Goal: Book appointment/travel/reservation

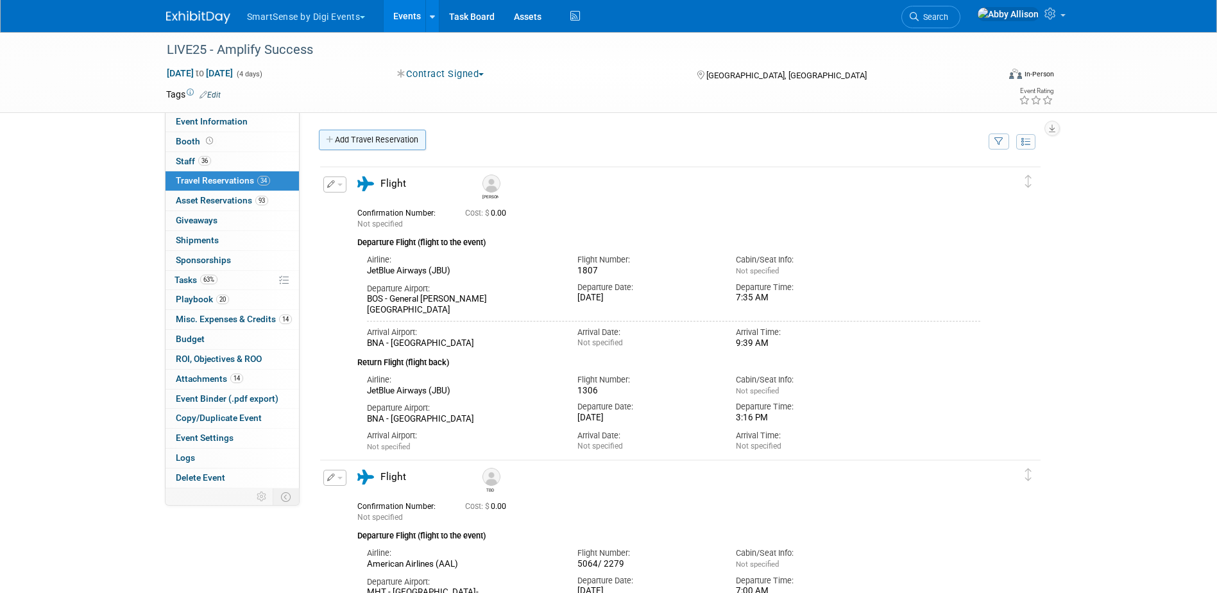
click at [357, 140] on link "Add Travel Reservation" at bounding box center [372, 140] width 107 height 21
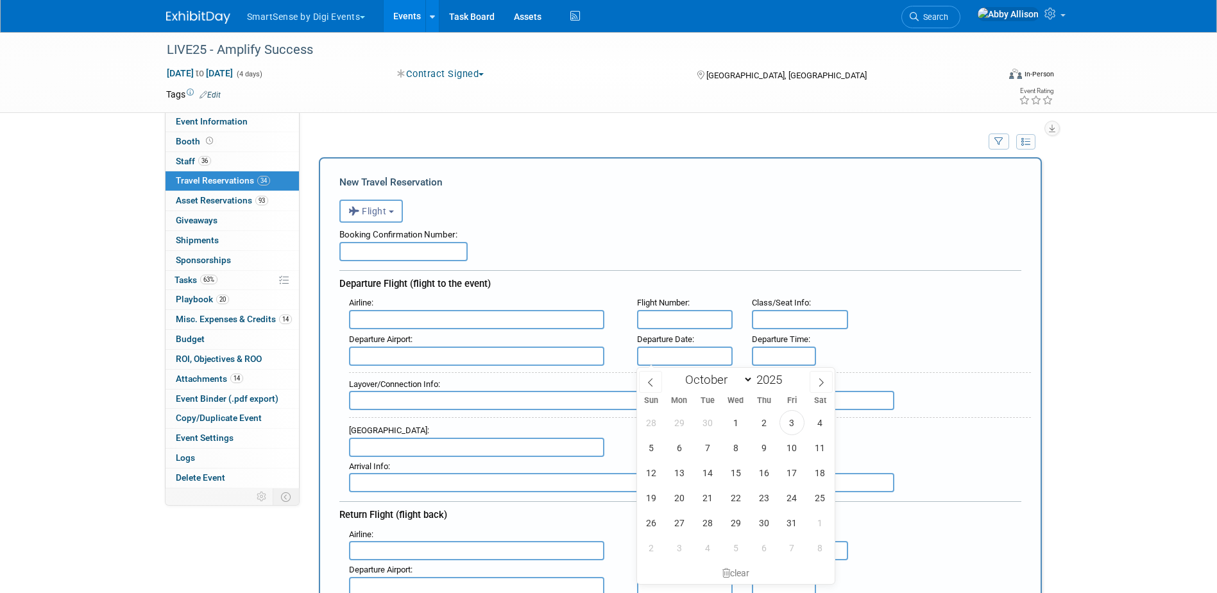
click at [662, 357] on input "text" at bounding box center [685, 356] width 96 height 19
click at [740, 501] on span "22" at bounding box center [735, 497] width 25 height 25
type input "[DATE]"
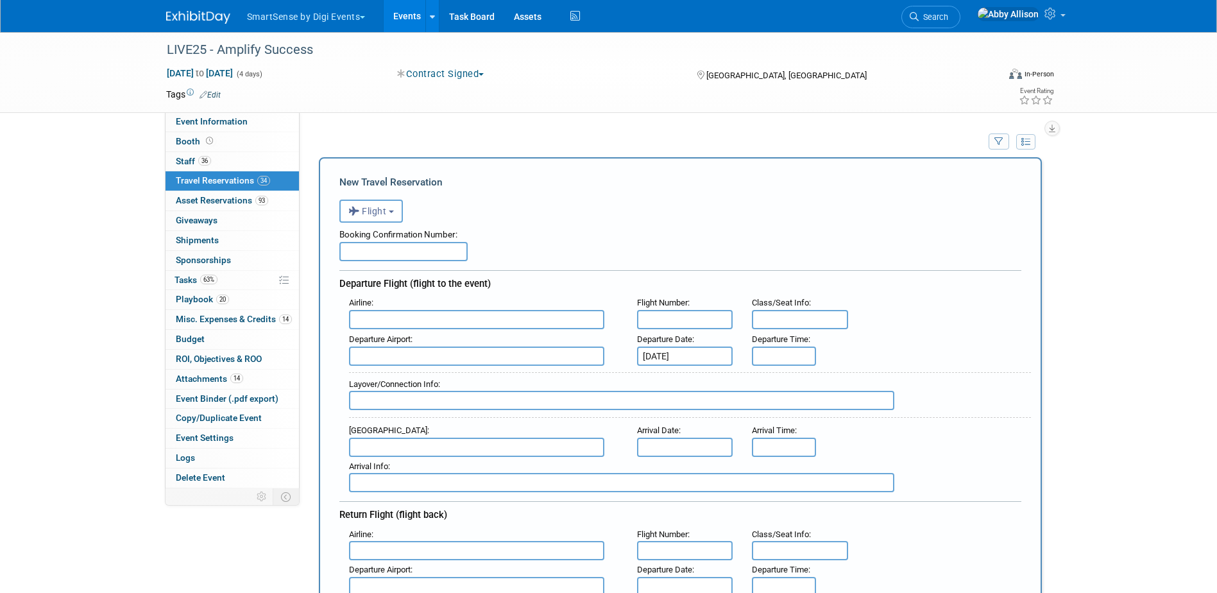
click at [382, 441] on input "text" at bounding box center [476, 447] width 255 height 19
click at [403, 467] on span "BNA - [GEOGRAPHIC_DATA]" at bounding box center [483, 468] width 267 height 21
type input "BNA - [GEOGRAPHIC_DATA]"
click at [477, 320] on input "text" at bounding box center [476, 319] width 255 height 19
click at [458, 359] on input "text" at bounding box center [476, 356] width 255 height 19
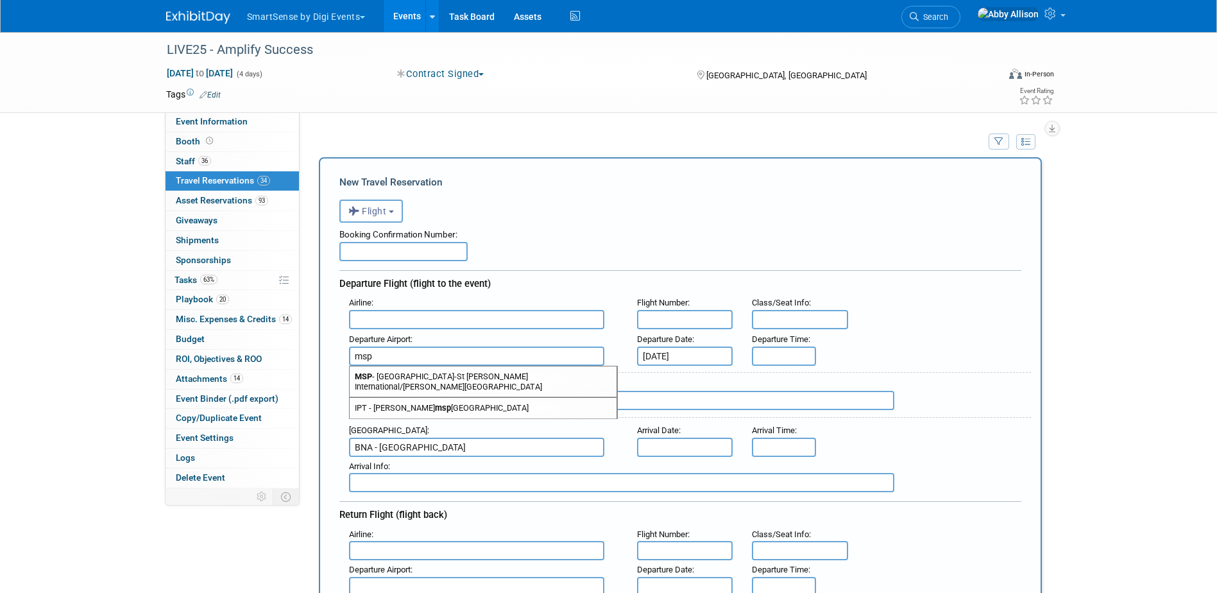
click at [466, 381] on span "MSP - [GEOGRAPHIC_DATA]-St [PERSON_NAME] International/[PERSON_NAME][GEOGRAPHIC…" at bounding box center [483, 381] width 267 height 31
type input "MSP - [GEOGRAPHIC_DATA]-St [PERSON_NAME] International/[PERSON_NAME][GEOGRAPHIC…"
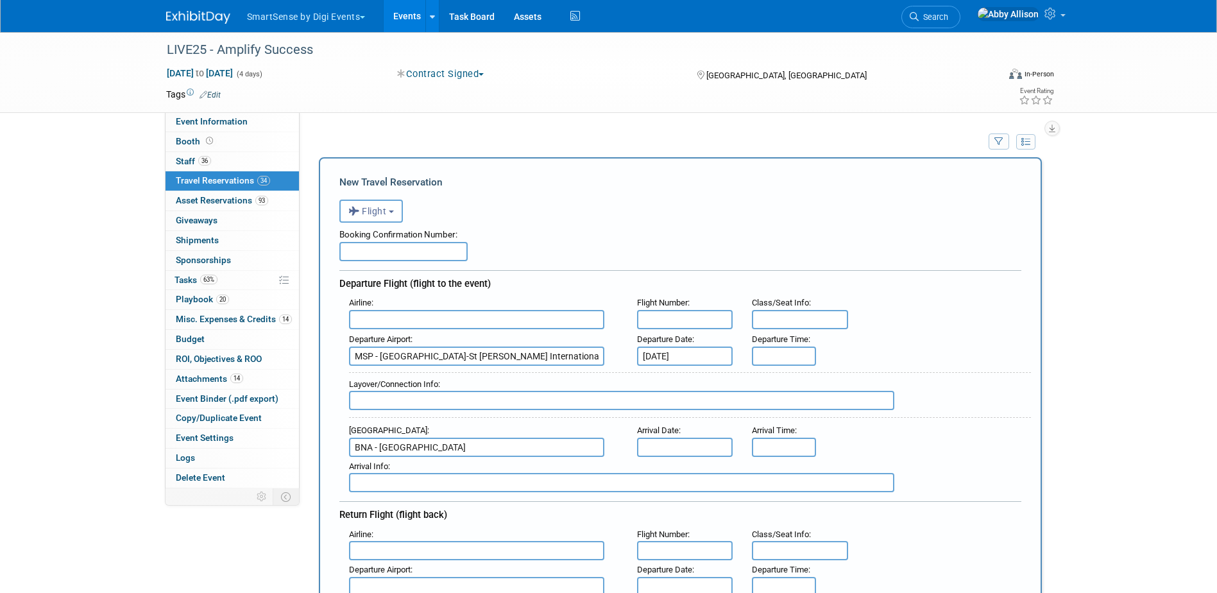
click at [660, 330] on div "Departure Date : [DATE]" at bounding box center [686, 348] width 116 height 36
click at [665, 320] on input "text" at bounding box center [685, 319] width 96 height 19
type input "1044"
click at [522, 320] on input "text" at bounding box center [476, 319] width 255 height 19
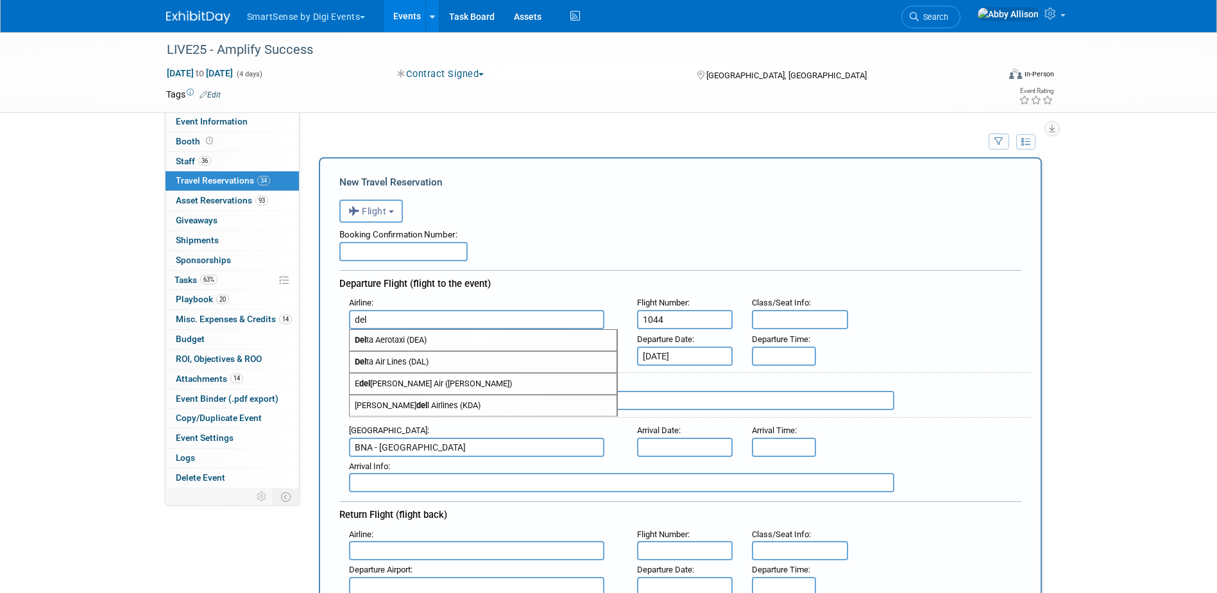
click at [452, 365] on span "Del ta Air Lines (DAL)" at bounding box center [483, 362] width 267 height 21
type input "Delta Air Lines (DAL)"
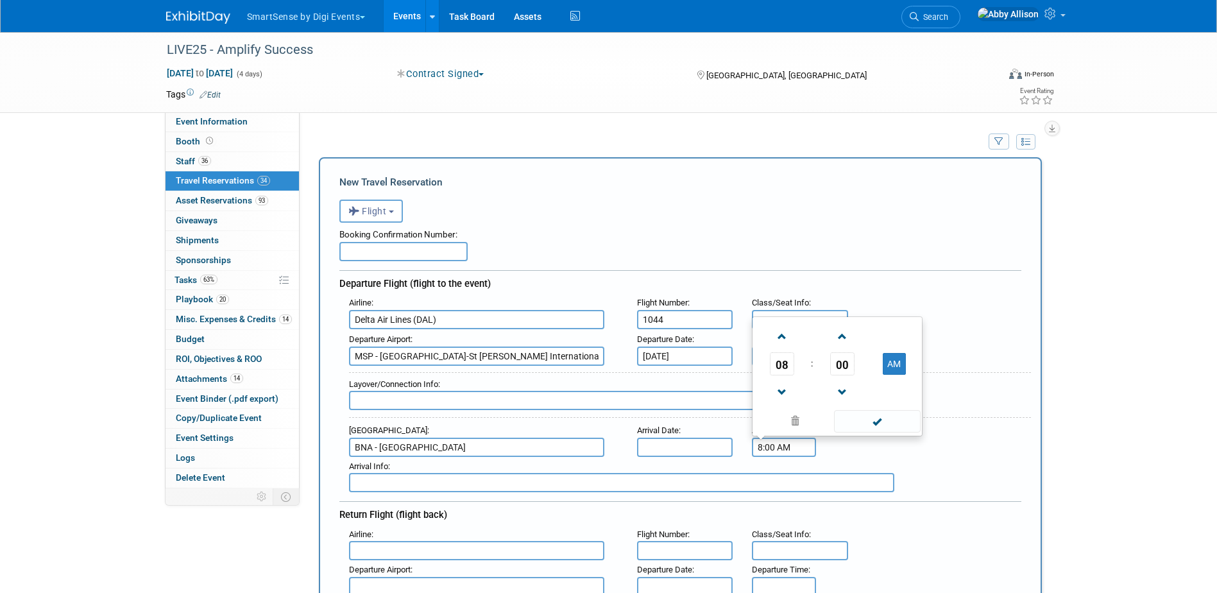
click at [791, 449] on input "8:00 AM" at bounding box center [784, 447] width 64 height 19
click at [781, 357] on span "08" at bounding box center [782, 363] width 24 height 23
click at [852, 323] on td "02" at bounding box center [857, 321] width 41 height 35
click at [851, 355] on span "00" at bounding box center [842, 363] width 24 height 23
click at [864, 390] on td "50" at bounding box center [857, 390] width 41 height 35
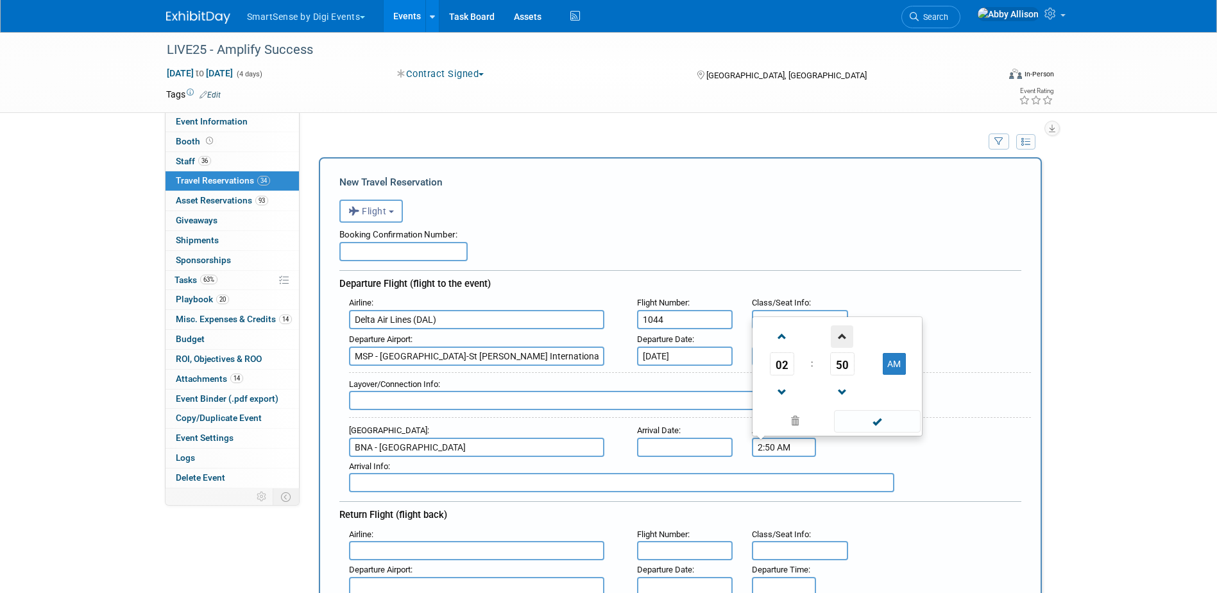
click at [846, 338] on span at bounding box center [842, 336] width 22 height 22
click at [850, 336] on span at bounding box center [842, 336] width 22 height 22
click at [859, 422] on span at bounding box center [877, 421] width 87 height 22
click at [776, 440] on input "2:53 AM" at bounding box center [784, 447] width 64 height 19
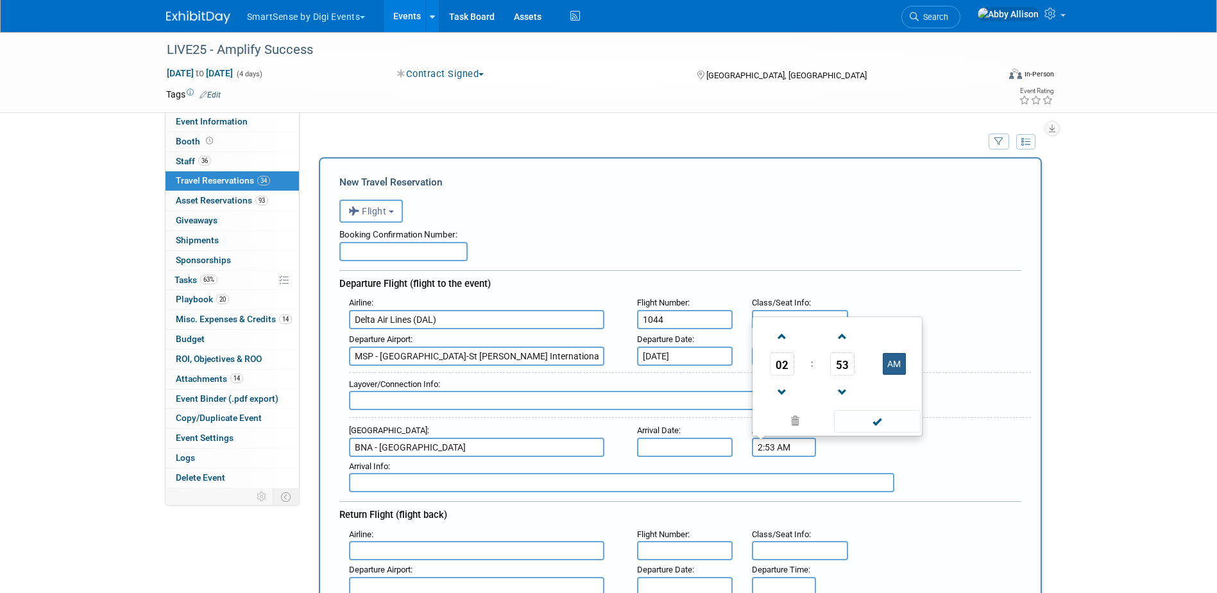
click at [887, 363] on button "AM" at bounding box center [894, 364] width 23 height 22
type input "2:53 PM"
click at [889, 420] on span at bounding box center [877, 421] width 87 height 22
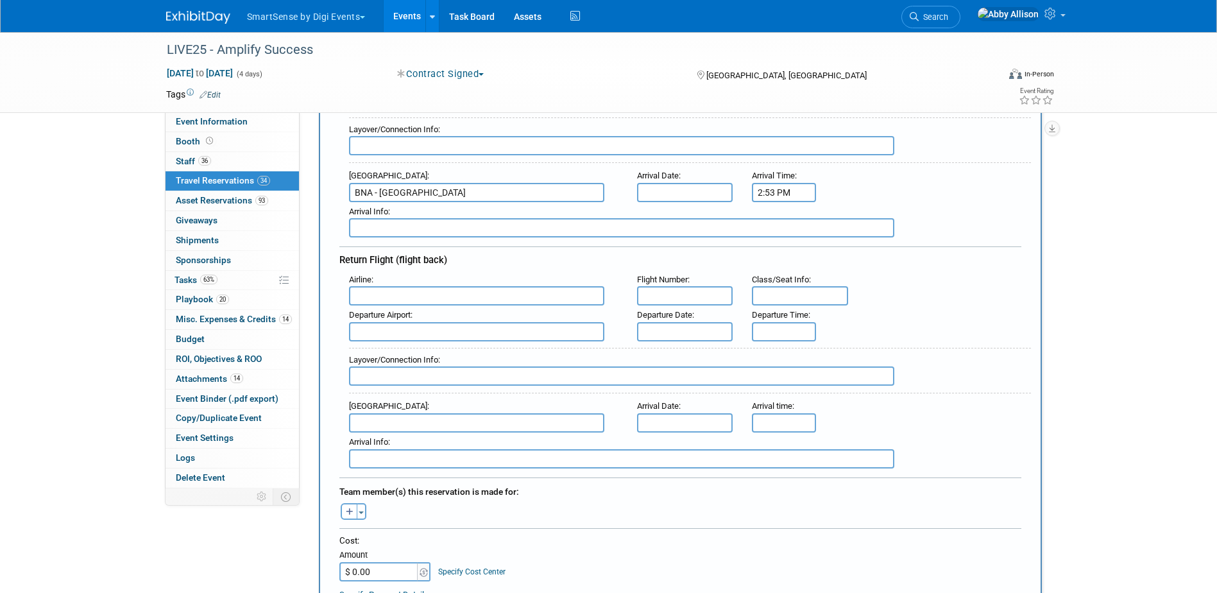
scroll to position [257, 0]
click at [387, 298] on input "text" at bounding box center [476, 293] width 255 height 19
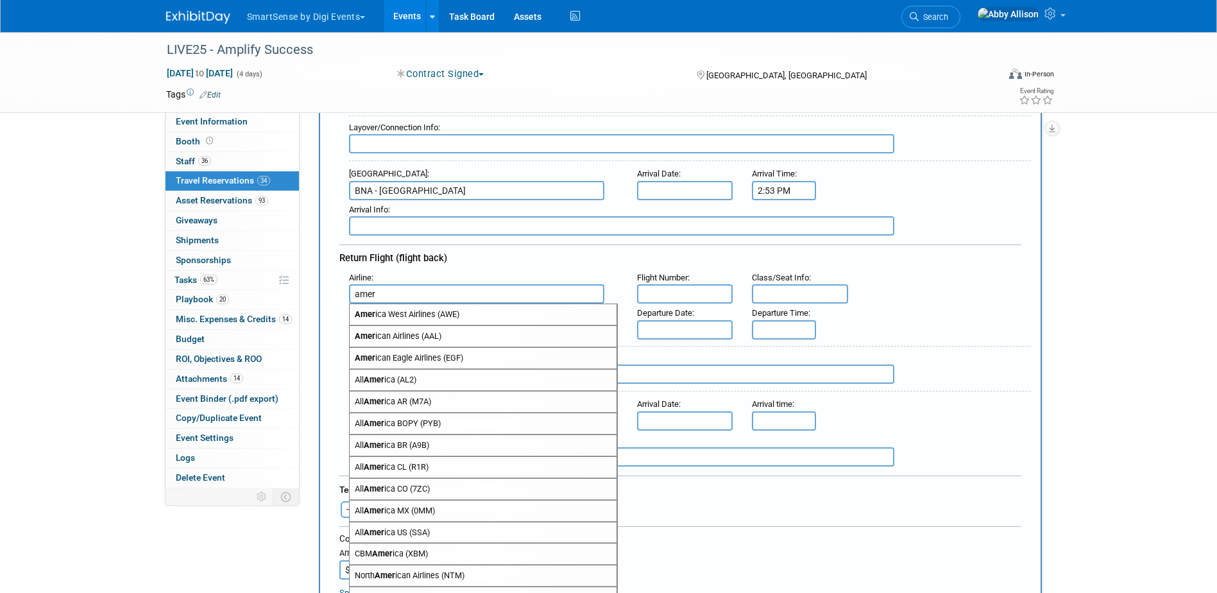
click at [404, 338] on span "Amer ican Airlines (AAL)" at bounding box center [483, 336] width 267 height 21
type input "American Airlines (AAL)"
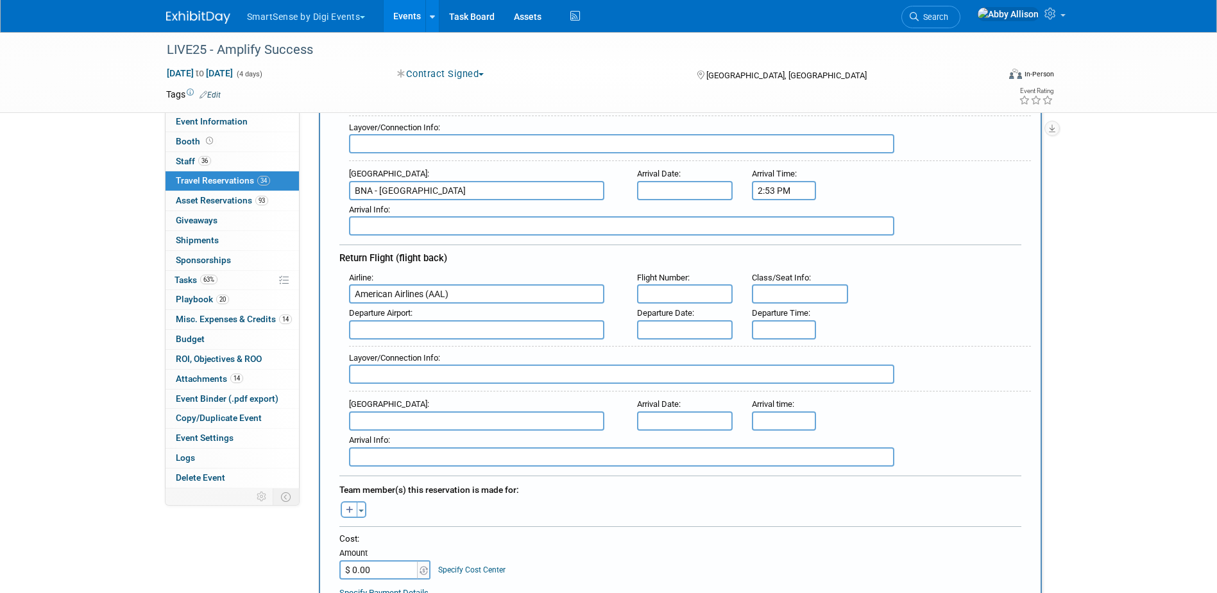
click at [662, 298] on input "text" at bounding box center [685, 293] width 96 height 19
type input "2735"
click at [470, 328] on input "text" at bounding box center [476, 329] width 255 height 19
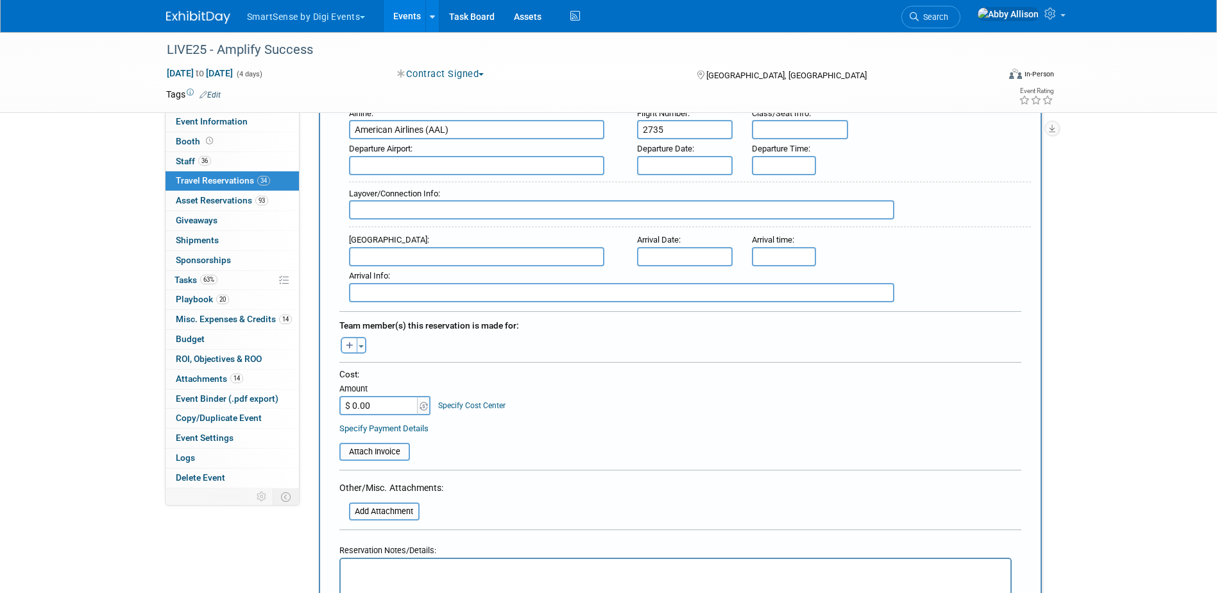
scroll to position [513, 0]
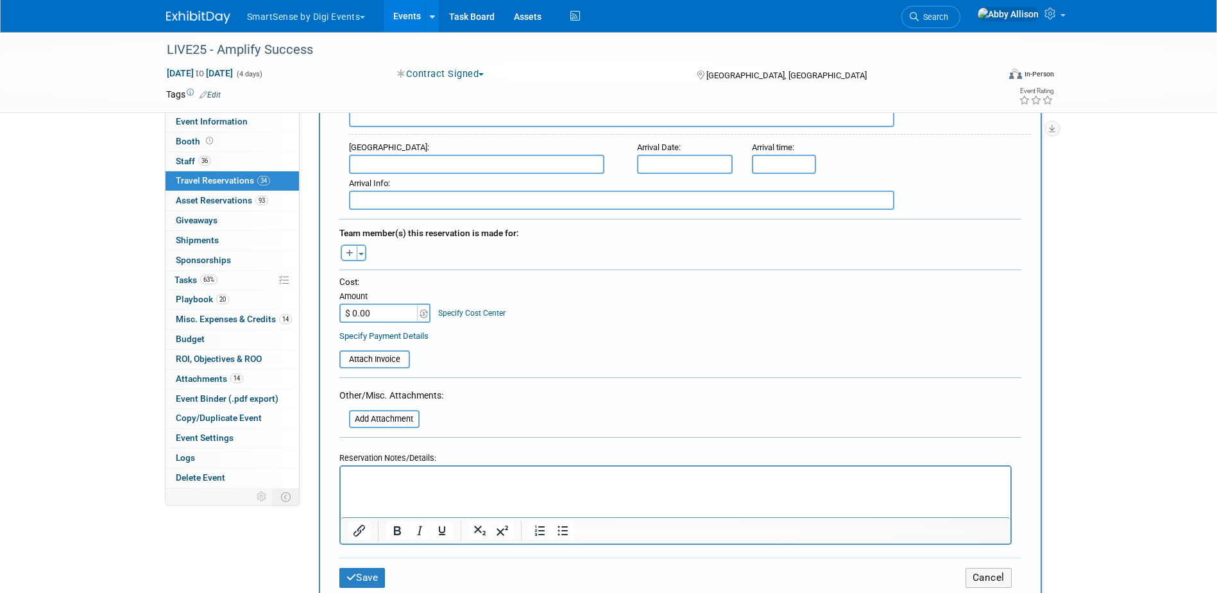
click at [436, 484] on html at bounding box center [675, 475] width 670 height 19
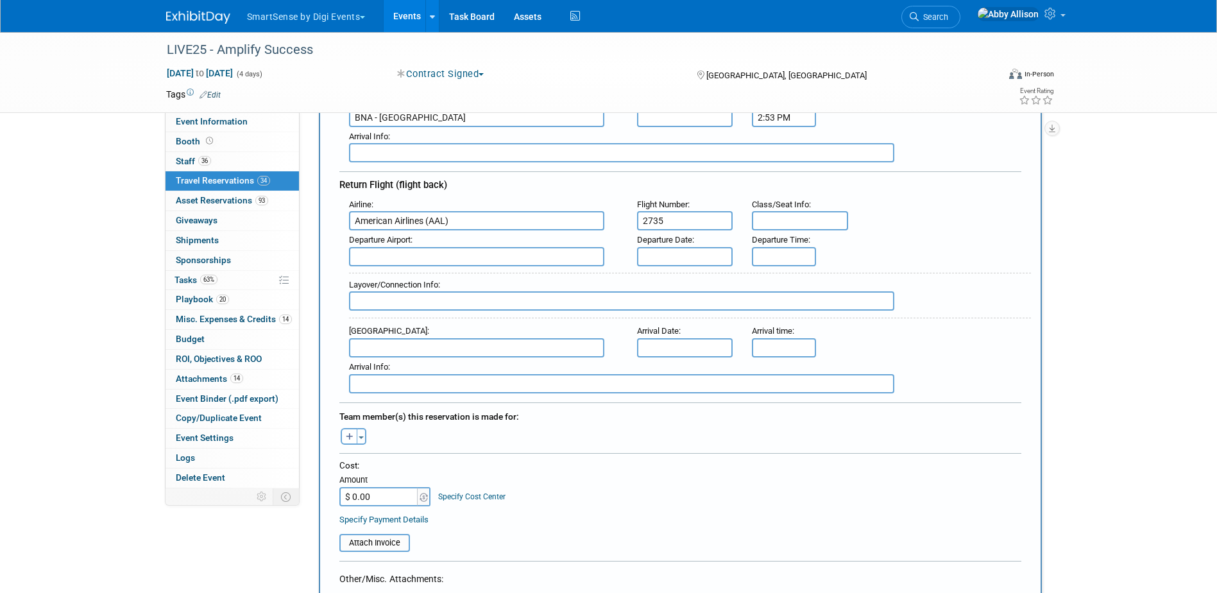
scroll to position [321, 0]
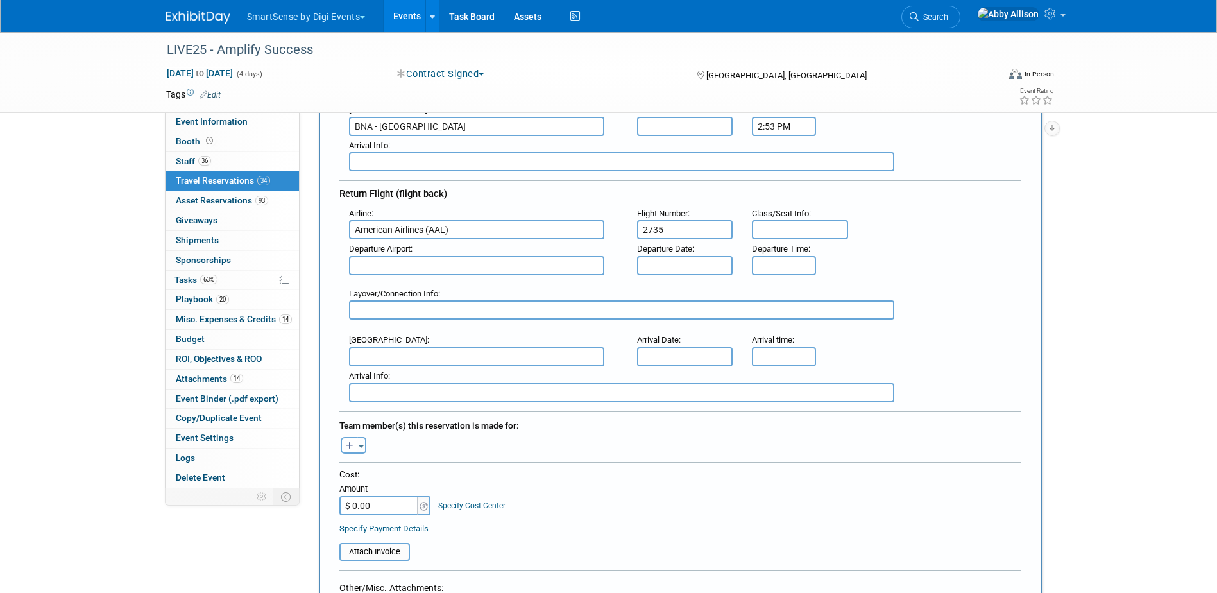
drag, startPoint x: 516, startPoint y: 234, endPoint x: 345, endPoint y: 221, distance: 171.8
click at [345, 221] on div "Airline : American Airlines (AAL)" at bounding box center [483, 222] width 288 height 36
drag, startPoint x: 680, startPoint y: 230, endPoint x: 590, endPoint y: 230, distance: 89.2
click at [590, 230] on div "Airline : Flight Number : 2735 Class/Seat Info :" at bounding box center [685, 222] width 692 height 36
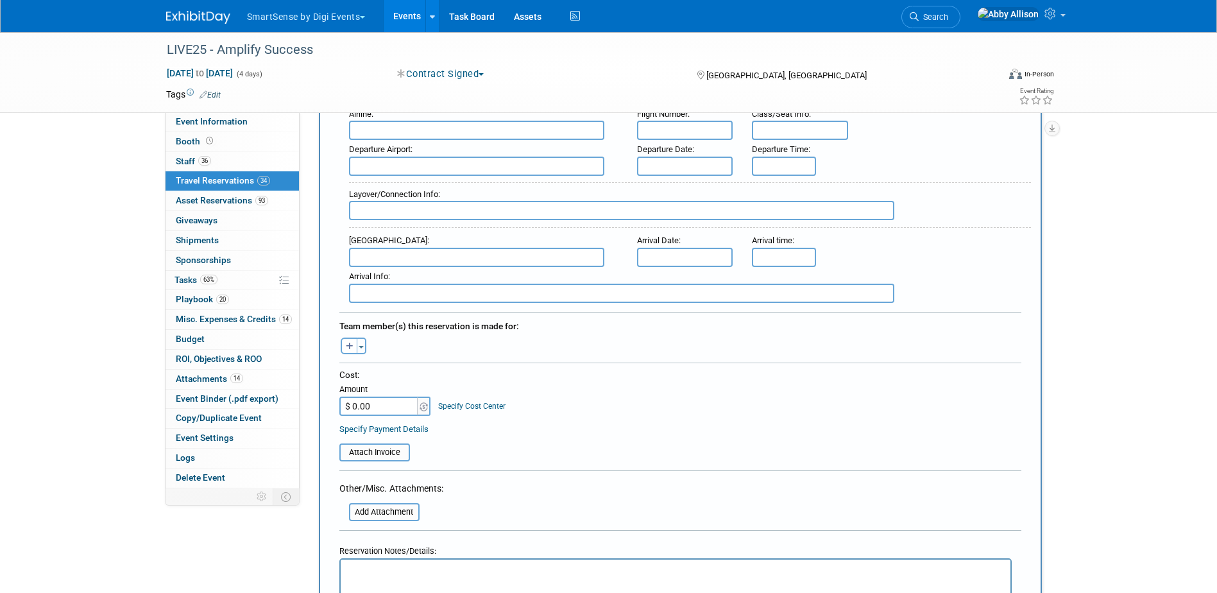
scroll to position [449, 0]
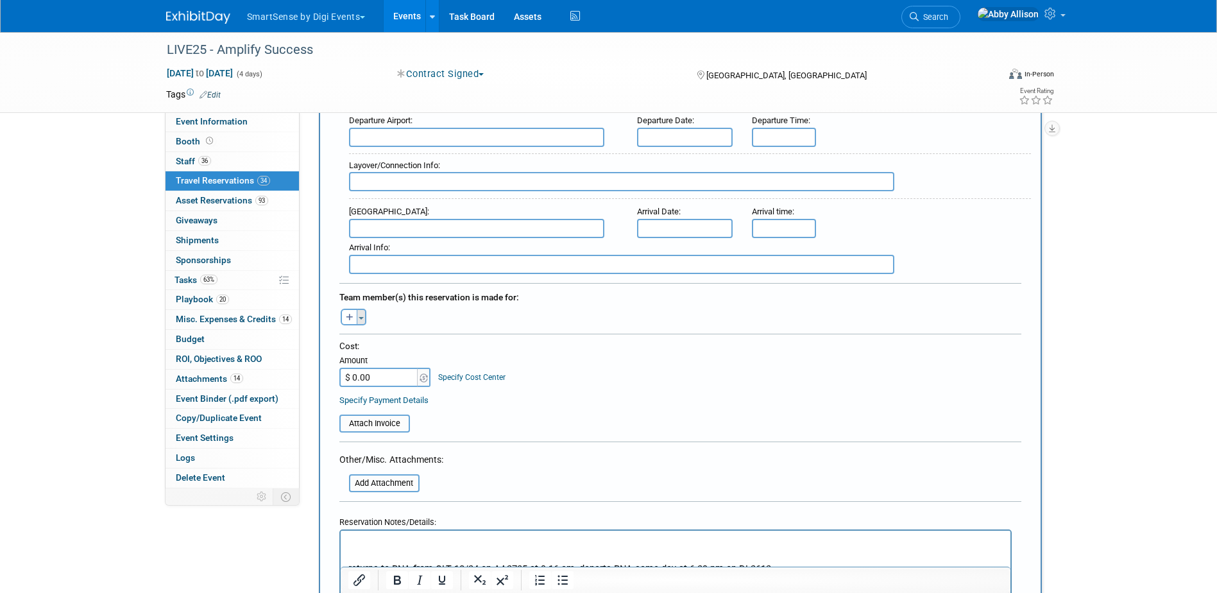
click at [364, 318] on button "Toggle Dropdown" at bounding box center [362, 317] width 10 height 17
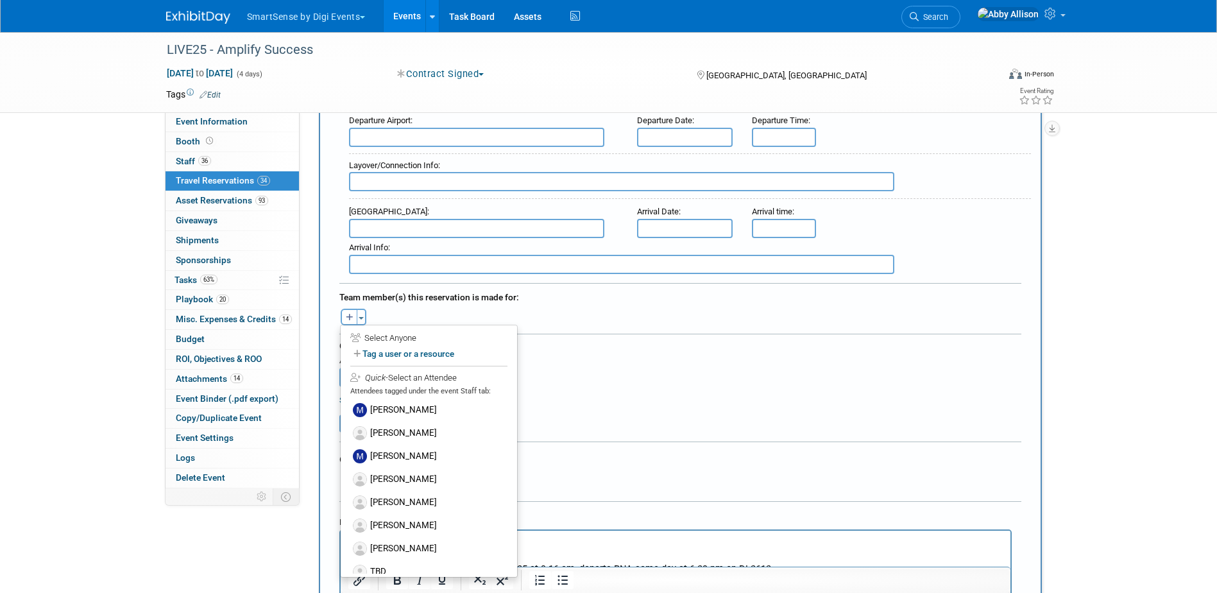
scroll to position [661, 0]
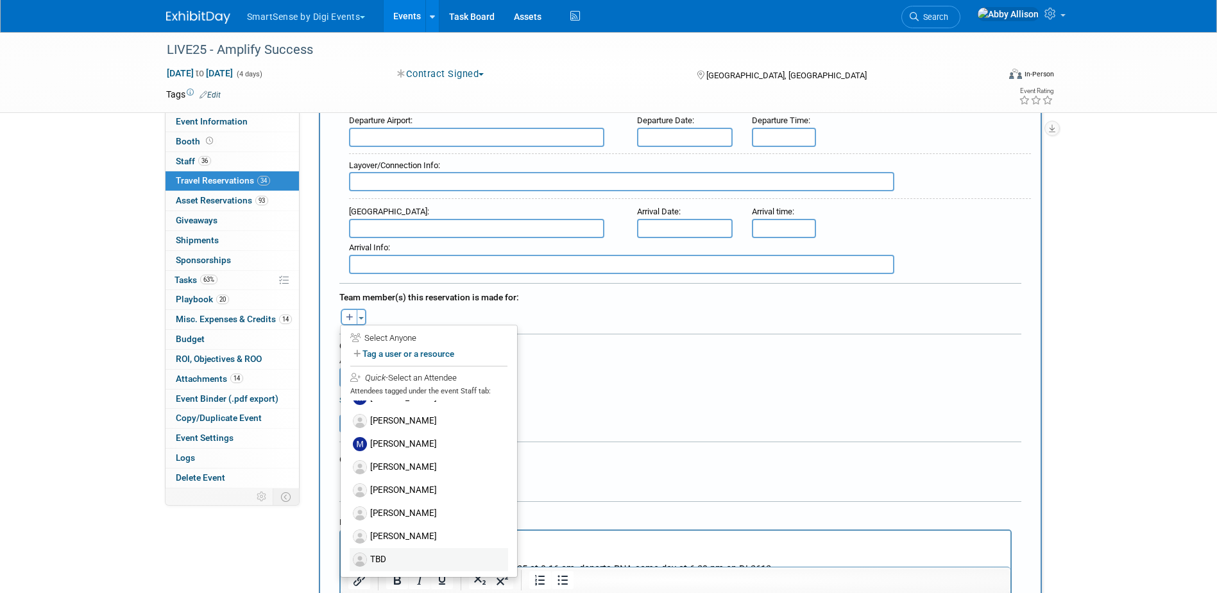
click at [375, 552] on label "TBD" at bounding box center [429, 559] width 158 height 23
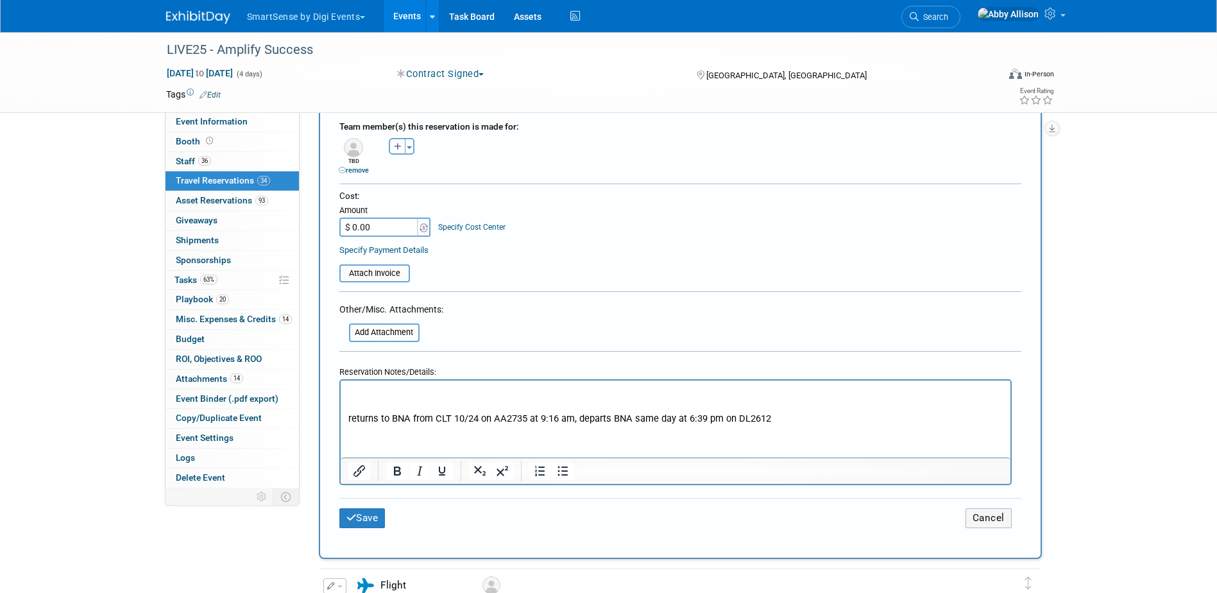
scroll to position [642, 0]
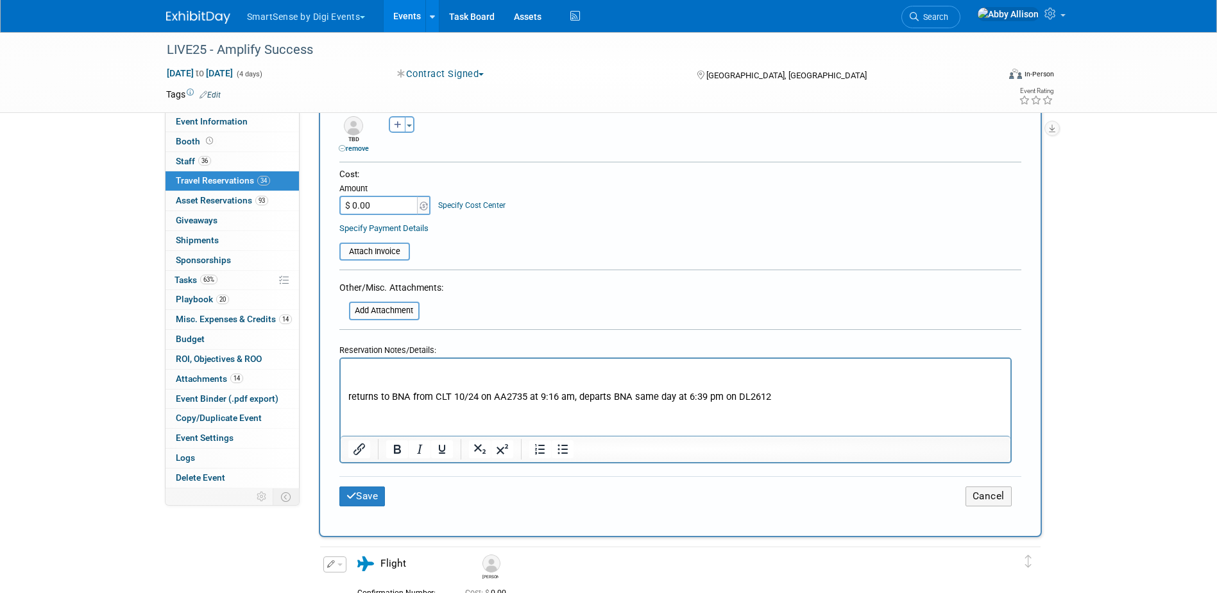
click at [351, 395] on p "returns to BNA from CLT 10/24 on AA2735 at 9:16 am, departs BNA same day at 6:3…" at bounding box center [675, 396] width 655 height 13
click at [346, 397] on html "returns to BNA from CLT 10/24 on AA2735 at 9:16 am, departs BNA same day at 6:3…" at bounding box center [675, 380] width 670 height 45
paste body "Rich Text Area. Press ALT-0 for help."
click at [349, 395] on p "departs early next morning,returns to BNA from CLT 10/24 on AA2735 at 9:16 am, …" at bounding box center [675, 396] width 655 height 13
click at [463, 395] on p "Departs early next morning,returns to BNA from CLT 10/24 on AA2735 at 9:16 am, …" at bounding box center [675, 396] width 655 height 13
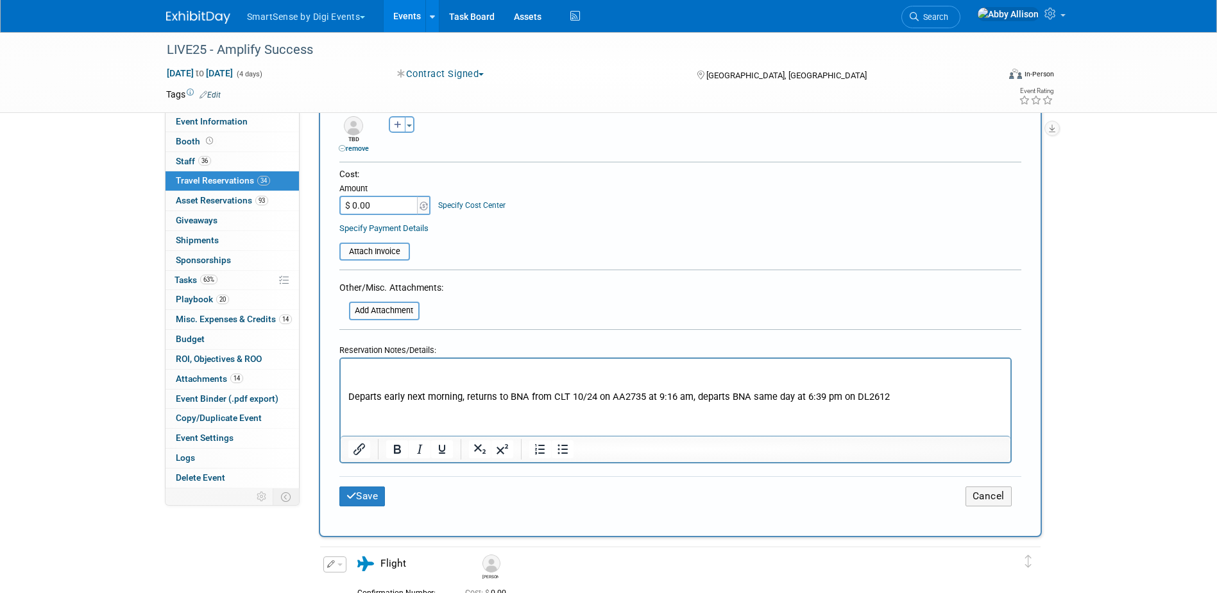
click at [390, 367] on p "Rich Text Area. Press ALT-0 for help." at bounding box center [675, 369] width 655 height 13
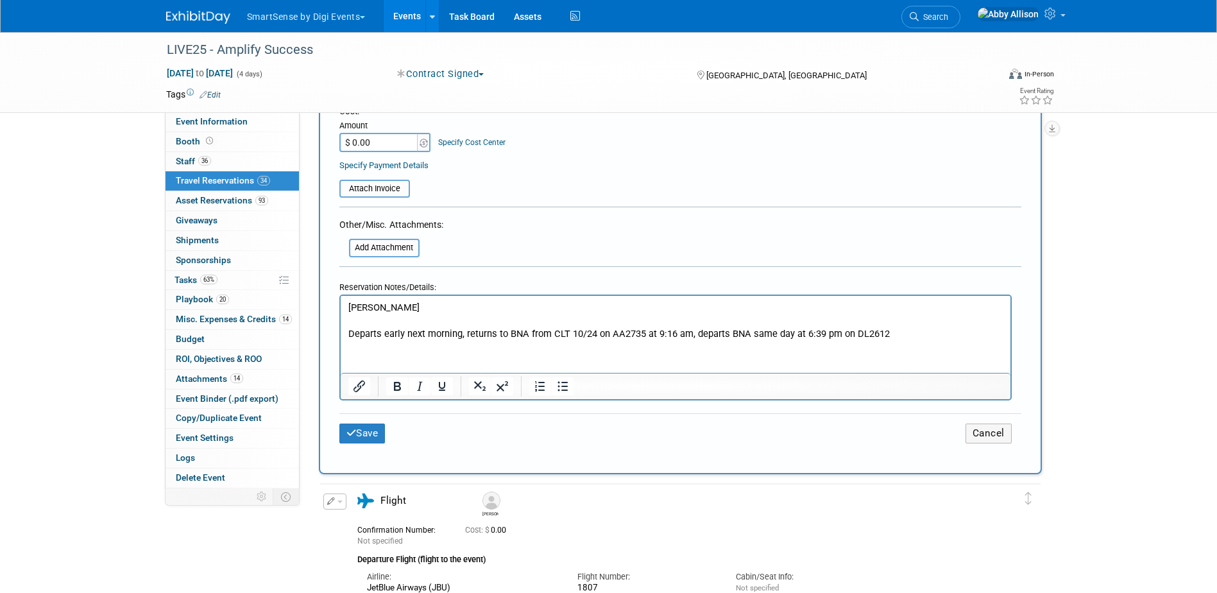
scroll to position [706, 0]
click at [370, 437] on button "Save" at bounding box center [362, 432] width 46 height 20
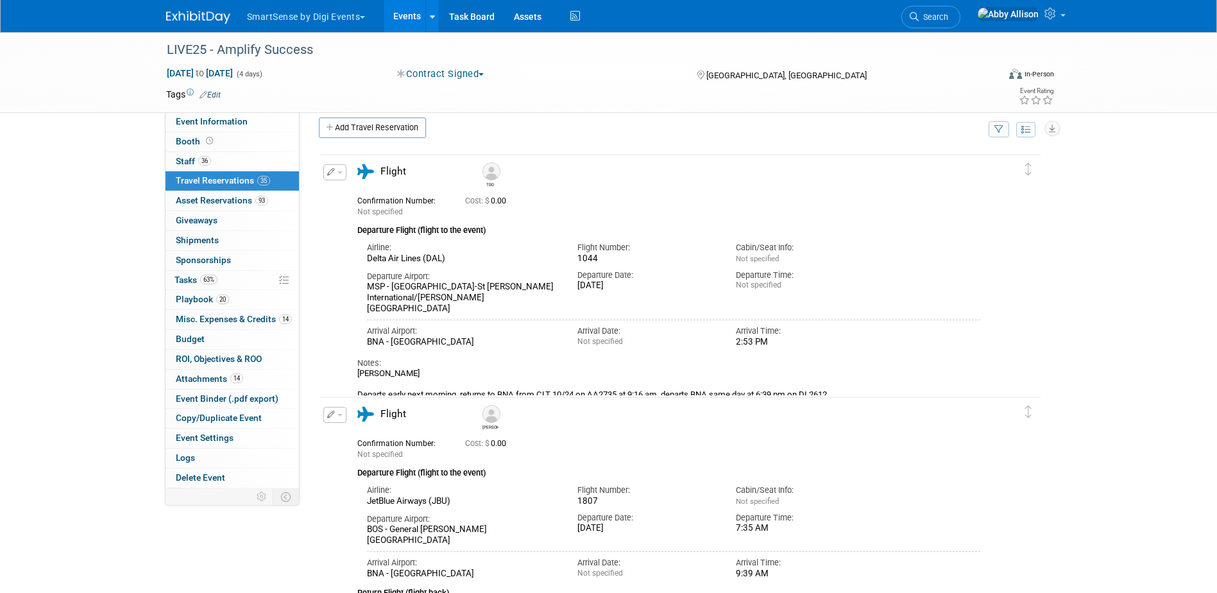
scroll to position [0, 0]
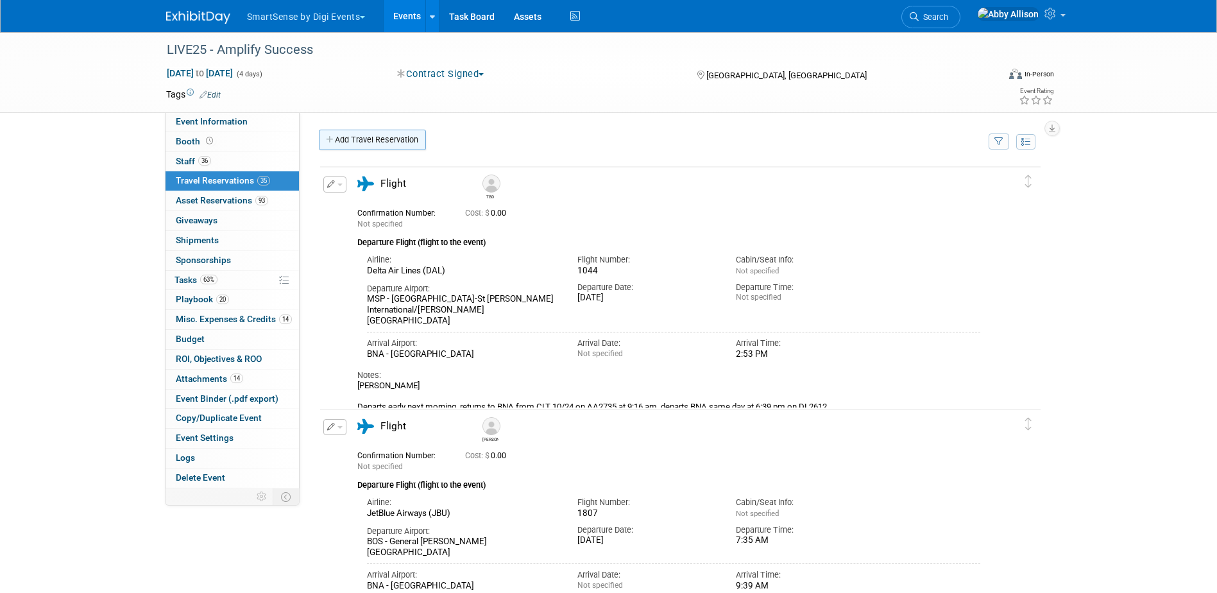
click at [370, 141] on link "Add Travel Reservation" at bounding box center [372, 140] width 107 height 21
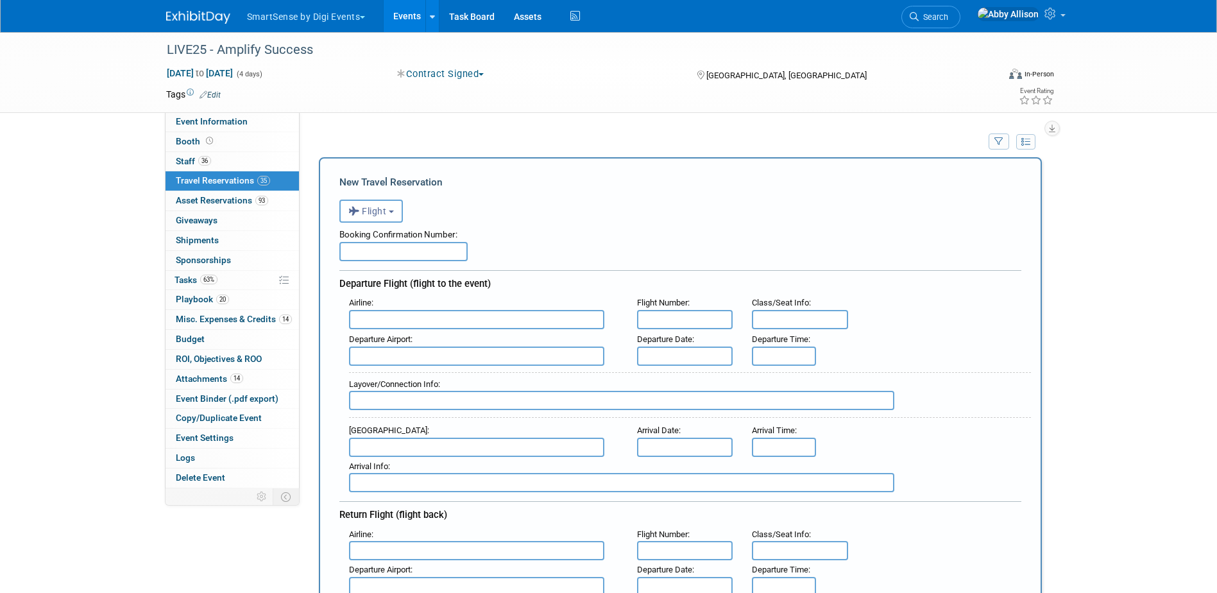
click at [373, 320] on input "text" at bounding box center [476, 319] width 255 height 19
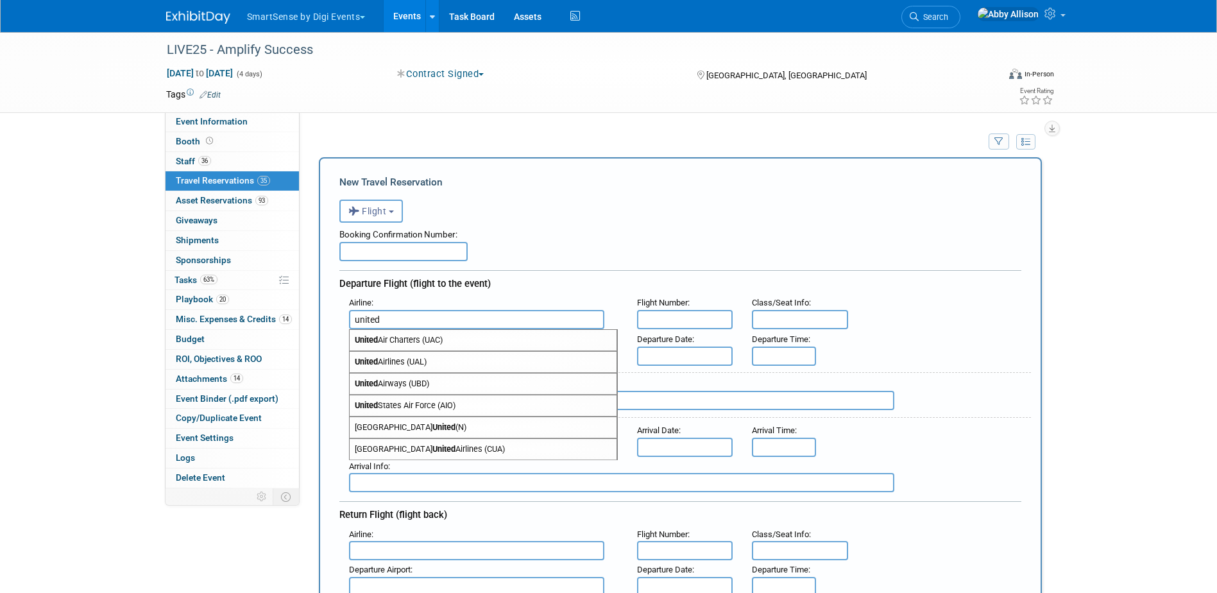
click at [383, 357] on span "United Airlines (UAL)" at bounding box center [483, 362] width 267 height 21
type input "United Airlines (UAL)"
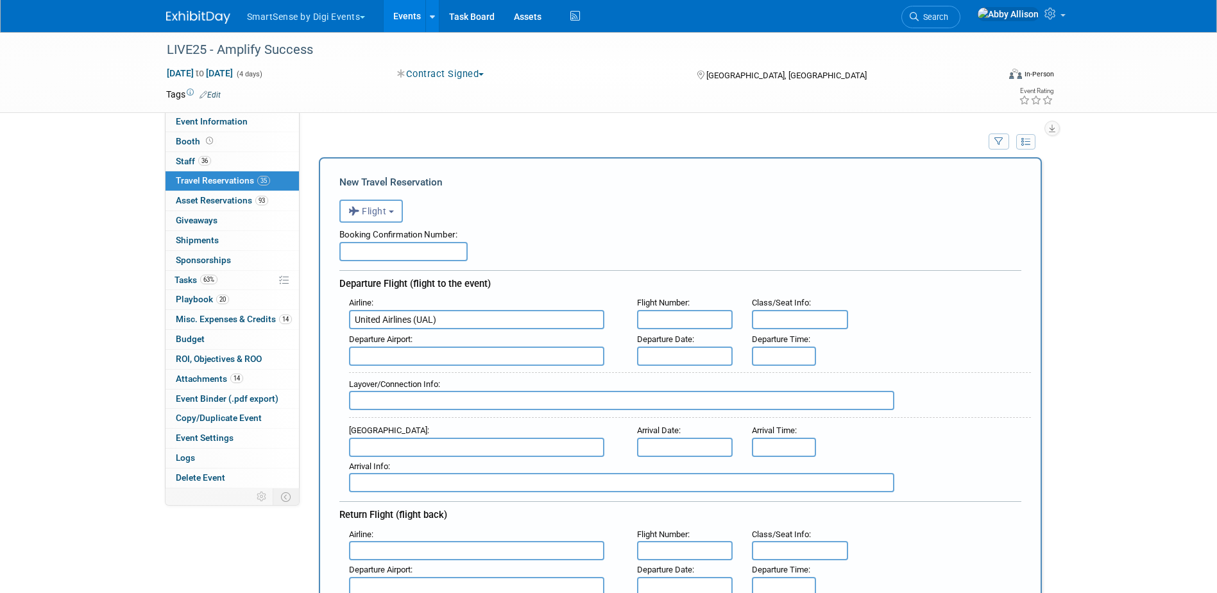
click at [655, 315] on input "text" at bounding box center [685, 319] width 96 height 19
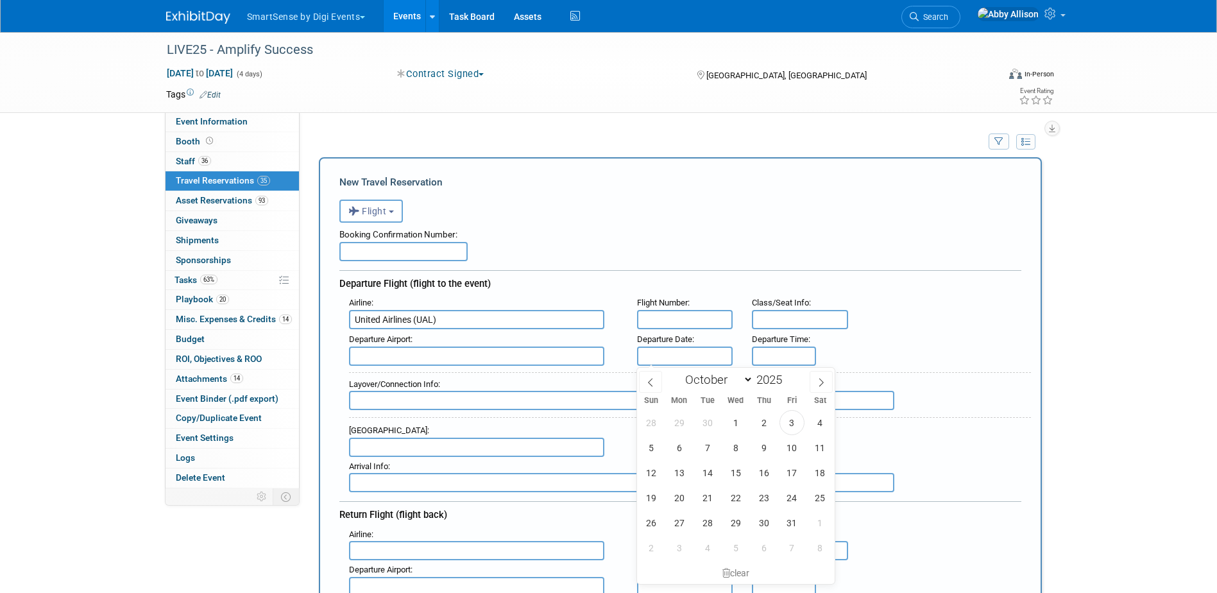
click at [662, 350] on input "text" at bounding box center [685, 356] width 96 height 19
click at [739, 500] on span "22" at bounding box center [735, 497] width 25 height 25
type input "[DATE]"
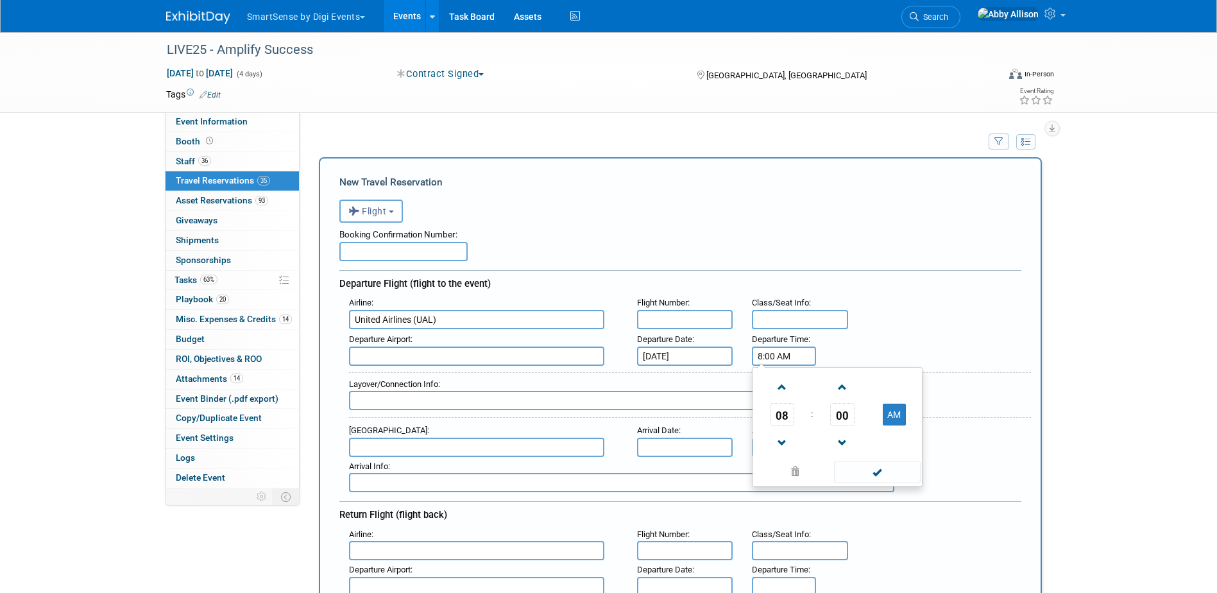
click at [786, 352] on input "8:00 AM" at bounding box center [784, 356] width 64 height 19
click at [783, 436] on span at bounding box center [782, 443] width 22 height 22
click at [844, 417] on span "00" at bounding box center [842, 414] width 24 height 23
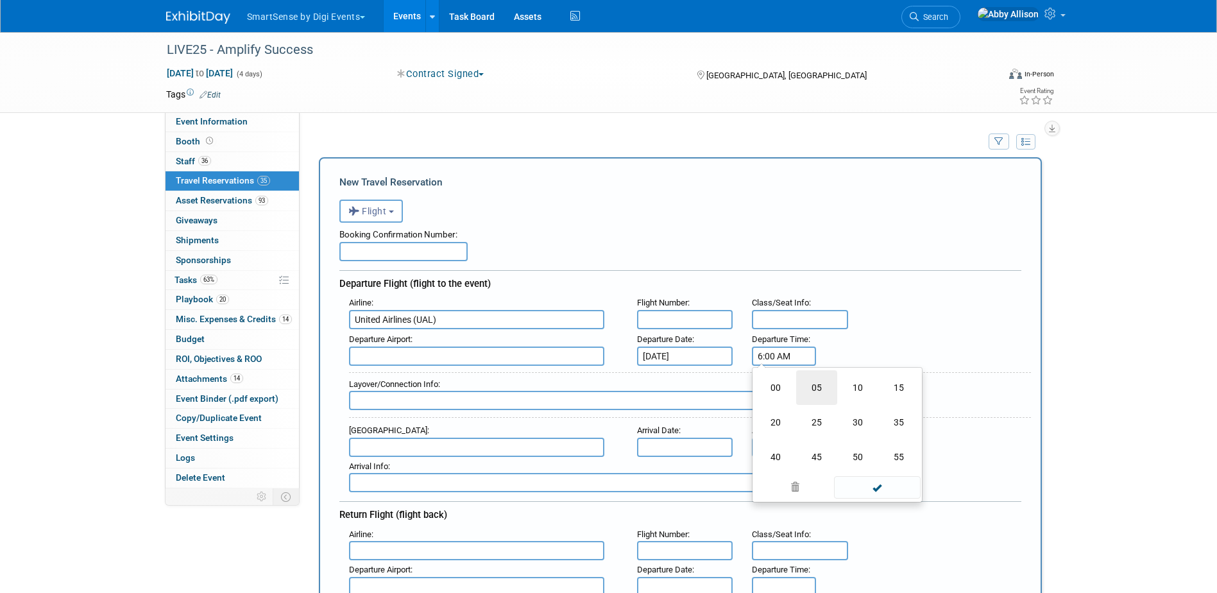
click at [818, 391] on td "05" at bounding box center [816, 387] width 41 height 35
type input "6:05 AM"
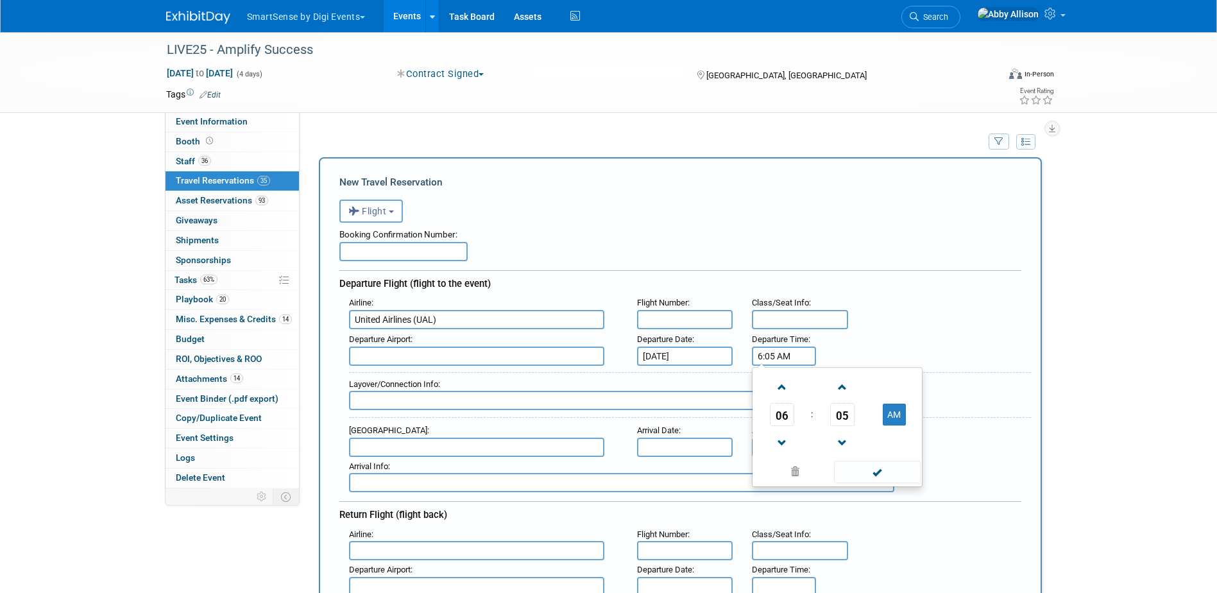
click at [363, 362] on input "text" at bounding box center [476, 356] width 255 height 19
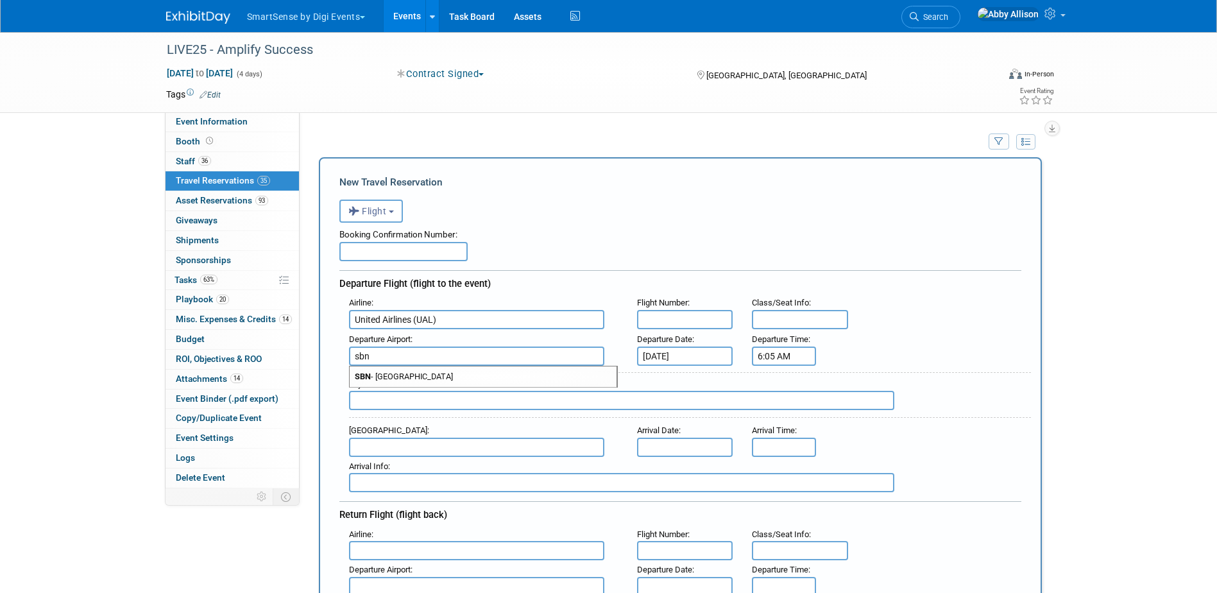
click at [381, 373] on span "SBN - [GEOGRAPHIC_DATA]" at bounding box center [483, 376] width 267 height 21
type input "SBN - [GEOGRAPHIC_DATA]"
click at [664, 323] on input "text" at bounding box center [685, 319] width 96 height 19
click at [683, 320] on input "text" at bounding box center [685, 319] width 96 height 19
type input "5723/ 319"
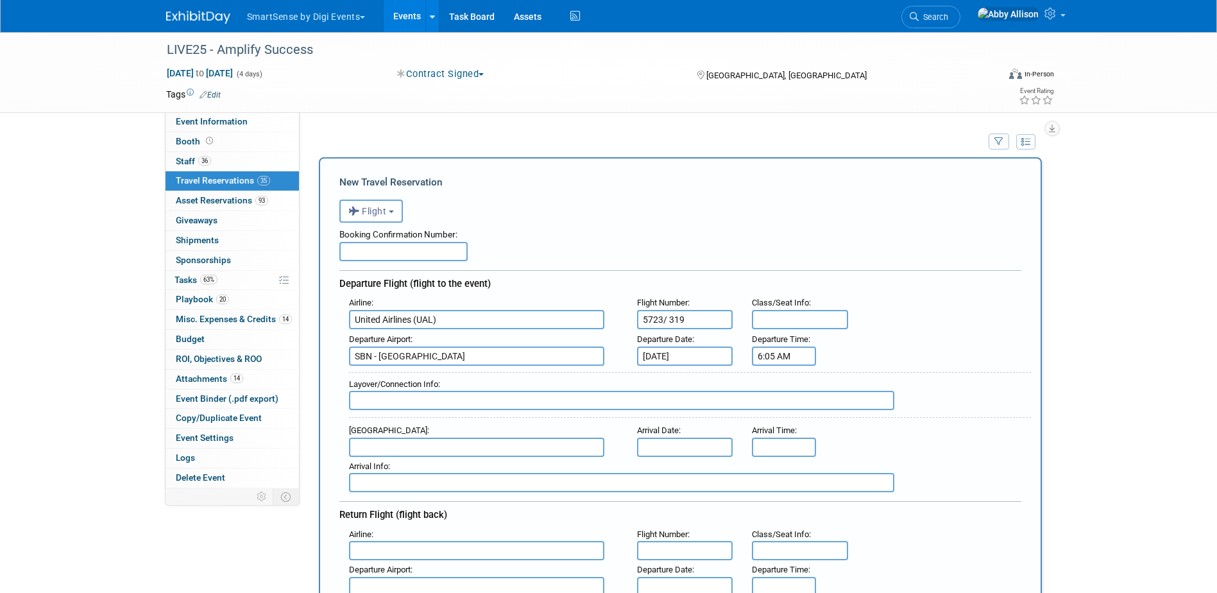
click at [379, 402] on input "text" at bounding box center [621, 400] width 545 height 19
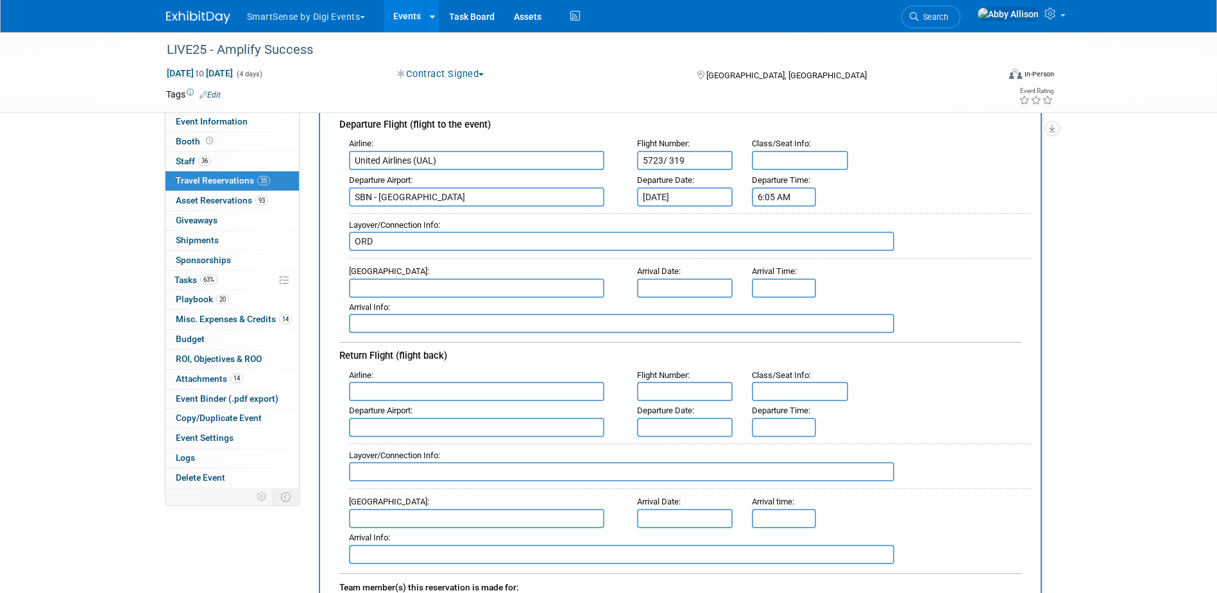
scroll to position [193, 0]
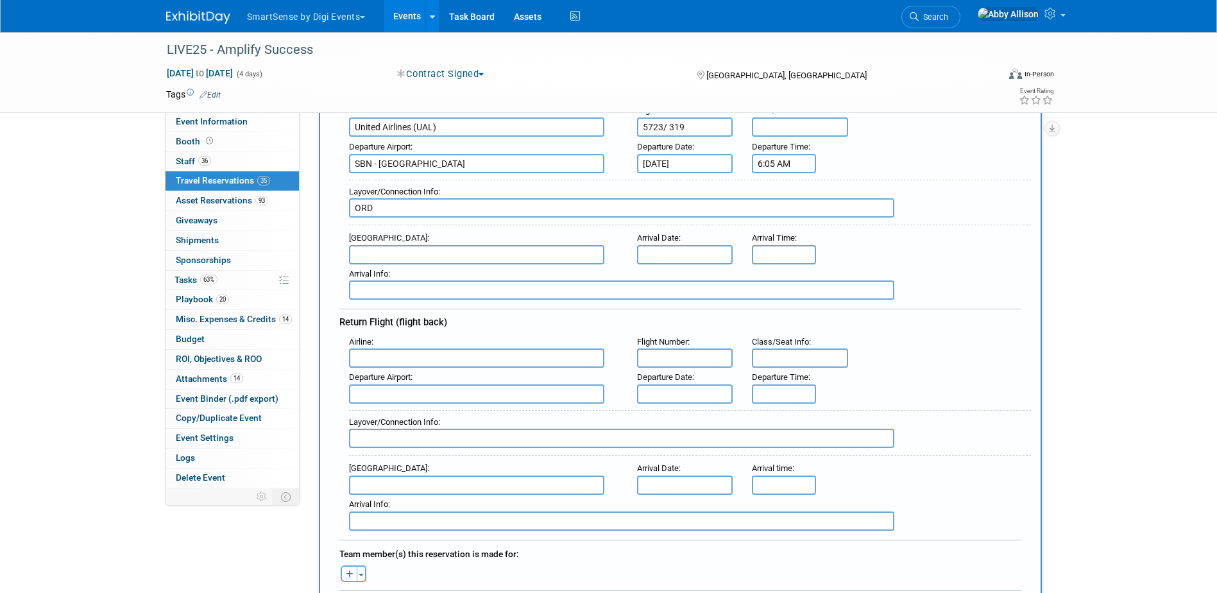
type input "ORD"
click at [398, 255] on input "text" at bounding box center [476, 254] width 255 height 19
click at [365, 361] on input "text" at bounding box center [476, 357] width 255 height 19
click at [412, 252] on input "text" at bounding box center [476, 254] width 255 height 19
click at [414, 273] on span "BNA - [GEOGRAPHIC_DATA]" at bounding box center [483, 275] width 267 height 21
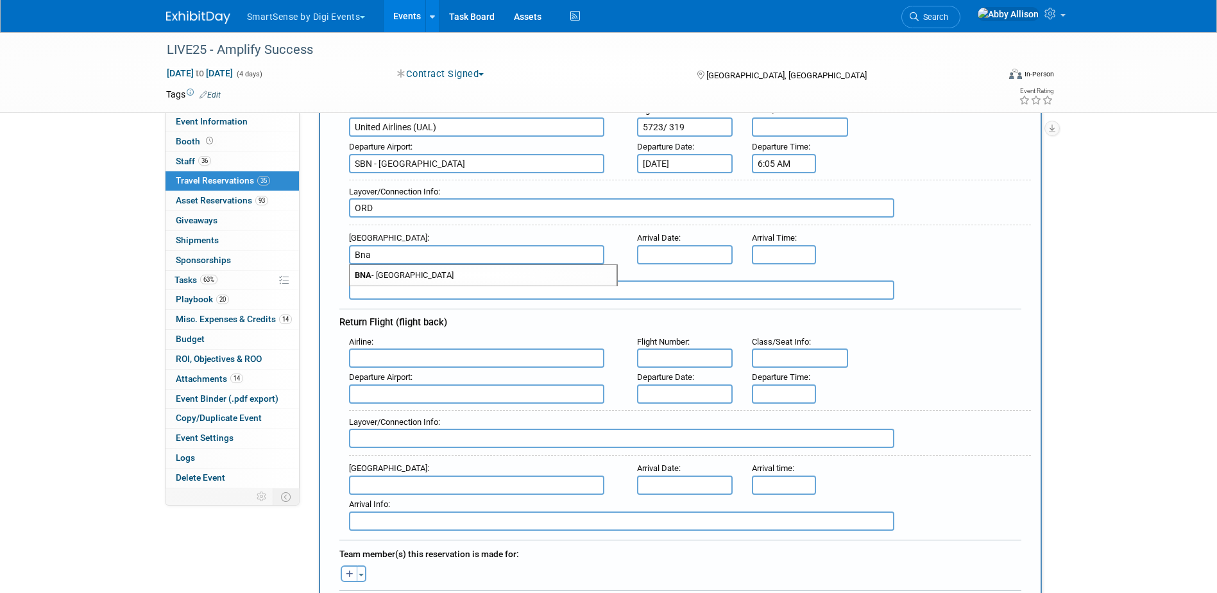
type input "BNA - [GEOGRAPHIC_DATA]"
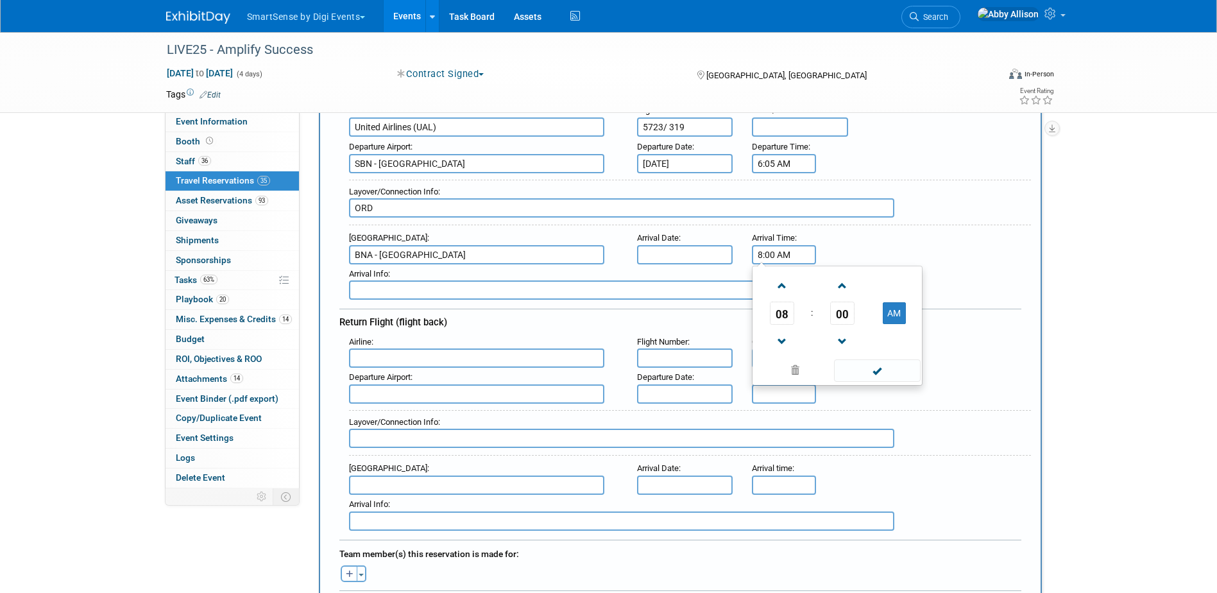
click at [771, 255] on input "8:00 AM" at bounding box center [784, 254] width 64 height 19
click at [839, 312] on span "00" at bounding box center [842, 313] width 24 height 23
click at [905, 357] on td "55" at bounding box center [898, 355] width 41 height 35
type input "8:55 AM"
click at [882, 373] on span at bounding box center [877, 370] width 87 height 22
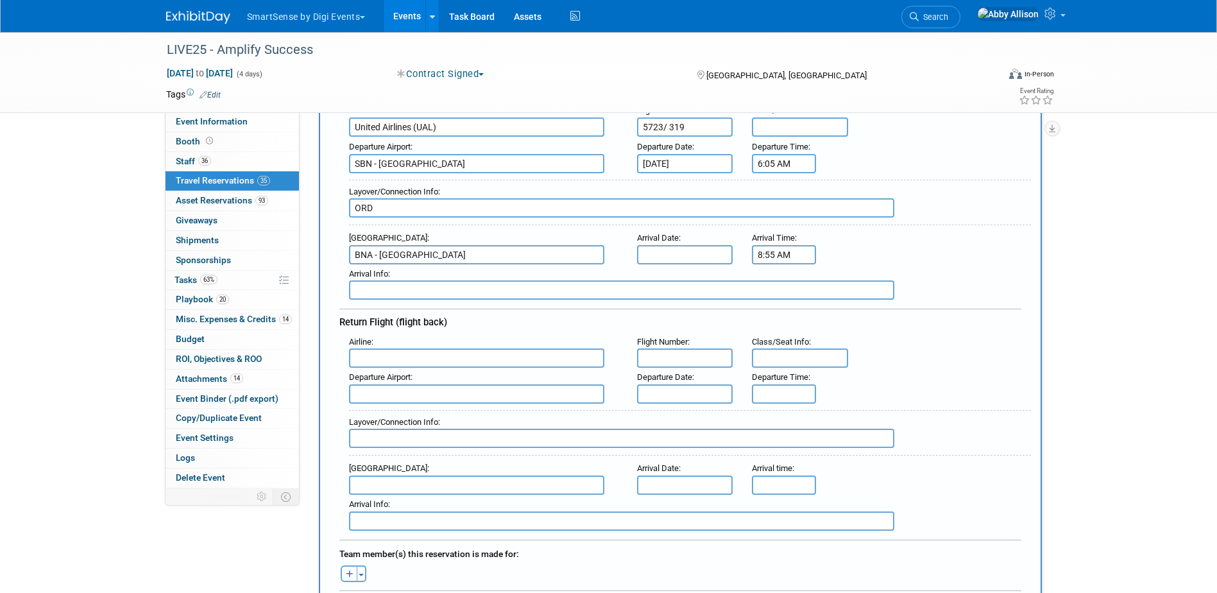
click at [415, 359] on input "text" at bounding box center [476, 357] width 255 height 19
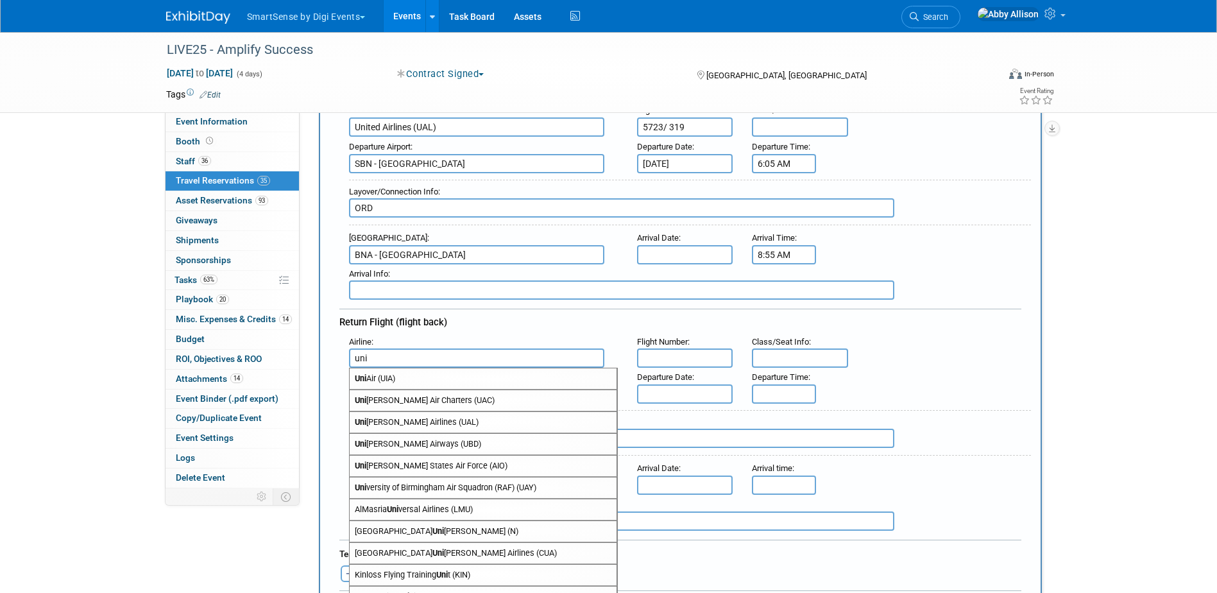
click at [412, 422] on span "Uni [PERSON_NAME] Airlines (UAL)" at bounding box center [483, 422] width 267 height 21
type input "United Airlines (UAL)"
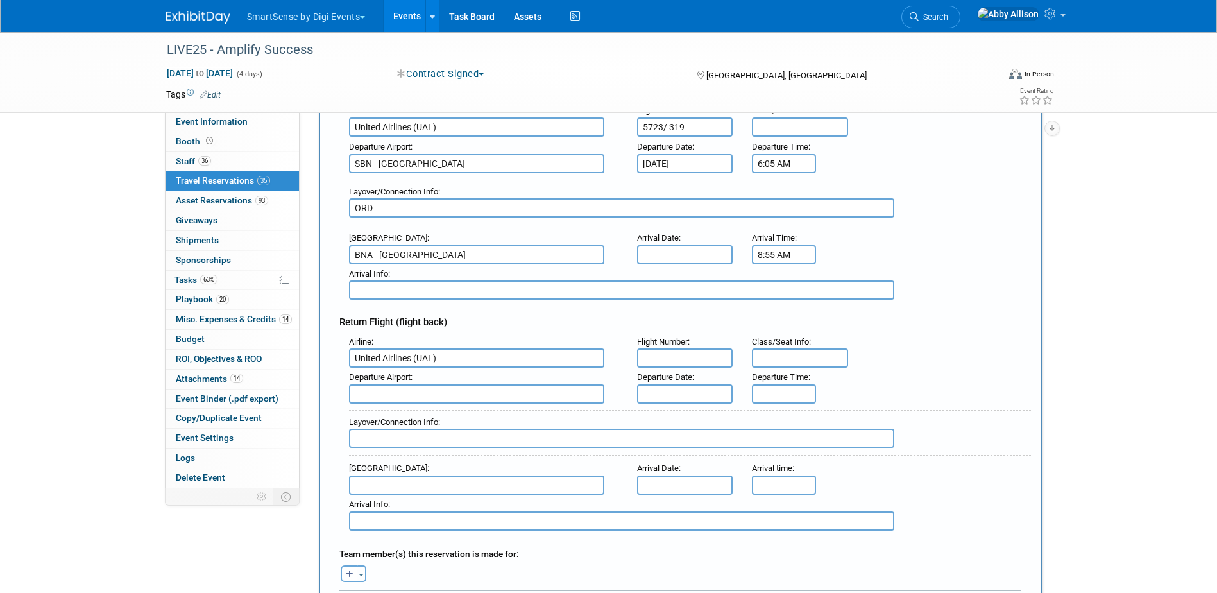
click at [698, 361] on input "text" at bounding box center [685, 357] width 96 height 19
type input "342"
click at [497, 391] on input "text" at bounding box center [476, 393] width 255 height 19
click at [469, 409] on span "BNA - [GEOGRAPHIC_DATA]" at bounding box center [483, 414] width 267 height 21
type input "BNA - [GEOGRAPHIC_DATA]"
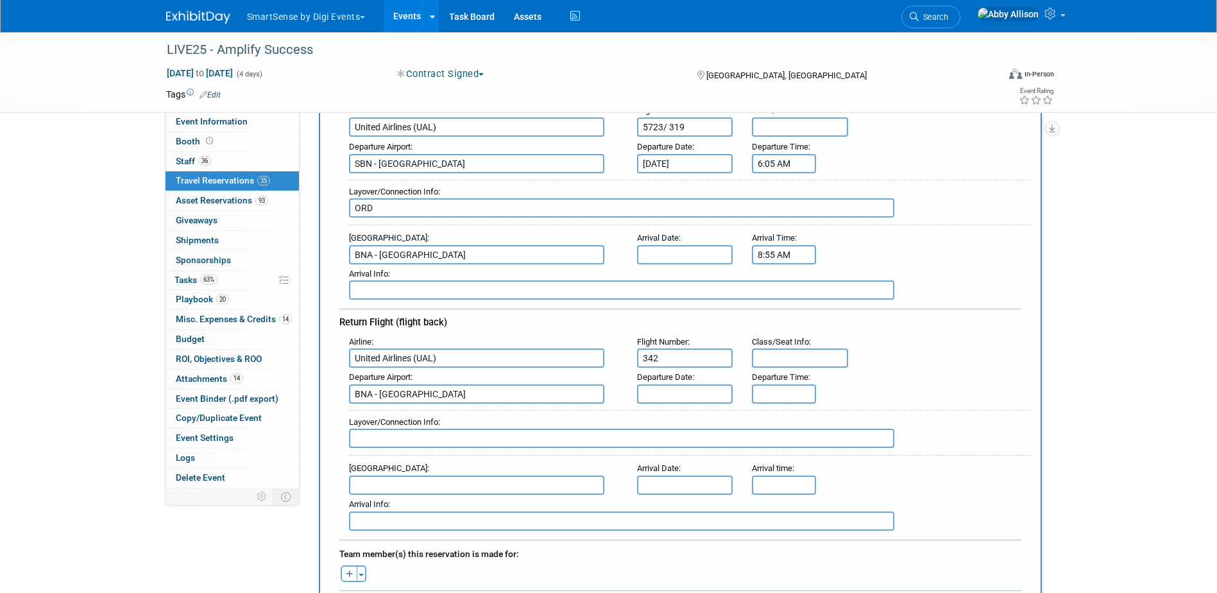
click at [655, 388] on input "text" at bounding box center [685, 393] width 96 height 19
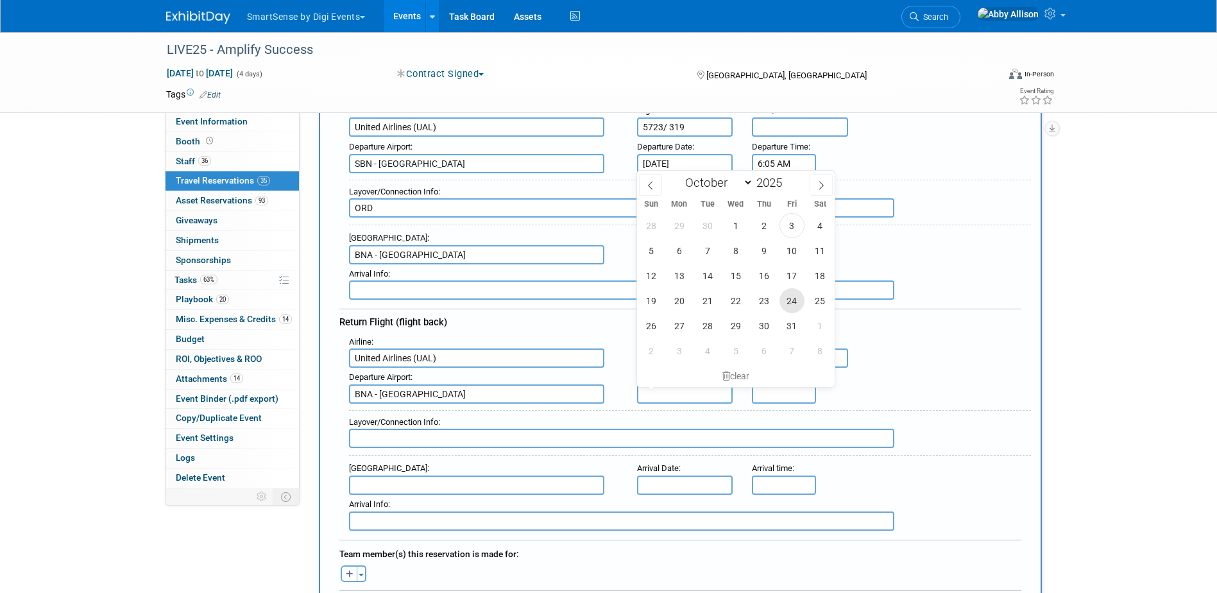
click at [785, 297] on span "24" at bounding box center [792, 300] width 25 height 25
type input "[DATE]"
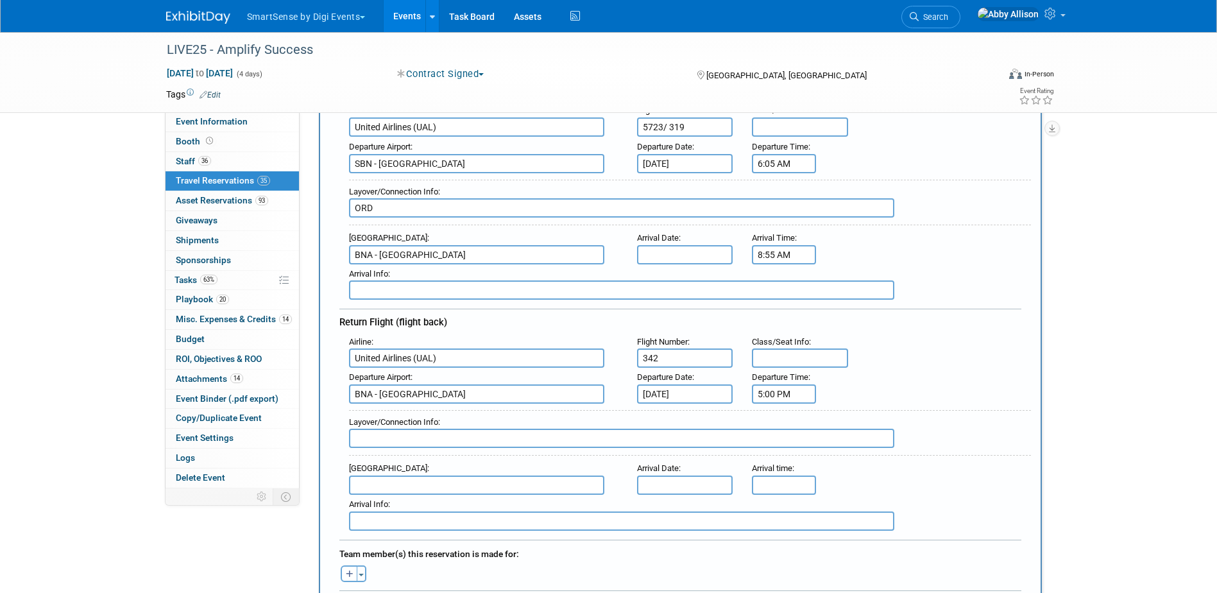
click at [798, 393] on input "5:00 PM" at bounding box center [784, 393] width 64 height 19
click at [778, 451] on span "05" at bounding box center [782, 452] width 24 height 23
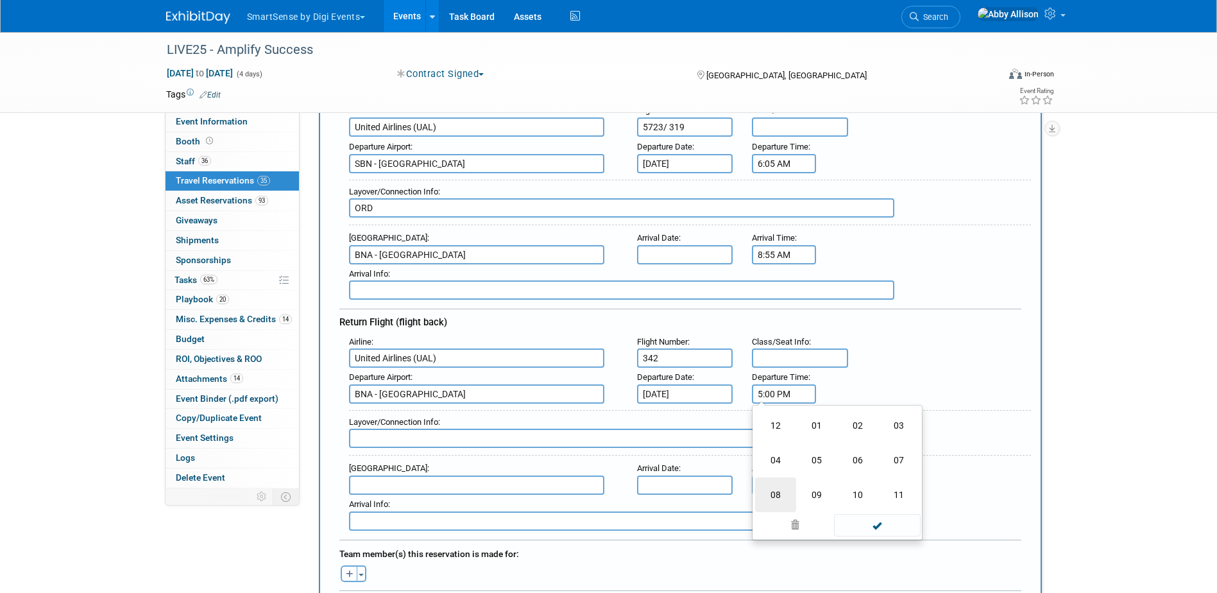
click at [775, 497] on td "08" at bounding box center [775, 494] width 41 height 35
click at [901, 452] on button "PM" at bounding box center [894, 452] width 23 height 22
type input "8:00 AM"
click at [889, 513] on span at bounding box center [877, 510] width 87 height 22
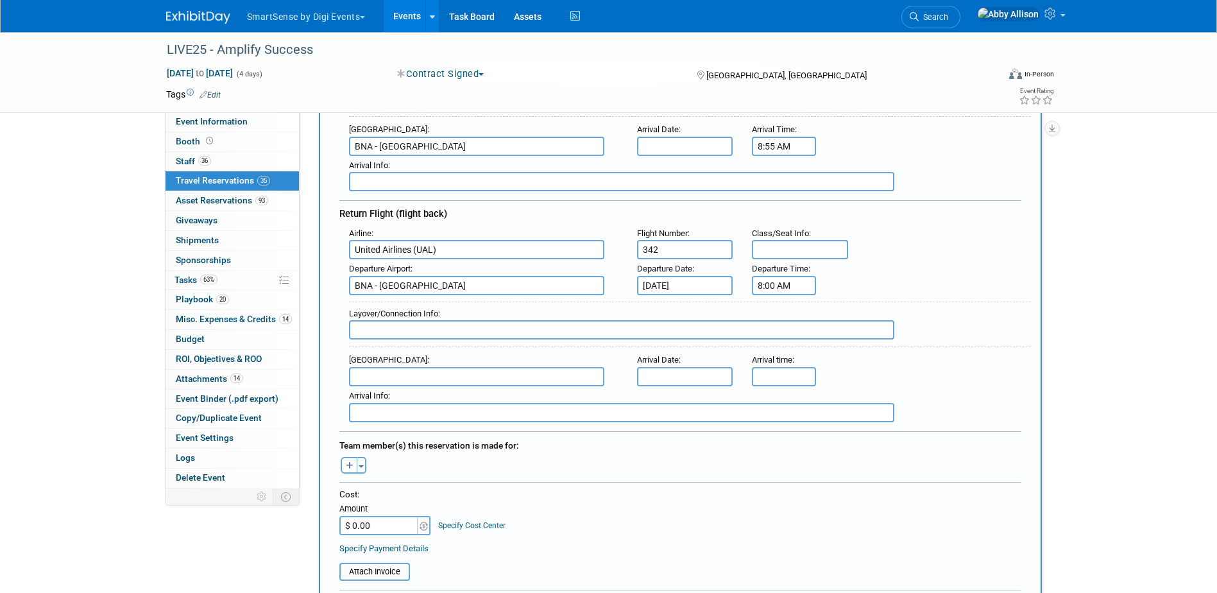
scroll to position [321, 0]
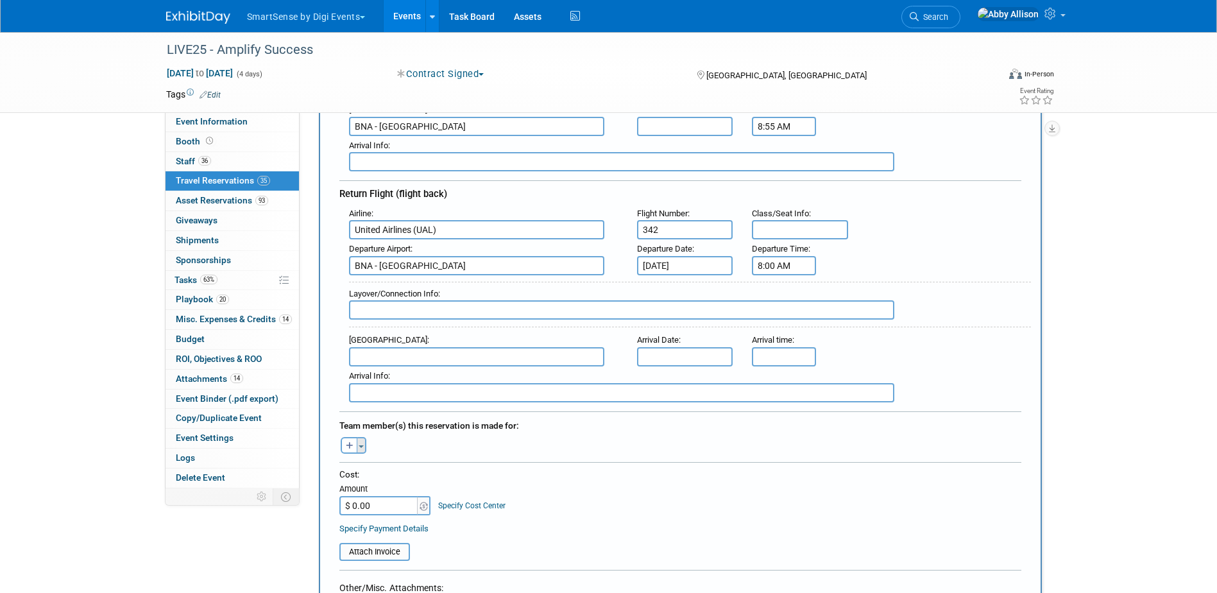
click at [365, 447] on button "Toggle Dropdown" at bounding box center [362, 445] width 10 height 17
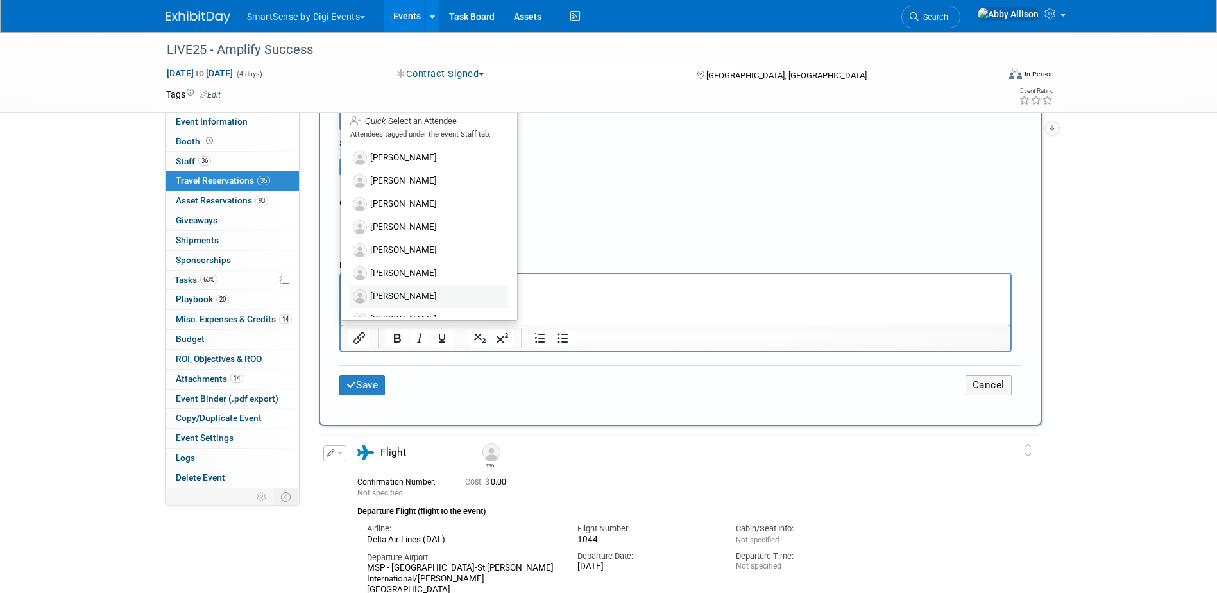
click at [406, 297] on label "[PERSON_NAME]" at bounding box center [429, 296] width 158 height 23
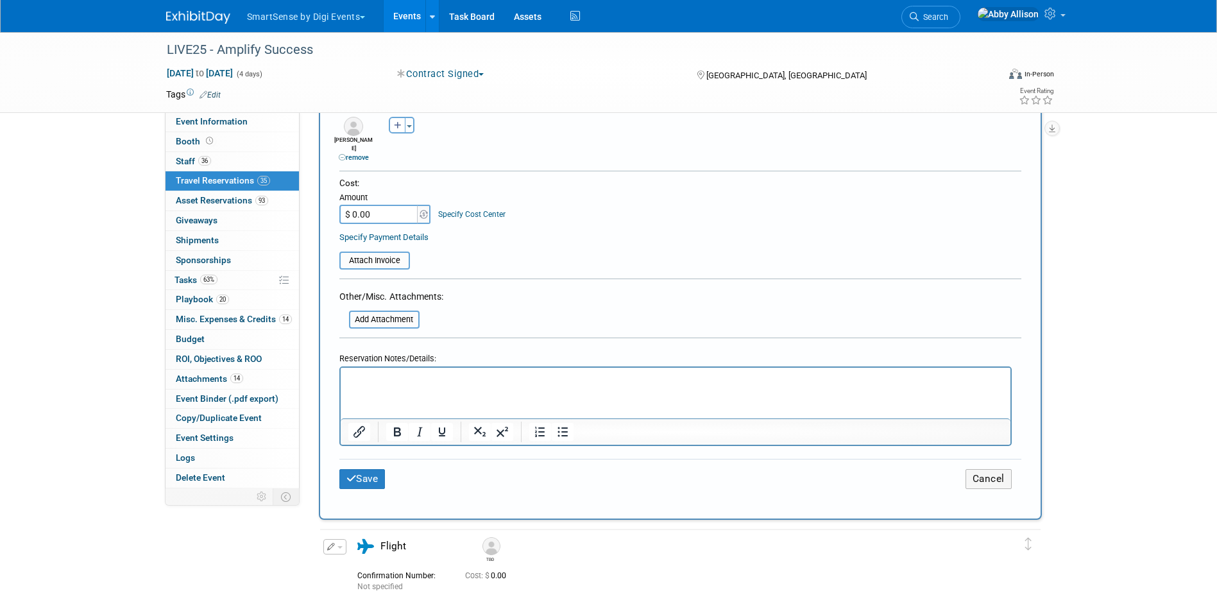
scroll to position [642, 0]
click at [376, 468] on button "Save" at bounding box center [362, 478] width 46 height 20
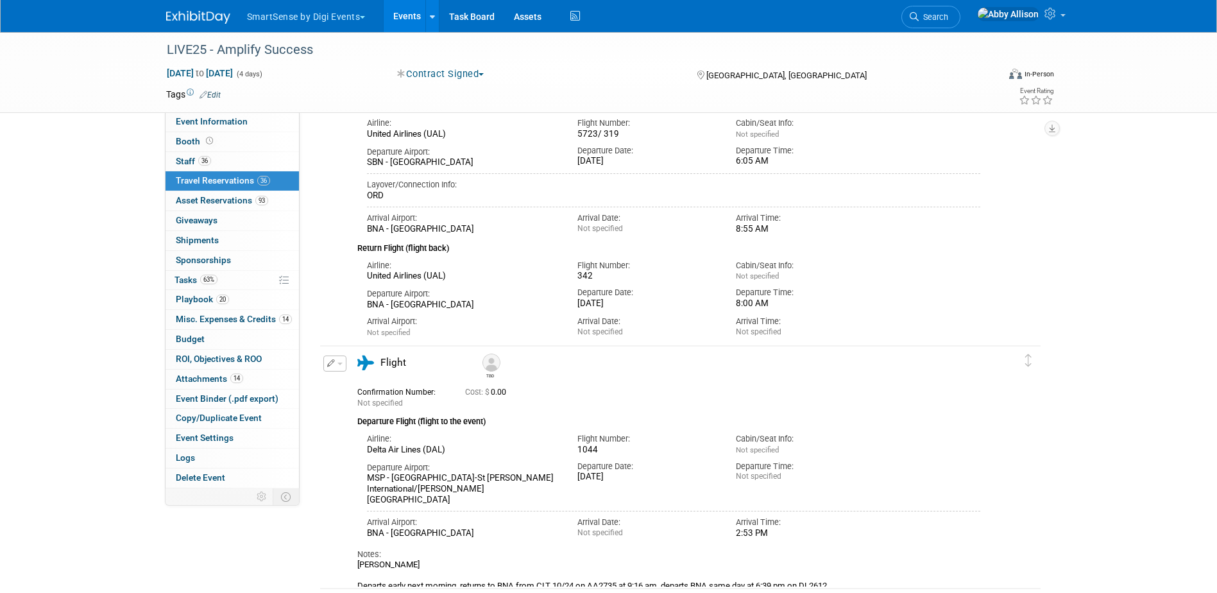
scroll to position [64, 0]
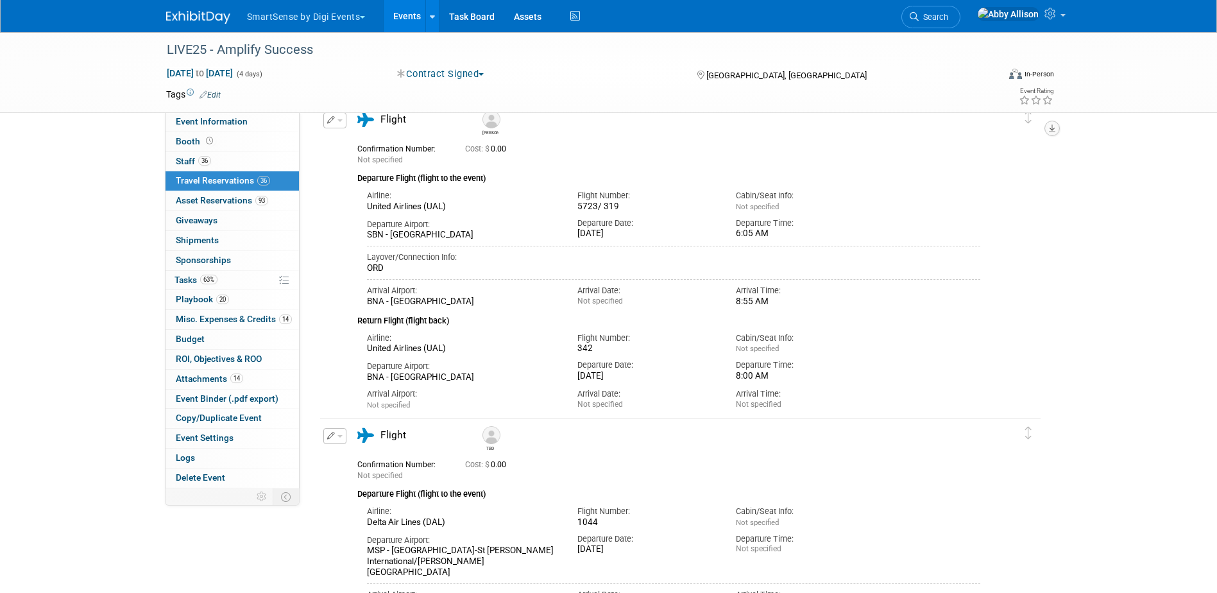
click at [1055, 132] on icon "button" at bounding box center [1052, 128] width 6 height 8
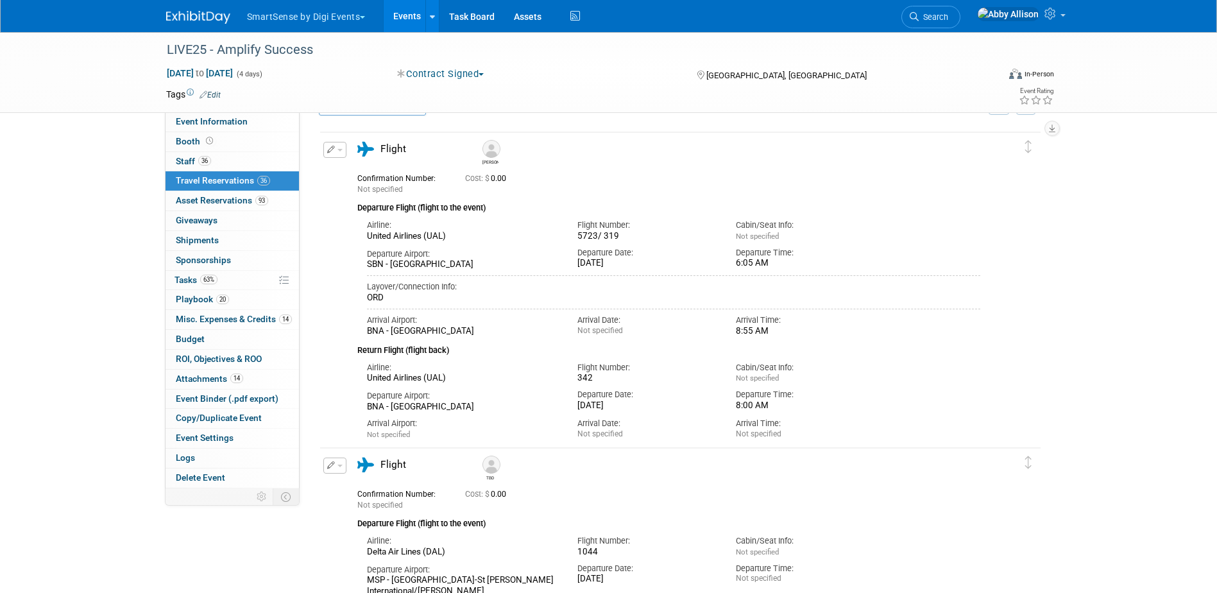
scroll to position [0, 0]
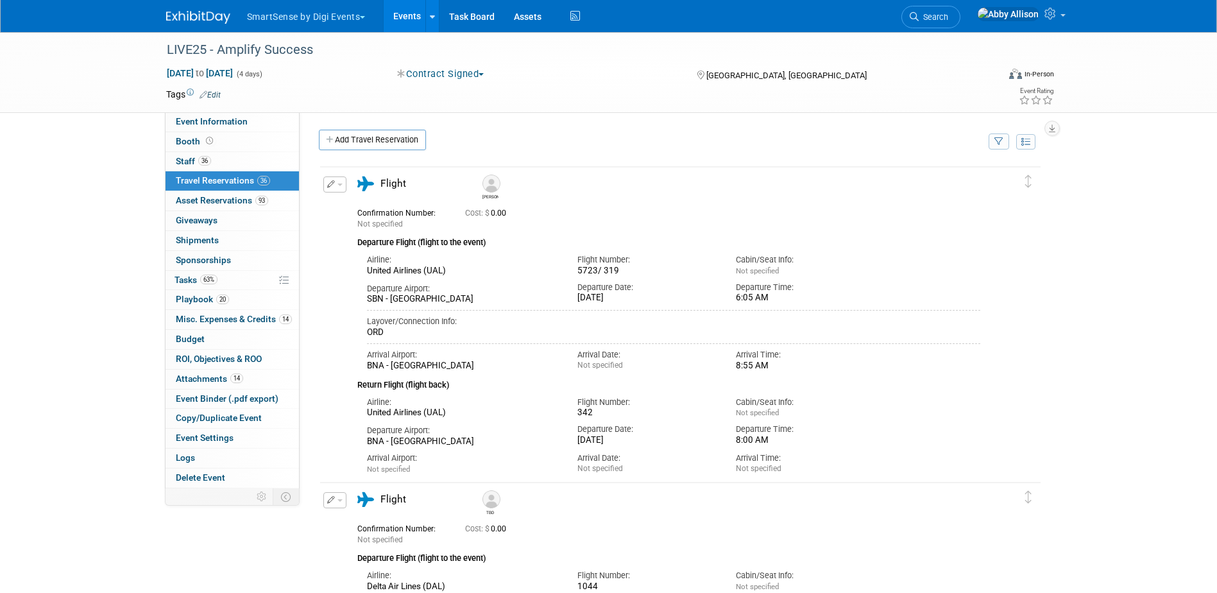
click at [1004, 138] on button "button" at bounding box center [999, 141] width 21 height 16
click at [973, 184] on select "-- Select Traveler -- All reservation with no one tagged [PERSON_NAME] [PERSON_…" at bounding box center [919, 181] width 159 height 18
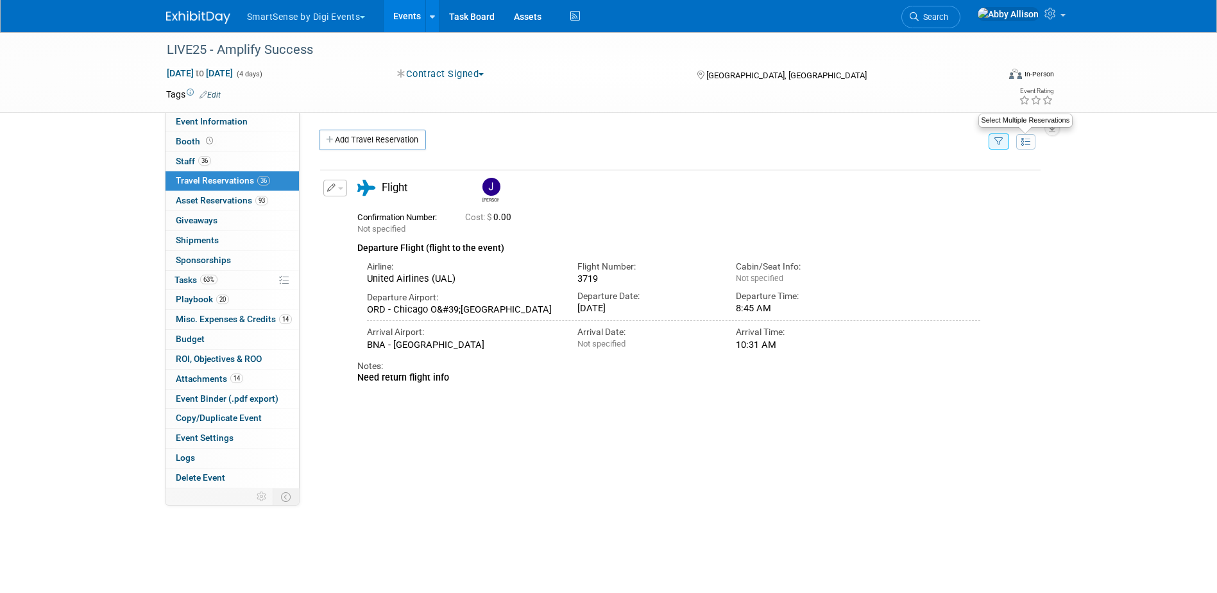
click at [1027, 141] on icon at bounding box center [1026, 141] width 9 height 9
click at [670, 155] on td "Add Travel Reservation" at bounding box center [577, 144] width 536 height 28
click at [1026, 148] on button at bounding box center [1025, 141] width 19 height 15
click at [338, 187] on button "button" at bounding box center [335, 188] width 24 height 17
click at [373, 212] on button "Edit Reservation" at bounding box center [378, 210] width 108 height 19
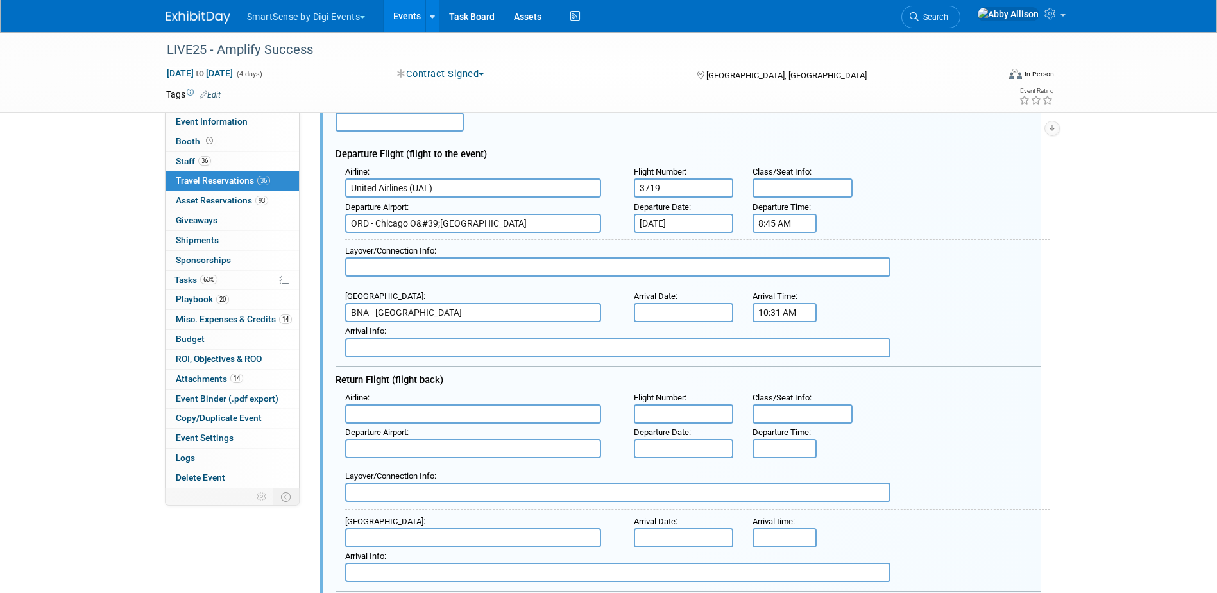
scroll to position [218, 0]
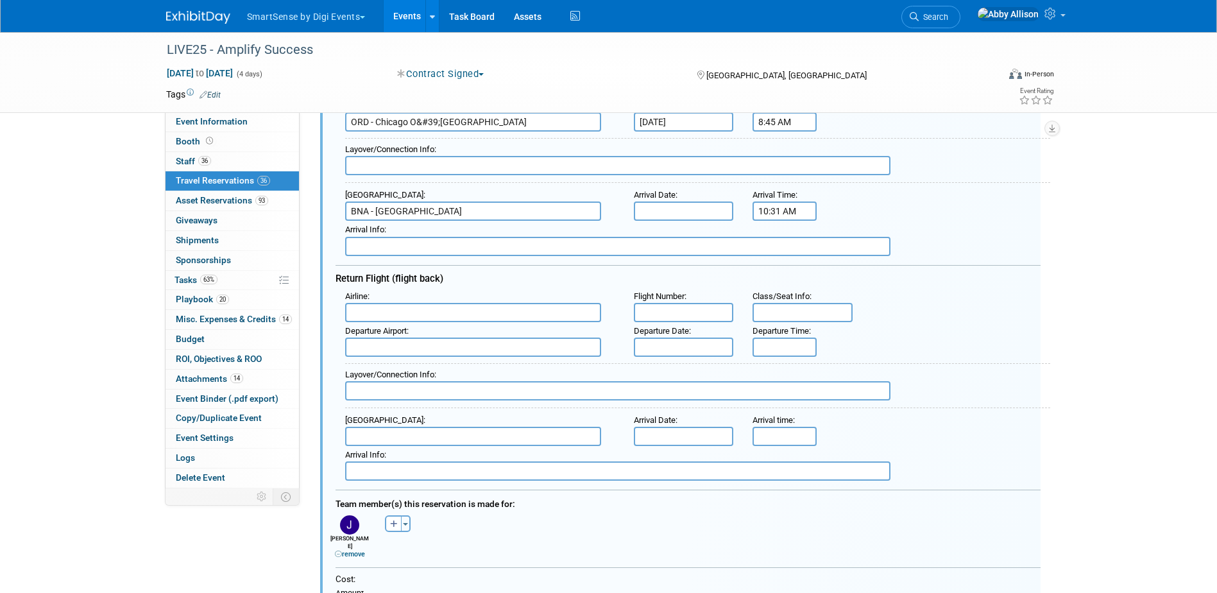
click at [484, 313] on input "text" at bounding box center [473, 312] width 256 height 19
click at [424, 358] on span "Delt a Air Lines (DAL)" at bounding box center [480, 355] width 268 height 21
type input "Delta Air Lines (DAL)"
click at [652, 305] on input "text" at bounding box center [684, 312] width 100 height 19
type input "2205"
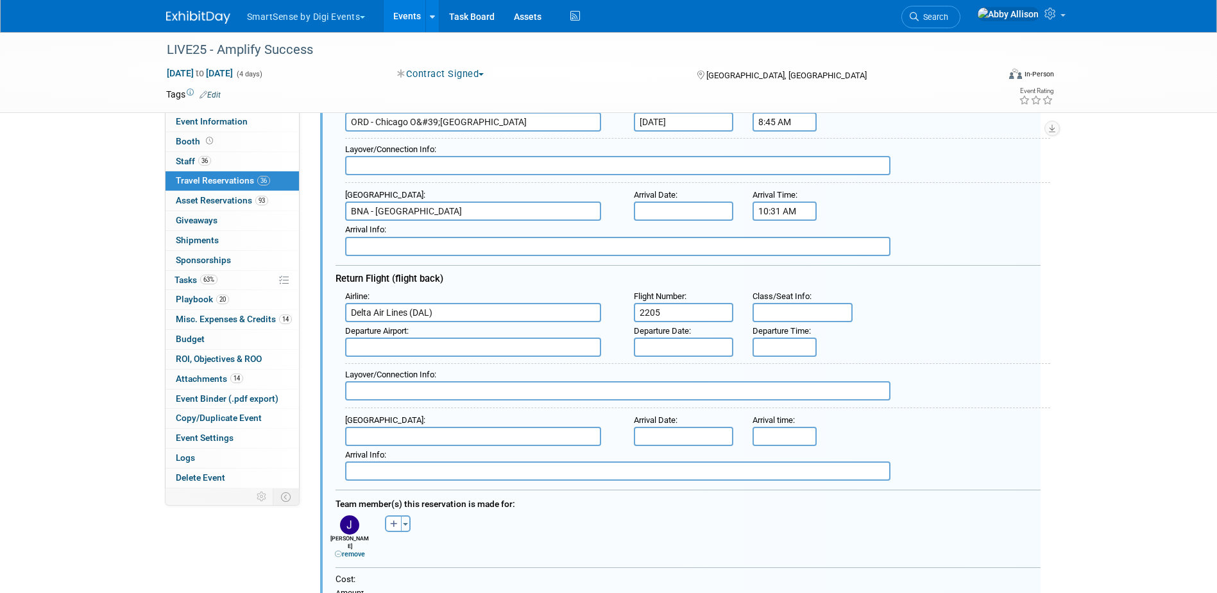
click at [495, 350] on input "text" at bounding box center [473, 347] width 256 height 19
click at [490, 379] on div "BNA - [GEOGRAPHIC_DATA]" at bounding box center [479, 368] width 269 height 22
type input "BNA - [GEOGRAPHIC_DATA]"
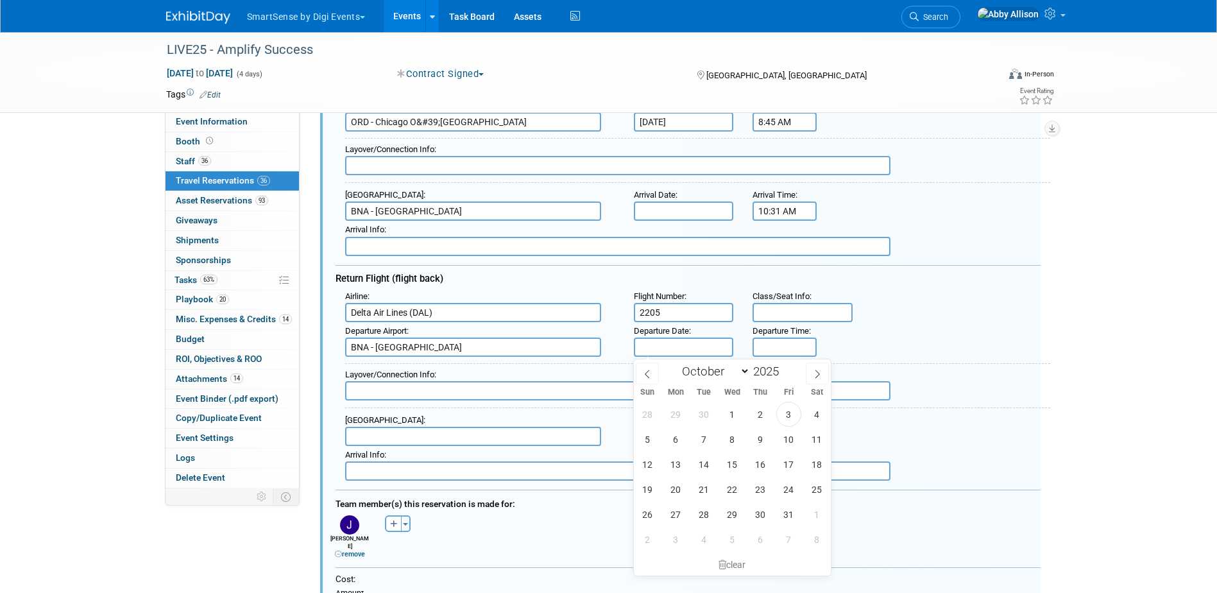
click at [674, 348] on input "text" at bounding box center [684, 347] width 100 height 19
click at [790, 493] on span "24" at bounding box center [788, 489] width 25 height 25
type input "[DATE]"
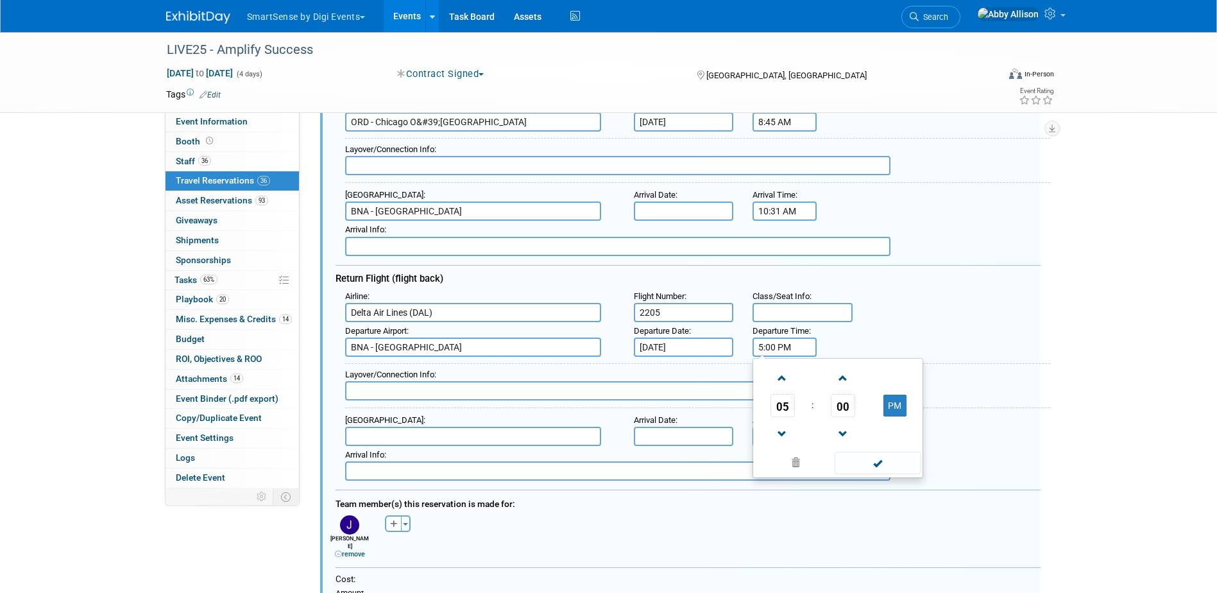
click at [785, 346] on input "5:00 PM" at bounding box center [785, 347] width 64 height 19
click at [780, 403] on span "05" at bounding box center [783, 405] width 24 height 23
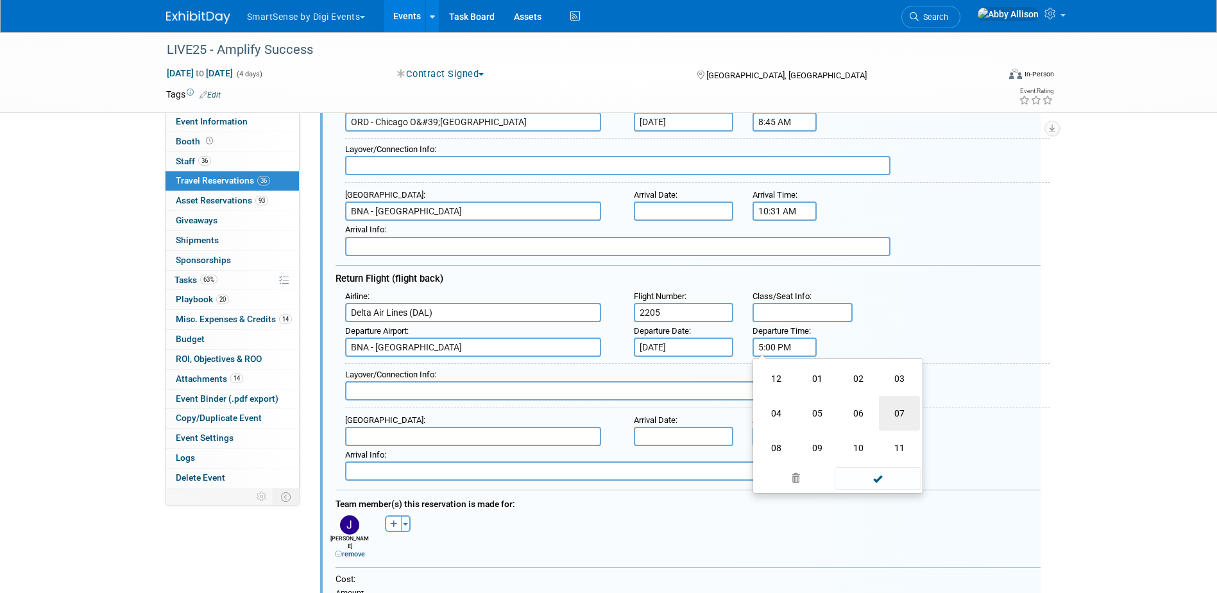
click at [898, 418] on td "07" at bounding box center [899, 413] width 41 height 35
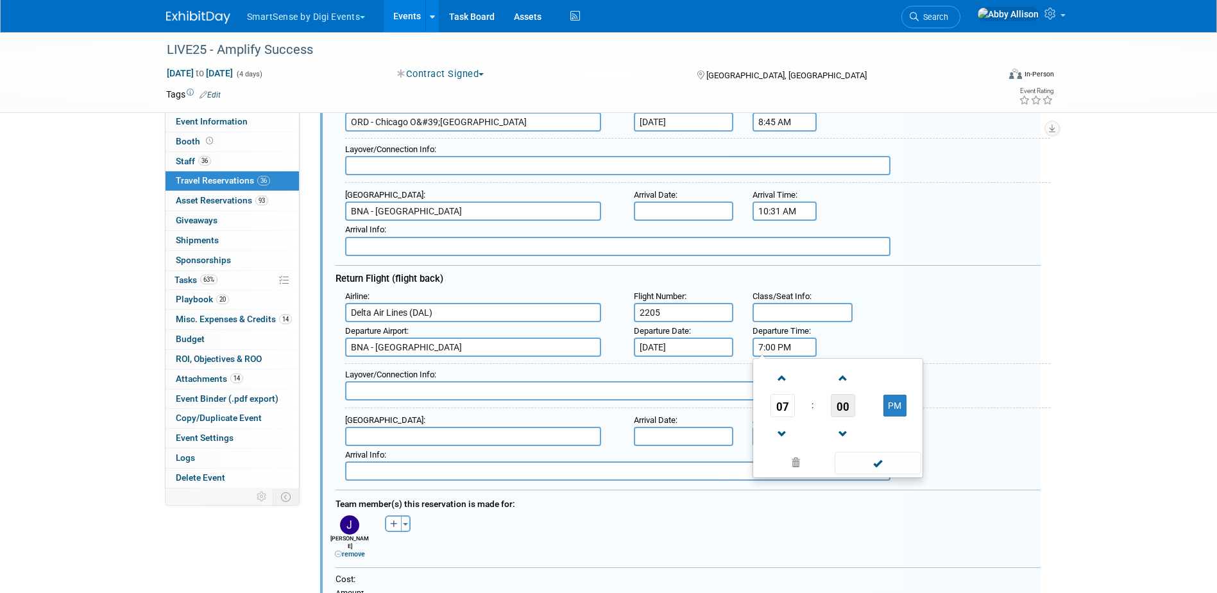
click at [847, 417] on span "00" at bounding box center [843, 405] width 24 height 23
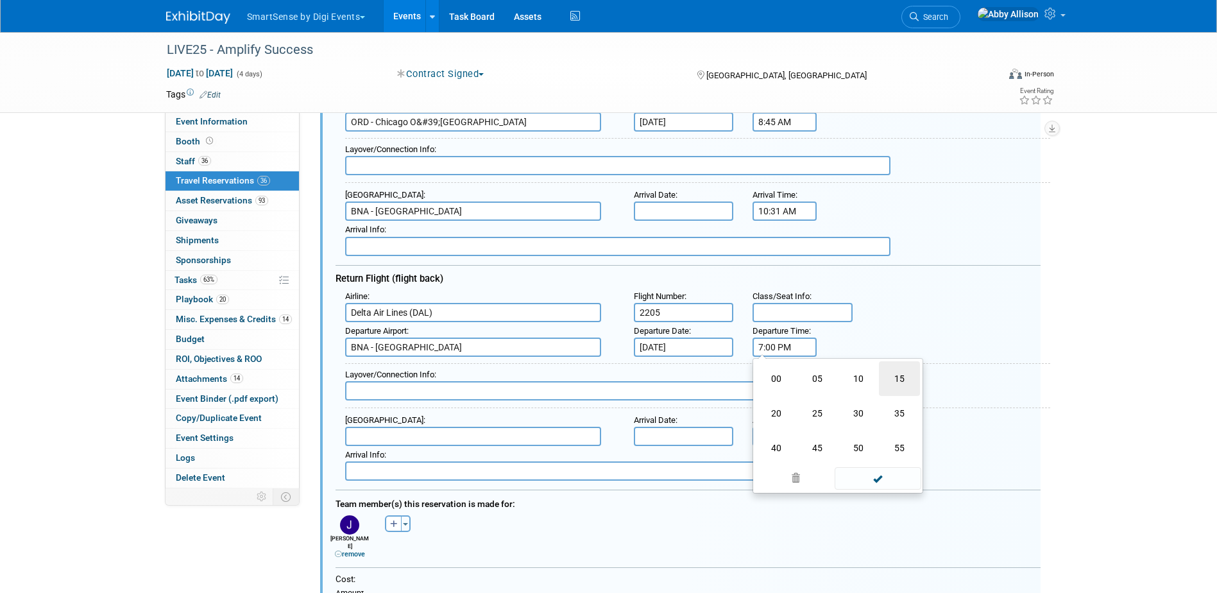
click at [900, 384] on td "15" at bounding box center [899, 378] width 41 height 35
type input "7:15 PM"
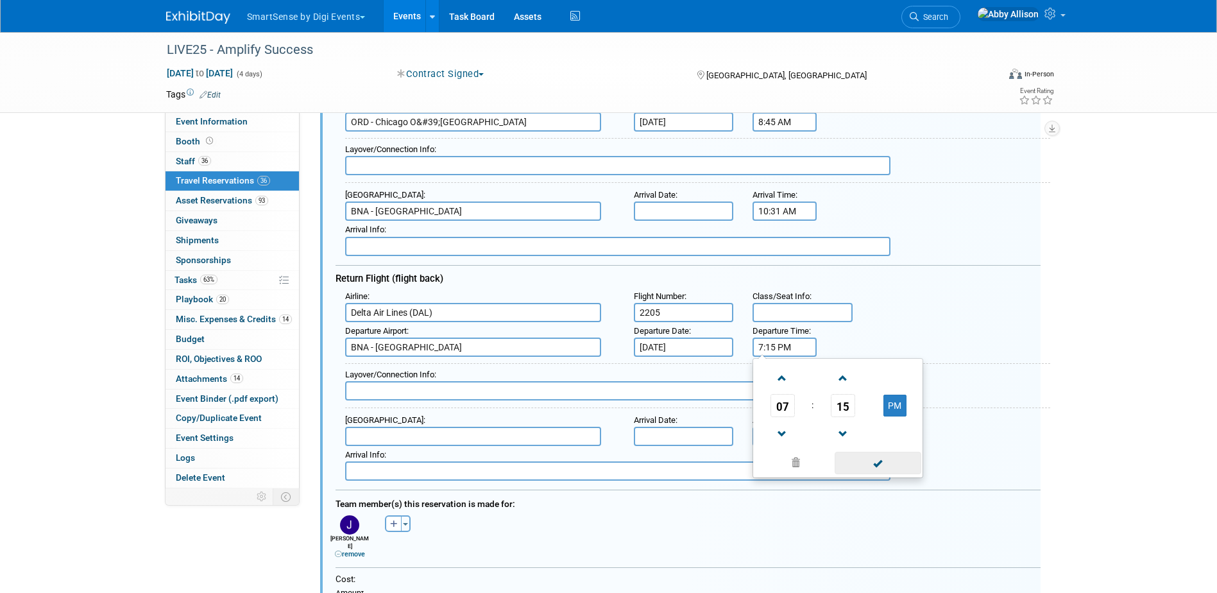
click at [885, 469] on span at bounding box center [878, 463] width 87 height 22
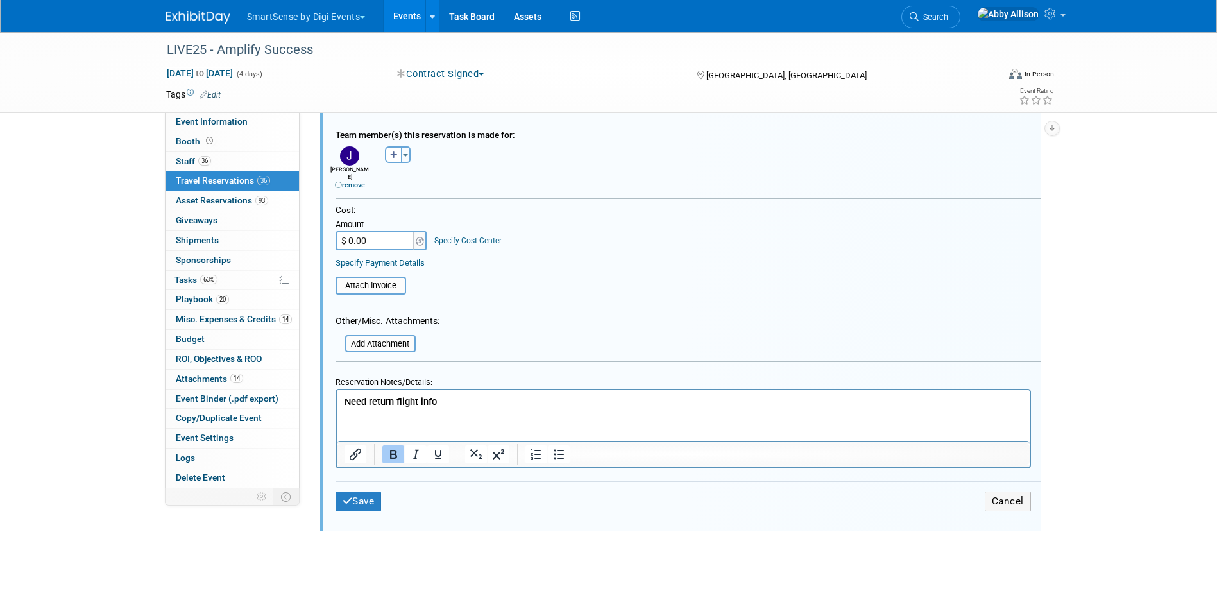
scroll to position [603, 0]
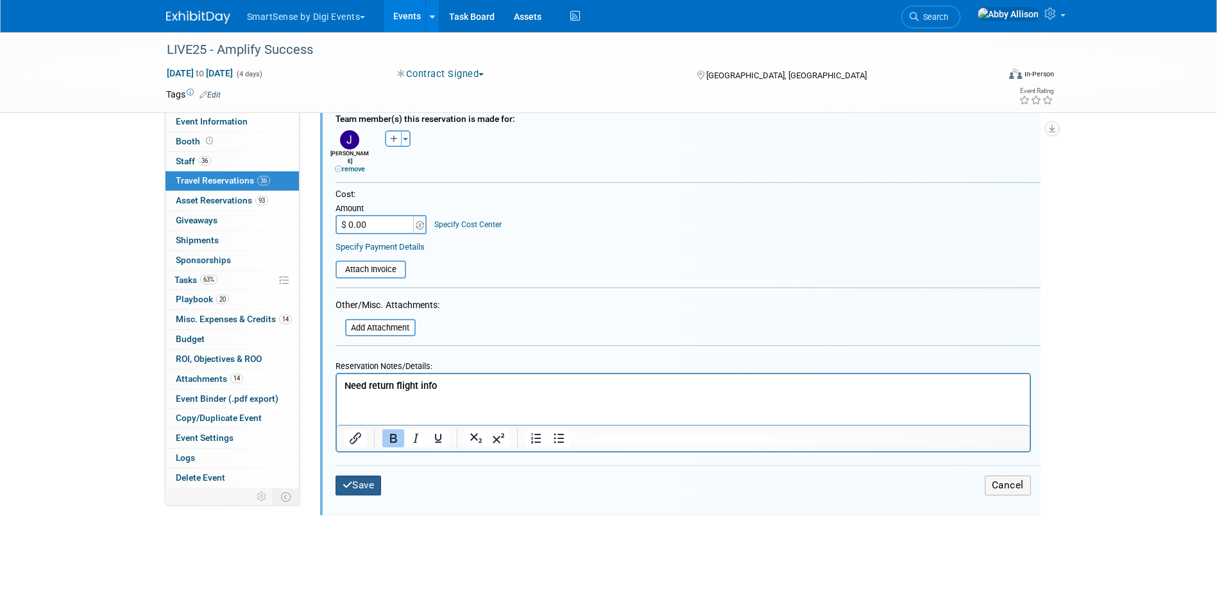
click at [345, 480] on icon "submit" at bounding box center [348, 485] width 10 height 10
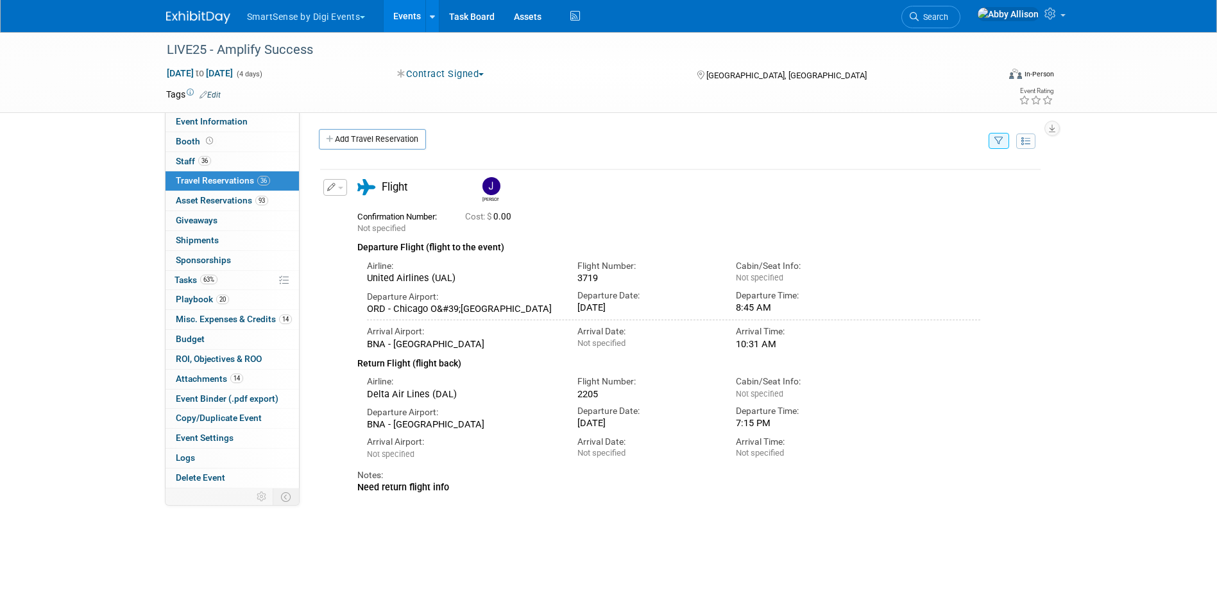
scroll to position [0, 0]
click at [999, 141] on icon "button" at bounding box center [999, 142] width 9 height 8
click at [889, 212] on button "Clear Filter" at bounding box center [867, 209] width 55 height 17
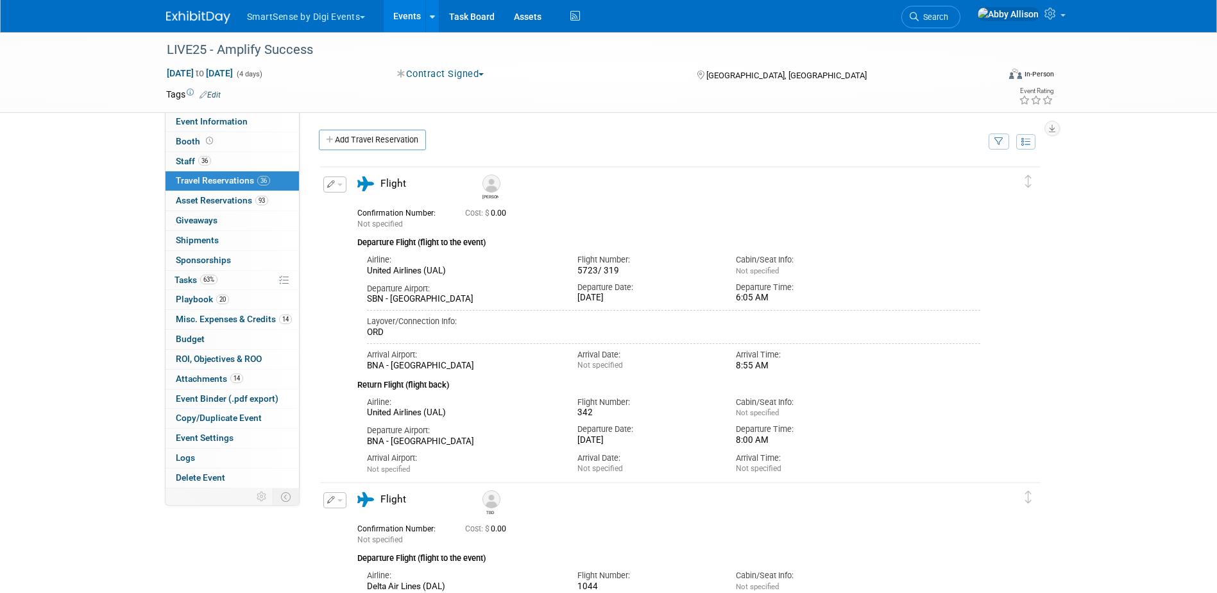
click at [1003, 141] on icon "button" at bounding box center [999, 142] width 9 height 8
click at [996, 185] on select "-- Select Traveler -- All reservation with no one tagged [PERSON_NAME] [PERSON_…" at bounding box center [919, 181] width 159 height 18
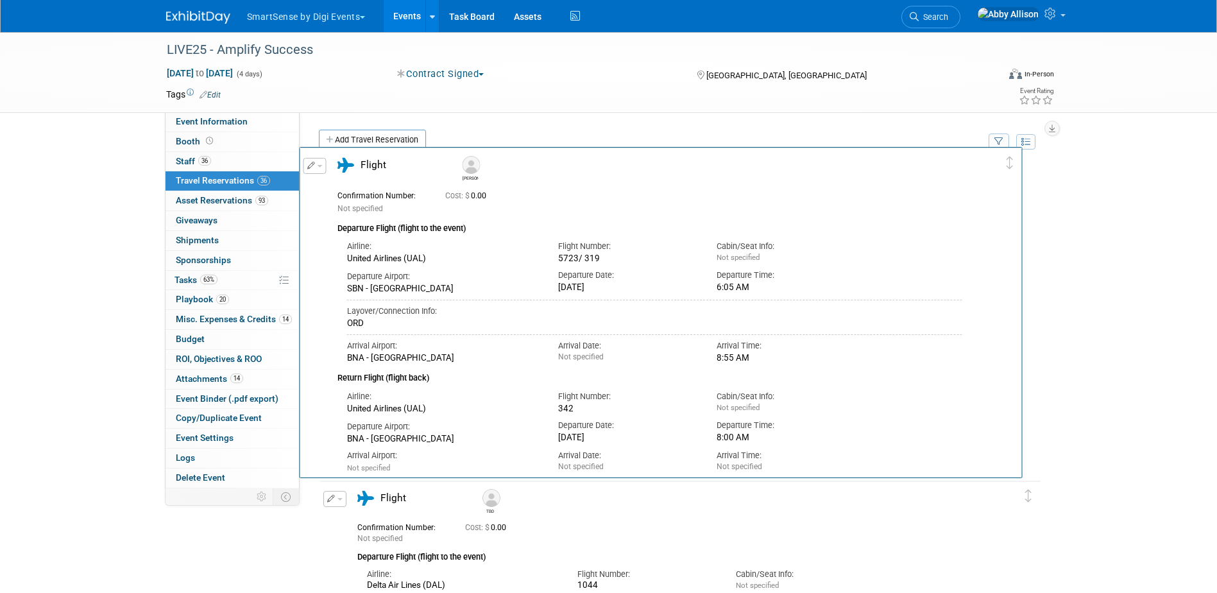
drag, startPoint x: 1032, startPoint y: 189, endPoint x: 1023, endPoint y: 174, distance: 18.2
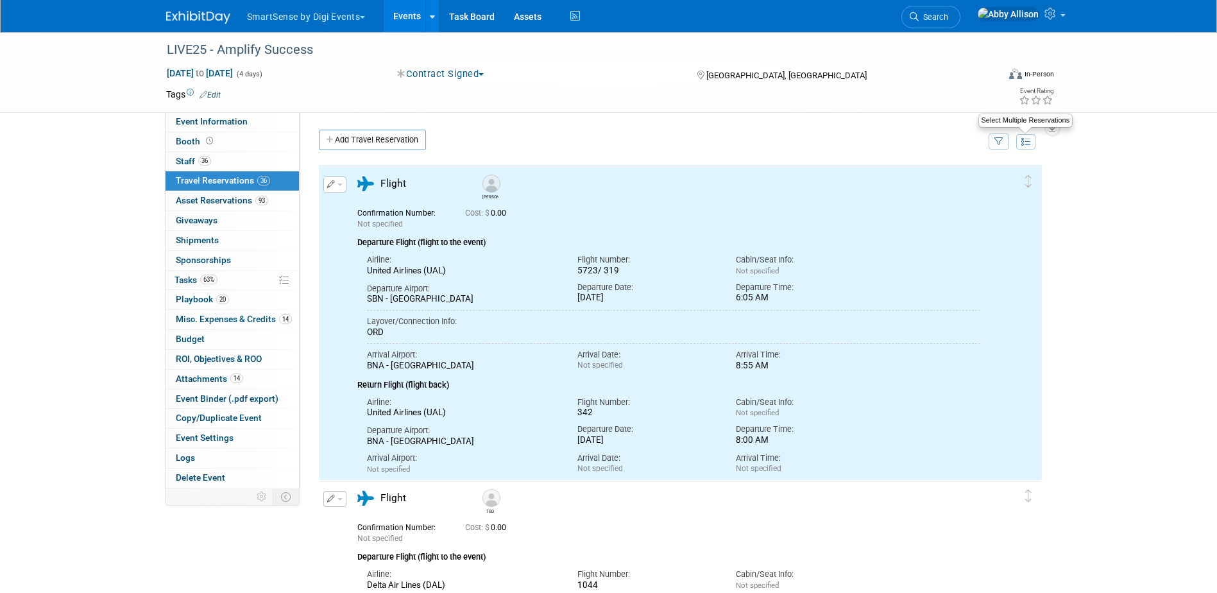
click at [1023, 143] on icon at bounding box center [1026, 141] width 9 height 9
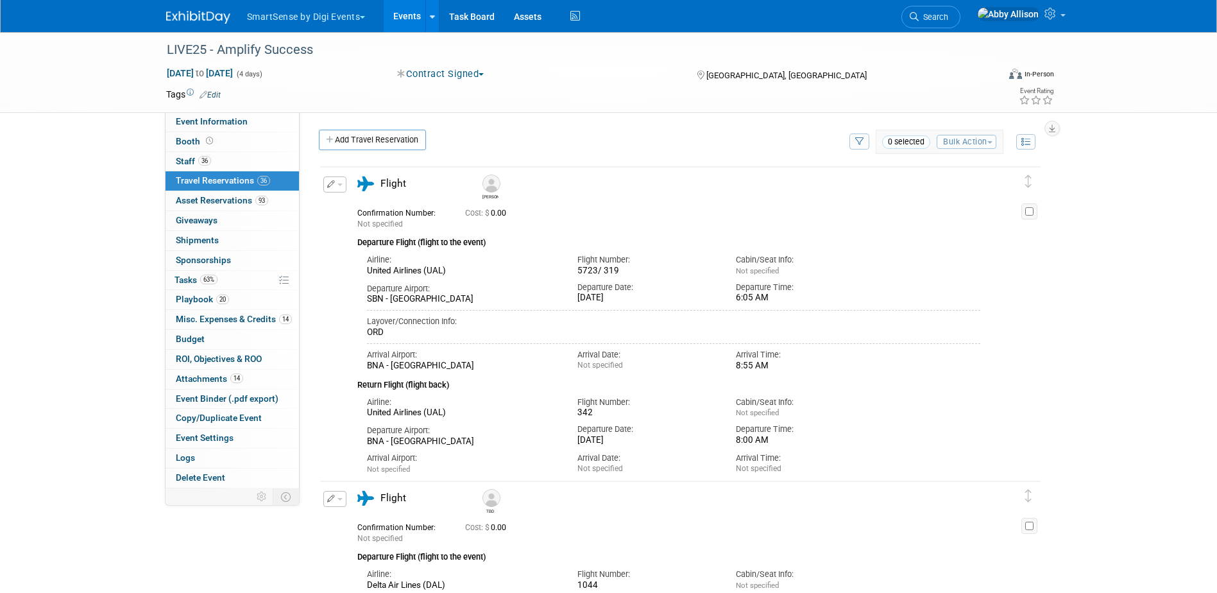
click at [912, 144] on span "0 selected" at bounding box center [906, 141] width 48 height 13
click at [883, 142] on span "0 selected" at bounding box center [906, 141] width 48 height 13
click at [1032, 214] on input "checkbox" at bounding box center [1029, 211] width 8 height 8
checkbox input "true"
click at [1031, 527] on input "checkbox" at bounding box center [1029, 526] width 8 height 8
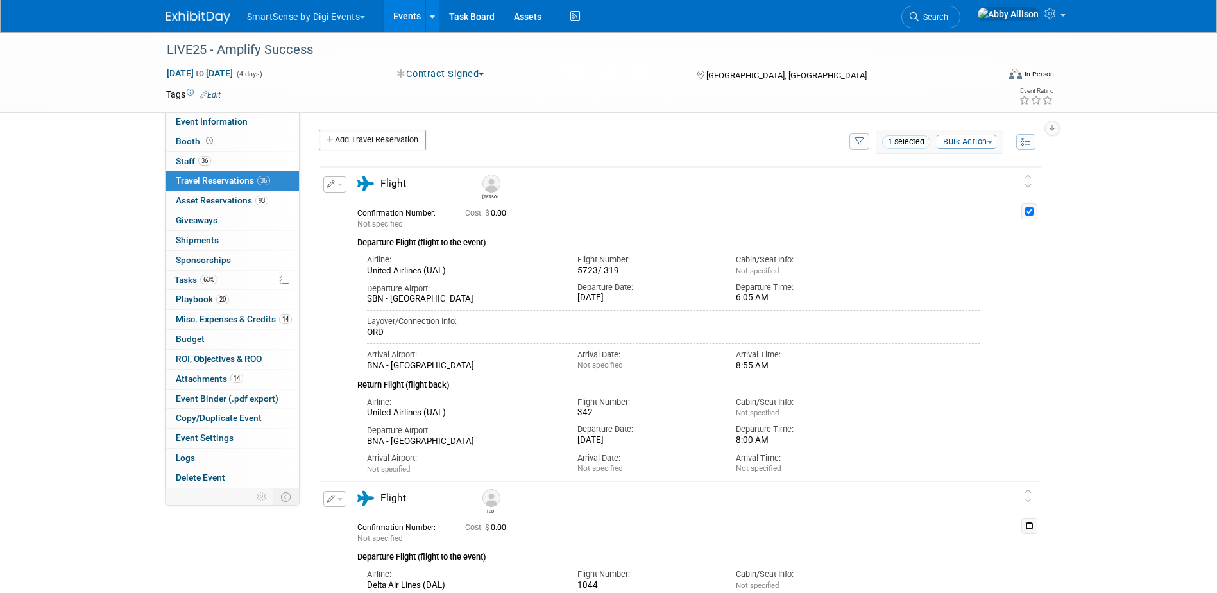
checkbox input "true"
click at [948, 143] on button "Bulk Action" at bounding box center [967, 142] width 60 height 14
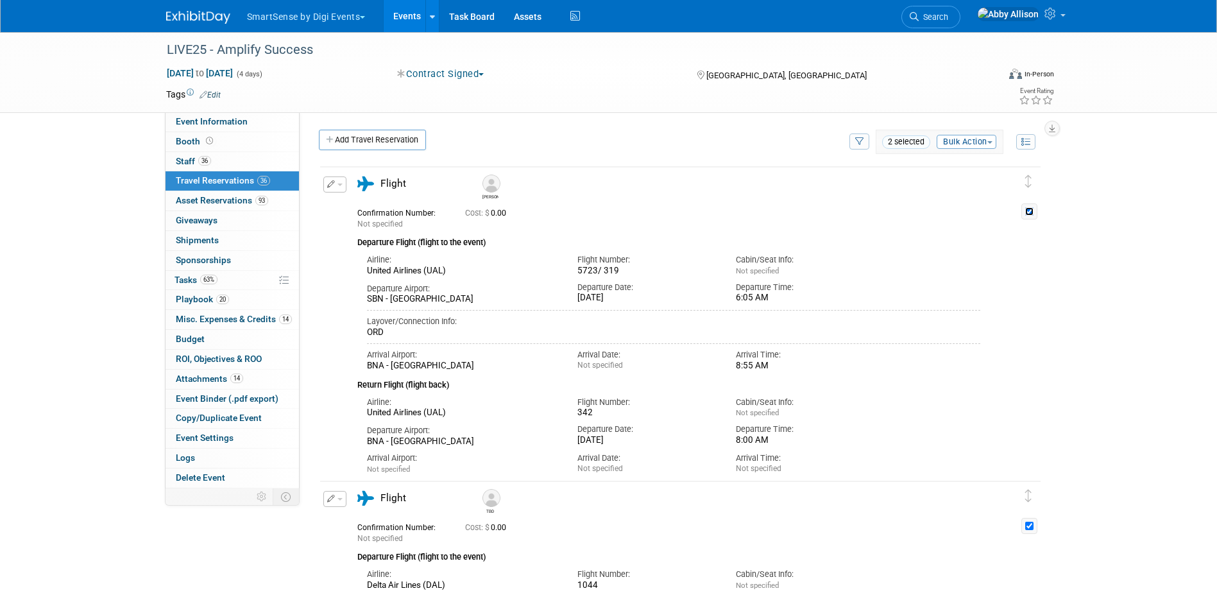
click at [1029, 209] on input "checkbox" at bounding box center [1029, 211] width 8 height 8
checkbox input "false"
click at [1031, 529] on input "checkbox" at bounding box center [1029, 526] width 8 height 8
checkbox input "false"
click at [855, 140] on icon "button" at bounding box center [859, 142] width 9 height 8
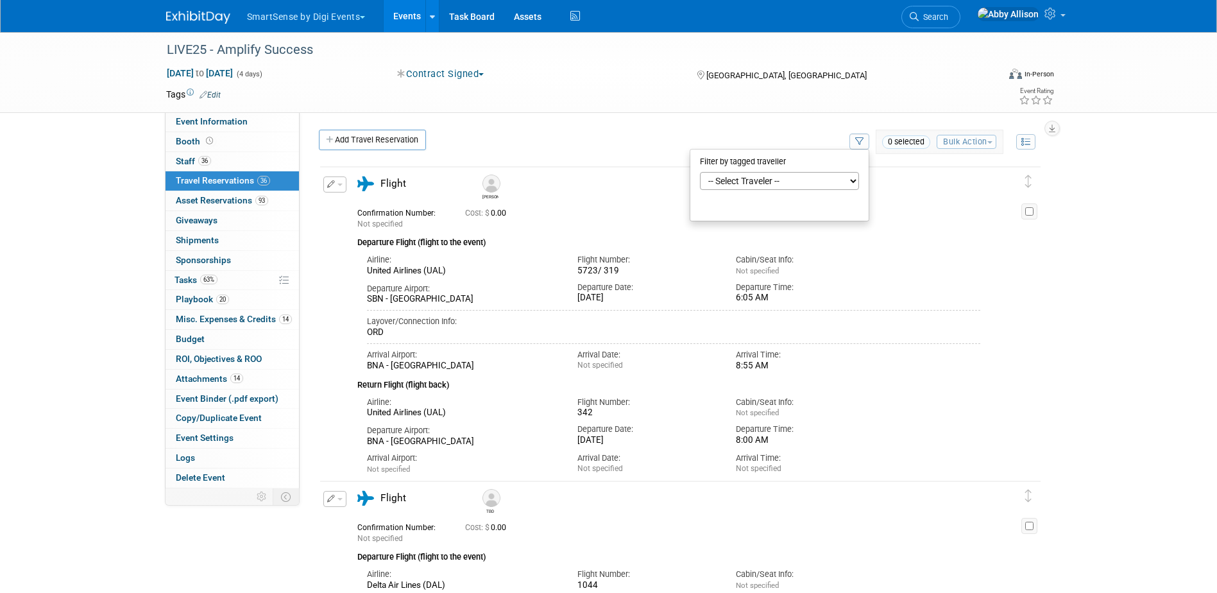
click at [794, 133] on div "Add Travel Reservation" at bounding box center [581, 142] width 530 height 24
click at [1026, 144] on icon at bounding box center [1026, 141] width 9 height 9
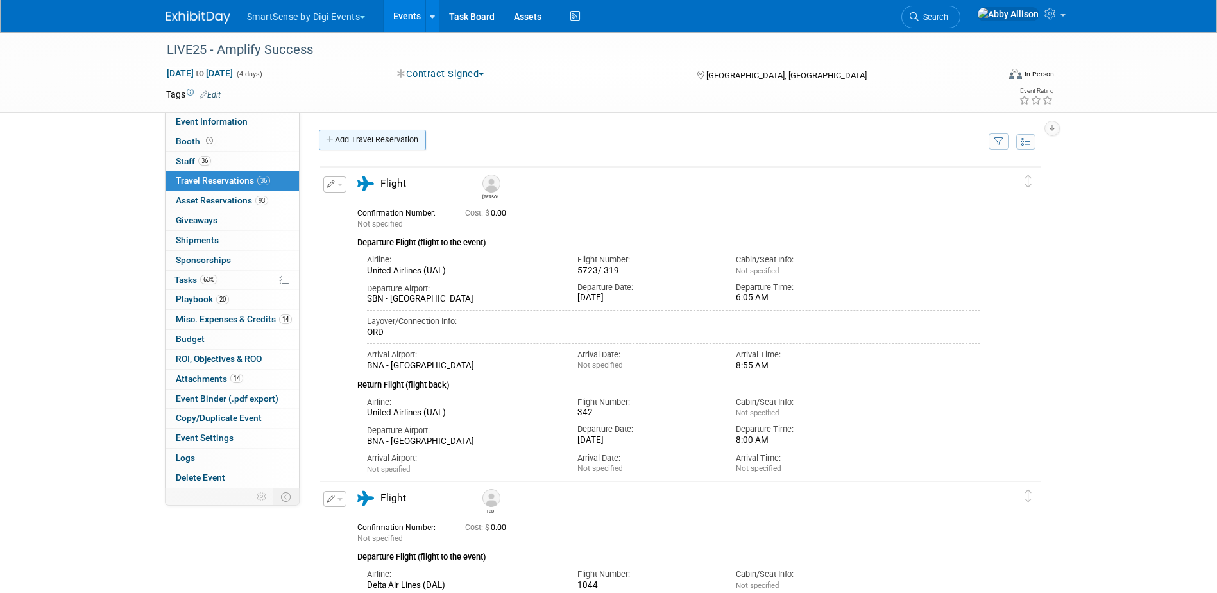
click at [381, 141] on link "Add Travel Reservation" at bounding box center [372, 140] width 107 height 21
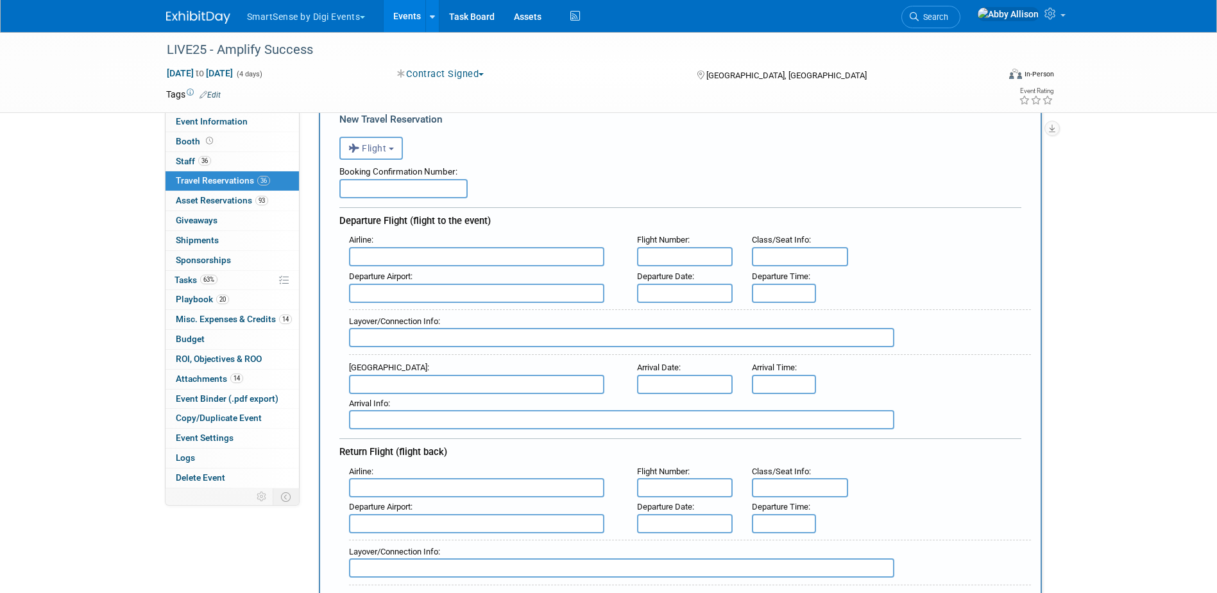
scroll to position [64, 0]
click at [444, 262] on input "text" at bounding box center [476, 255] width 255 height 19
click at [427, 296] on span "Alleg iant Air (AAY)" at bounding box center [483, 297] width 267 height 21
type input "Allegiant Air (AAY)"
click at [647, 257] on input "text" at bounding box center [685, 255] width 96 height 19
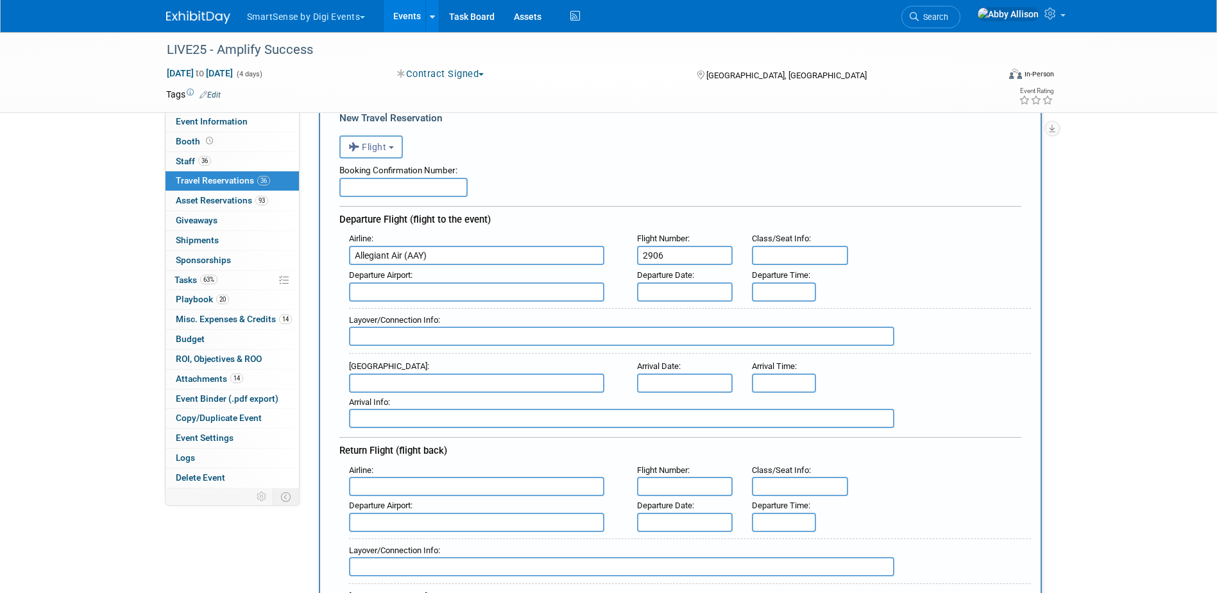
type input "2906"
click at [473, 290] on input "text" at bounding box center [476, 291] width 255 height 19
click at [473, 307] on span "GRR - [PERSON_NAME][GEOGRAPHIC_DATA]" at bounding box center [483, 312] width 267 height 21
type input "GRR - [PERSON_NAME][GEOGRAPHIC_DATA]"
click at [687, 300] on input "text" at bounding box center [685, 291] width 96 height 19
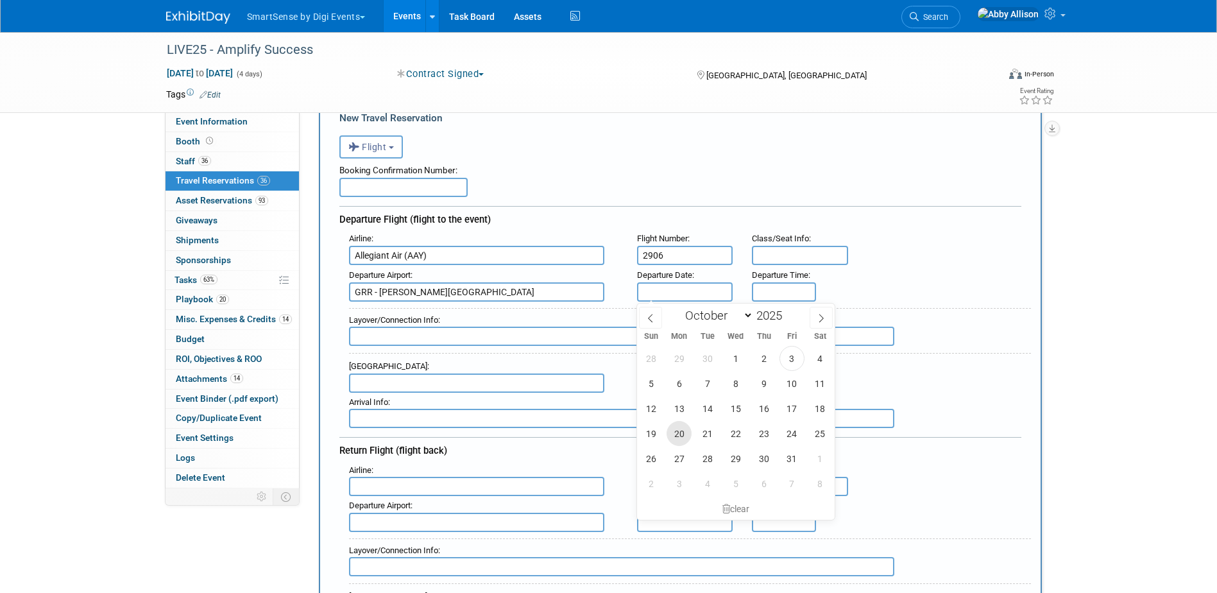
click at [678, 440] on span "20" at bounding box center [679, 433] width 25 height 25
type input "[DATE]"
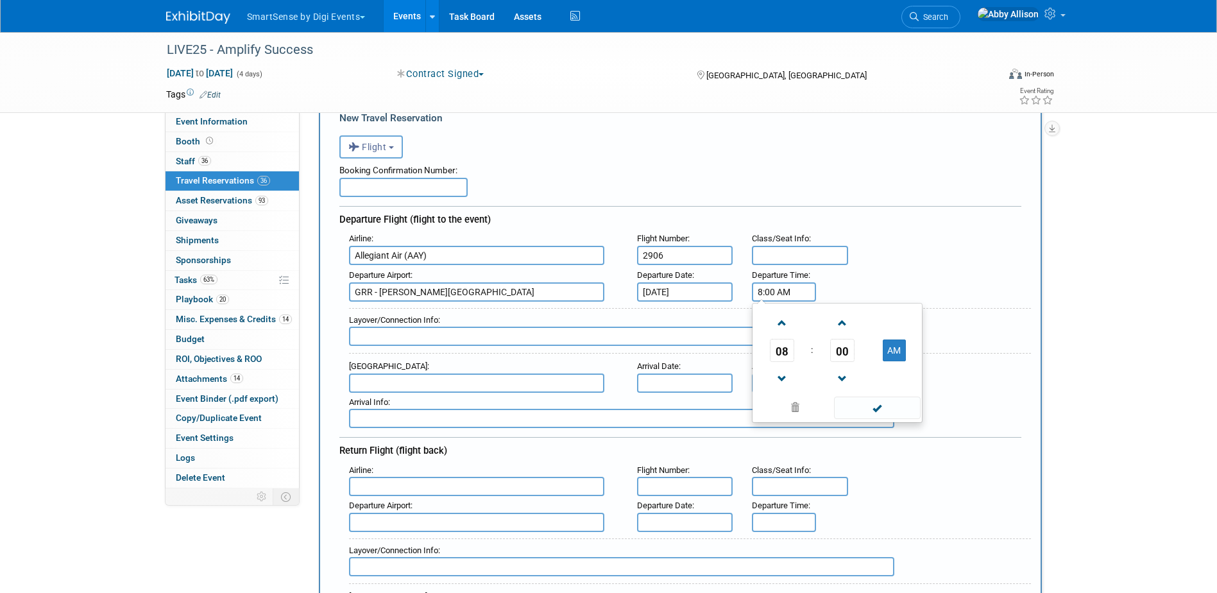
click at [781, 288] on input "8:00 AM" at bounding box center [784, 291] width 64 height 19
click at [775, 351] on span "08" at bounding box center [782, 350] width 24 height 23
click at [783, 363] on td "04" at bounding box center [775, 358] width 41 height 35
click at [850, 357] on span "00" at bounding box center [842, 350] width 24 height 23
click at [783, 352] on td "20" at bounding box center [775, 358] width 41 height 35
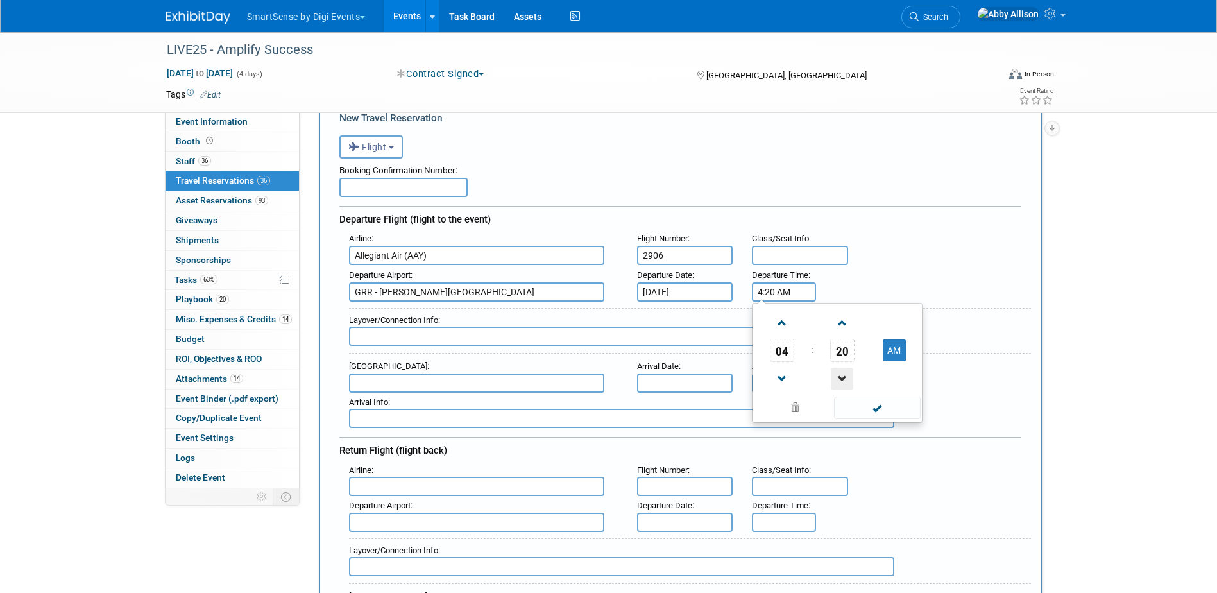
click at [841, 371] on span at bounding box center [842, 379] width 22 height 22
click at [888, 355] on button "AM" at bounding box center [894, 350] width 23 height 22
type input "4:18 PM"
click at [873, 409] on span at bounding box center [877, 408] width 87 height 22
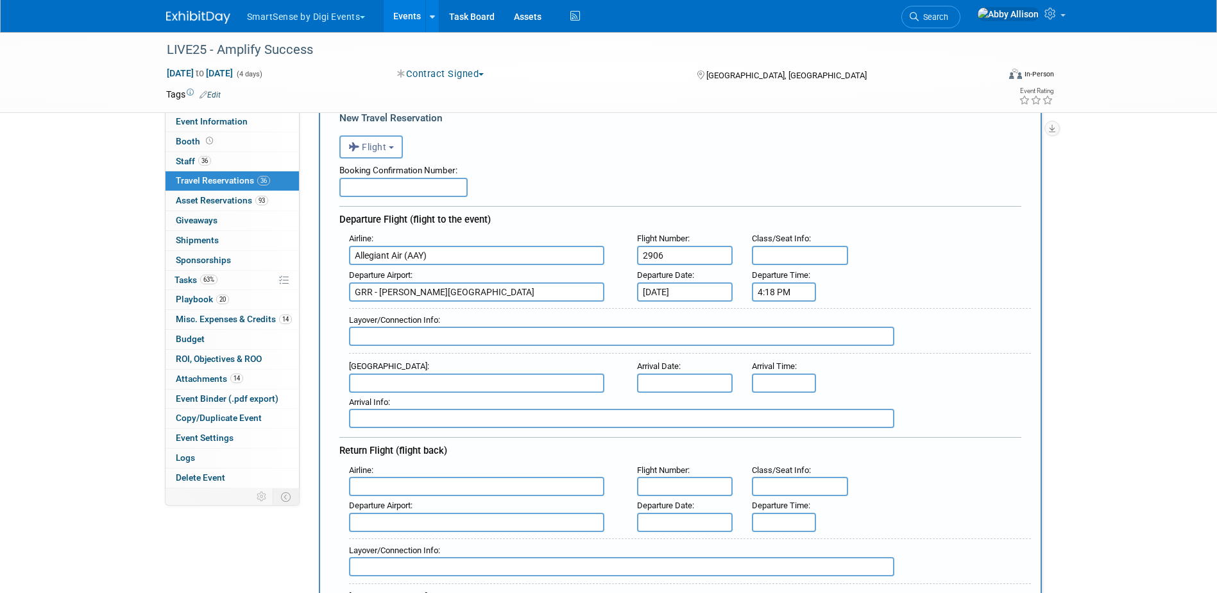
click at [398, 379] on input "text" at bounding box center [476, 382] width 255 height 19
click at [425, 408] on span "BNA - [GEOGRAPHIC_DATA]" at bounding box center [483, 403] width 267 height 21
type input "BNA - [GEOGRAPHIC_DATA]"
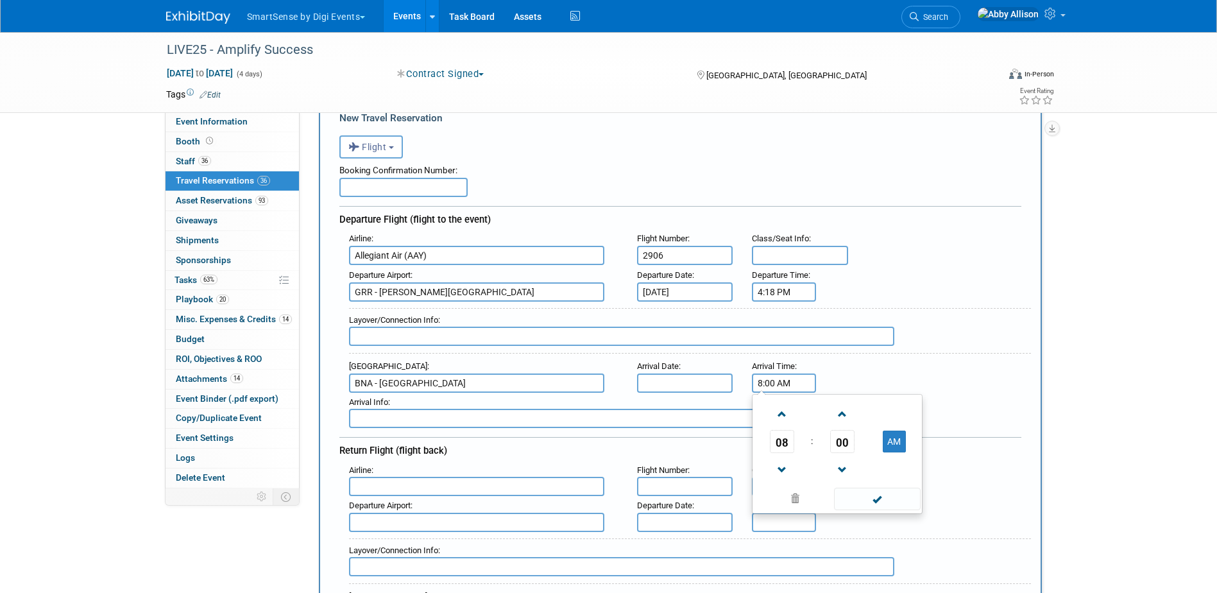
click at [769, 382] on input "8:00 AM" at bounding box center [784, 382] width 64 height 19
click at [778, 437] on span "08" at bounding box center [782, 441] width 24 height 23
click at [780, 452] on td "04" at bounding box center [775, 449] width 41 height 35
click at [839, 441] on span "00" at bounding box center [842, 441] width 24 height 23
click at [895, 485] on td "55" at bounding box center [898, 484] width 41 height 35
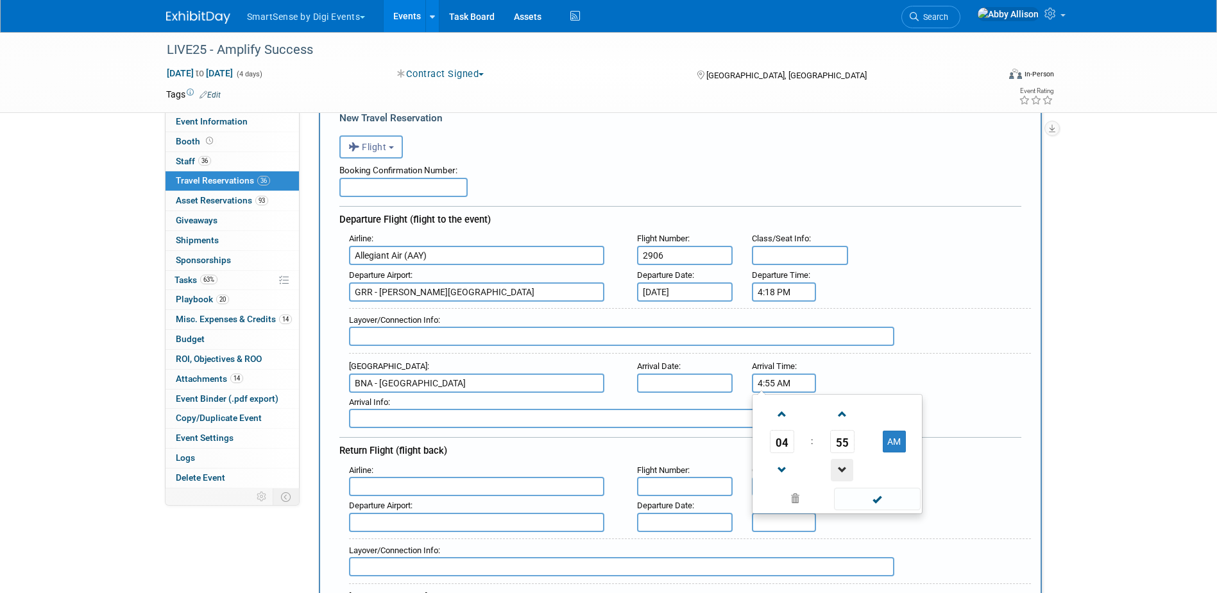
click at [843, 463] on span at bounding box center [842, 470] width 22 height 22
click at [886, 445] on button "AM" at bounding box center [894, 442] width 23 height 22
type input "4:54 PM"
click at [874, 498] on span at bounding box center [877, 499] width 87 height 22
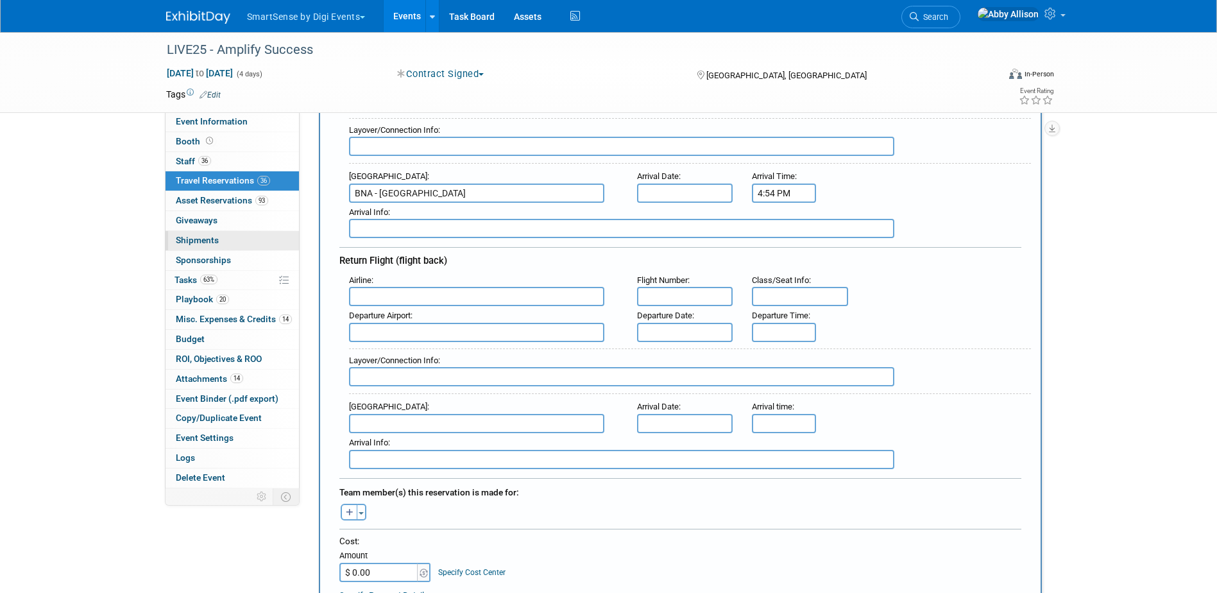
scroll to position [257, 0]
click at [394, 299] on input "text" at bounding box center [476, 293] width 255 height 19
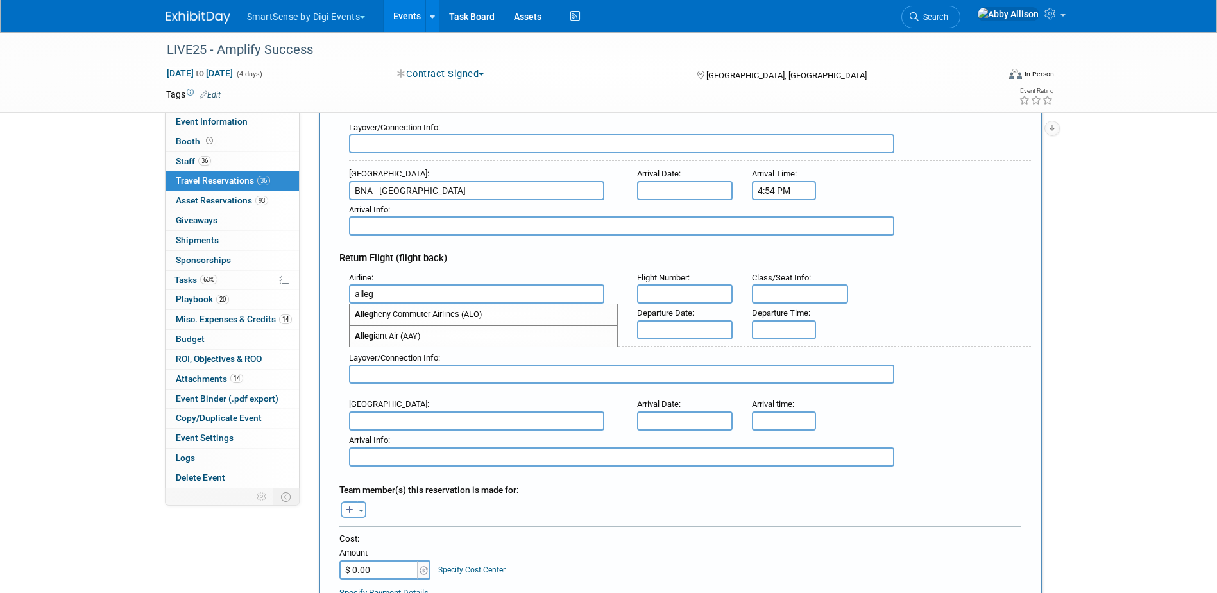
click at [398, 333] on span "Alleg iant Air (AAY)" at bounding box center [483, 336] width 267 height 21
type input "Allegiant Air (AAY)"
click at [680, 299] on input "text" at bounding box center [685, 293] width 96 height 19
type input "1328"
click at [450, 329] on input "text" at bounding box center [476, 329] width 255 height 19
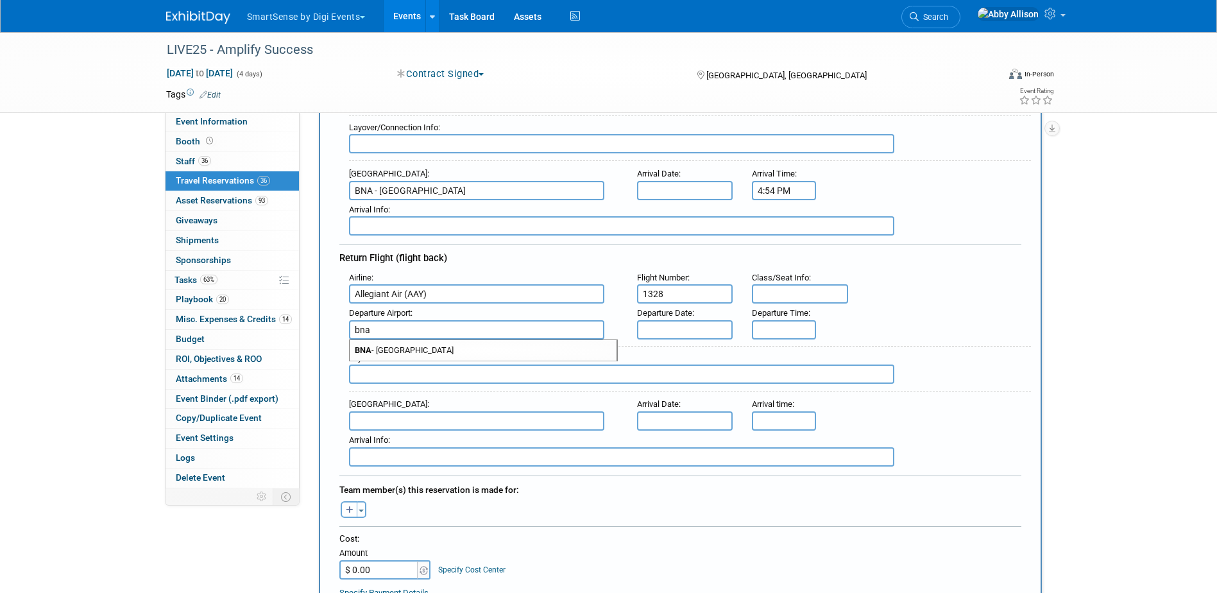
click at [479, 356] on span "BNA - [GEOGRAPHIC_DATA]" at bounding box center [483, 350] width 267 height 21
type input "BNA - [GEOGRAPHIC_DATA]"
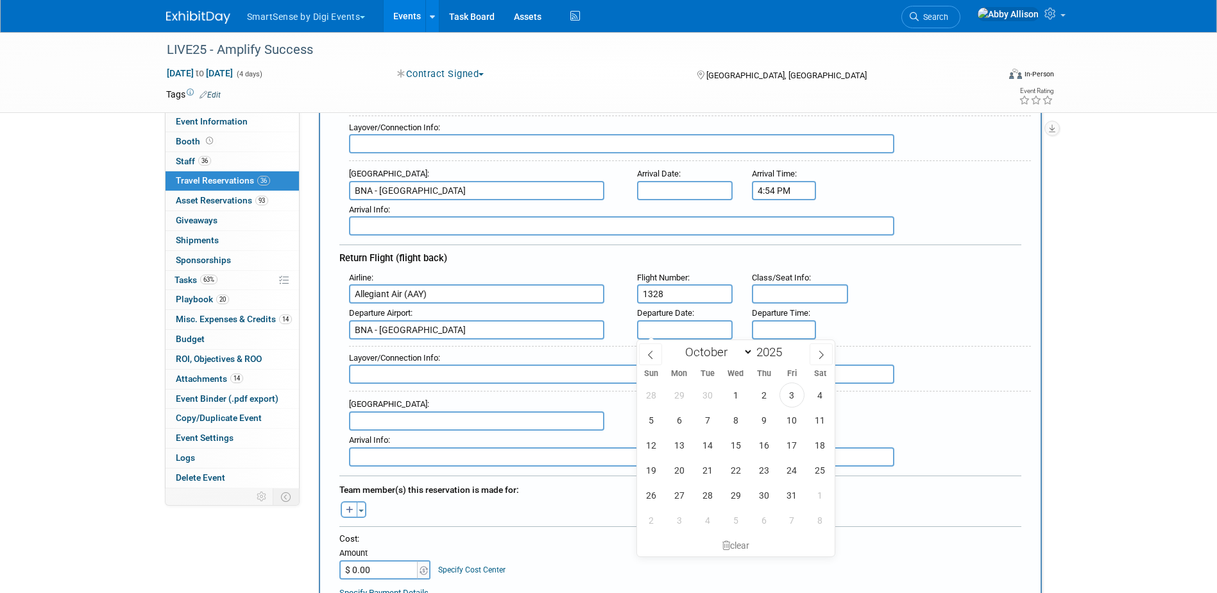
click at [658, 325] on input "text" at bounding box center [685, 329] width 96 height 19
click at [787, 472] on span "24" at bounding box center [792, 470] width 25 height 25
type input "[DATE]"
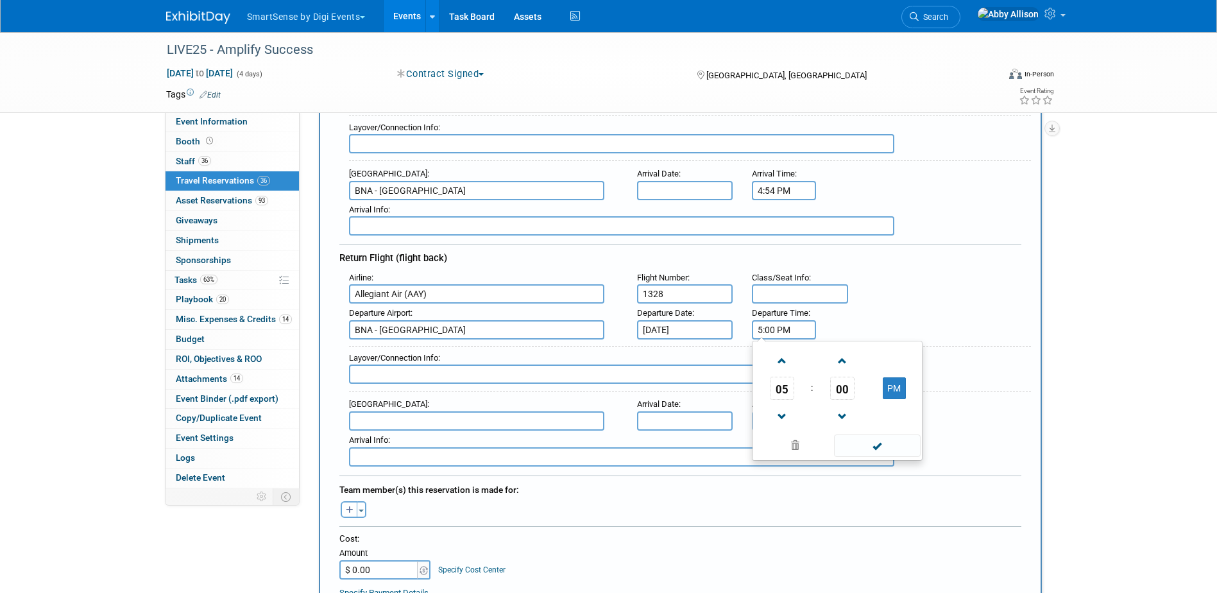
click at [779, 331] on input "5:00 PM" at bounding box center [784, 329] width 64 height 19
click at [845, 391] on span "00" at bounding box center [842, 388] width 24 height 23
click at [778, 440] on td "40" at bounding box center [775, 430] width 41 height 35
click at [843, 418] on span at bounding box center [842, 417] width 22 height 22
type input "5:39 PM"
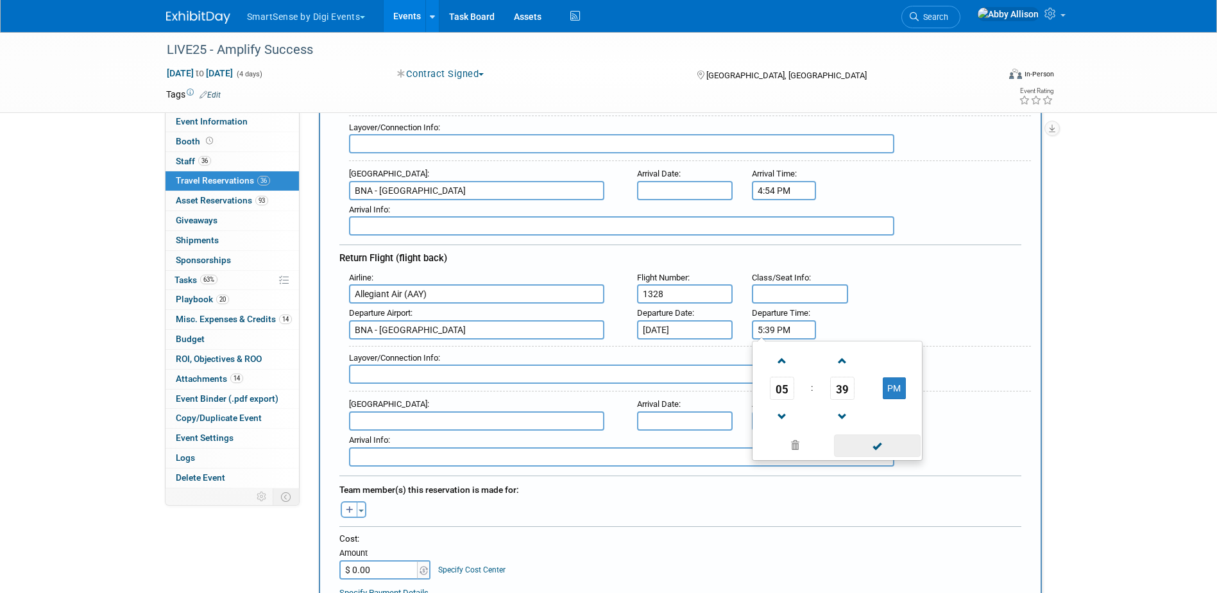
click at [897, 445] on span at bounding box center [877, 445] width 87 height 22
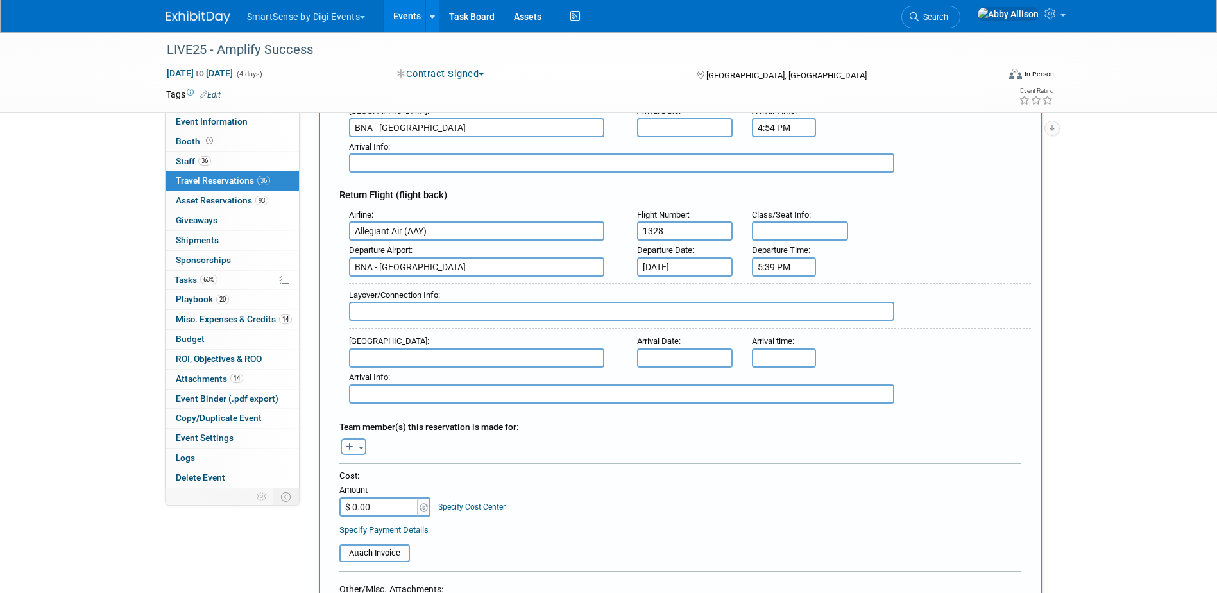
scroll to position [321, 0]
click at [359, 443] on button "Toggle Dropdown" at bounding box center [362, 445] width 10 height 17
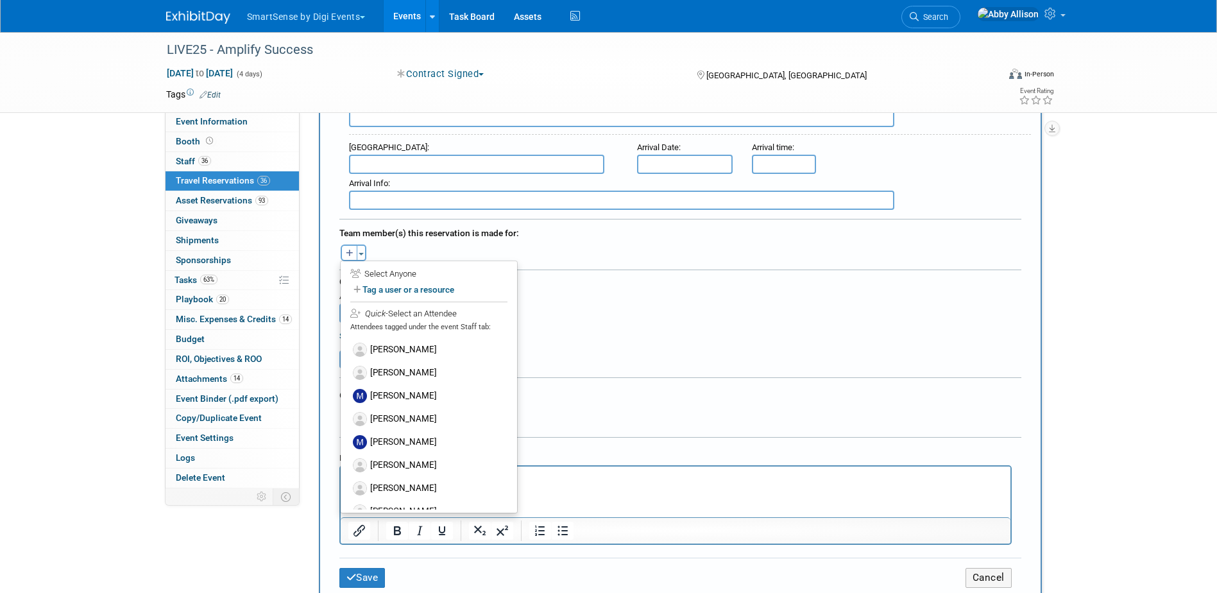
scroll to position [597, 0]
click at [389, 438] on label "[PERSON_NAME]" at bounding box center [429, 444] width 158 height 23
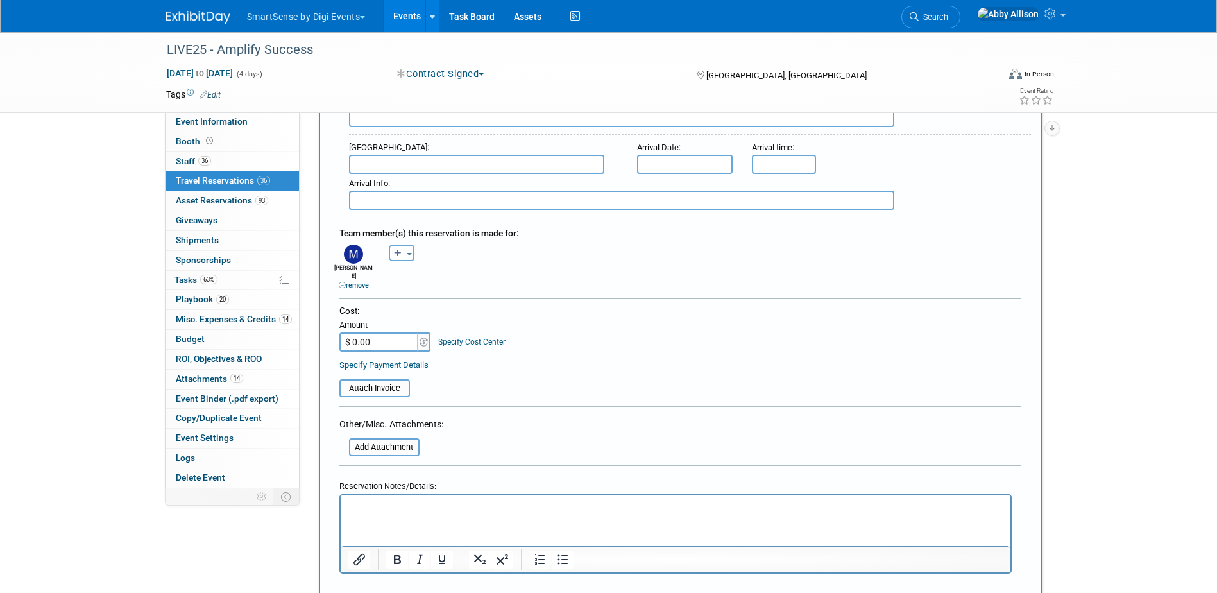
click at [560, 370] on table "Attach Invoice" at bounding box center [680, 383] width 682 height 30
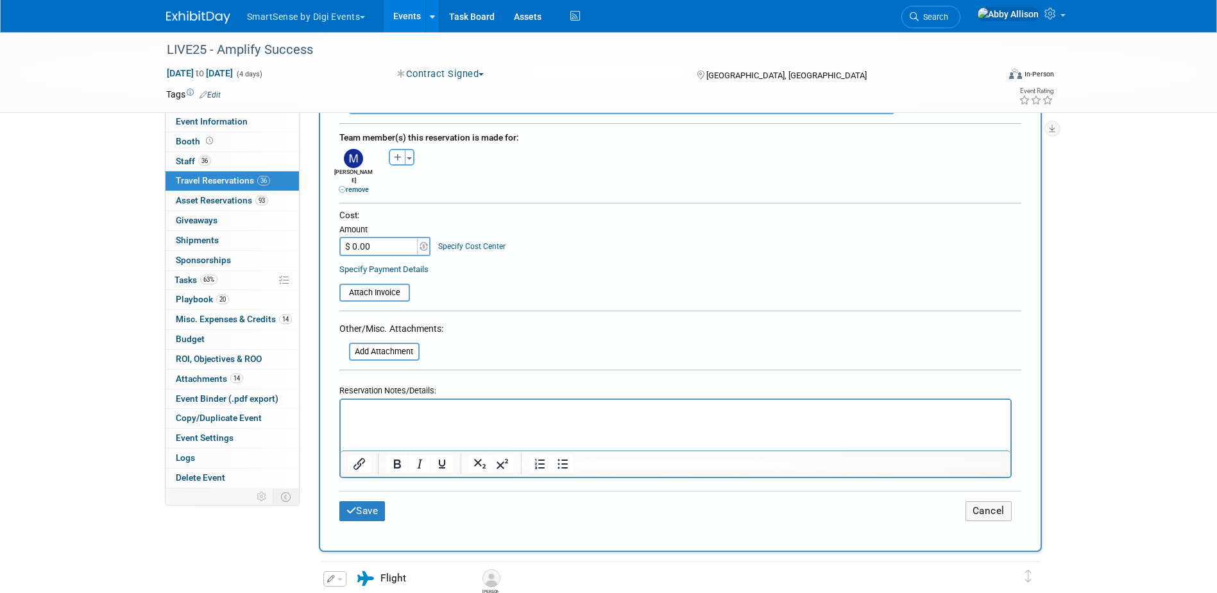
scroll to position [642, 0]
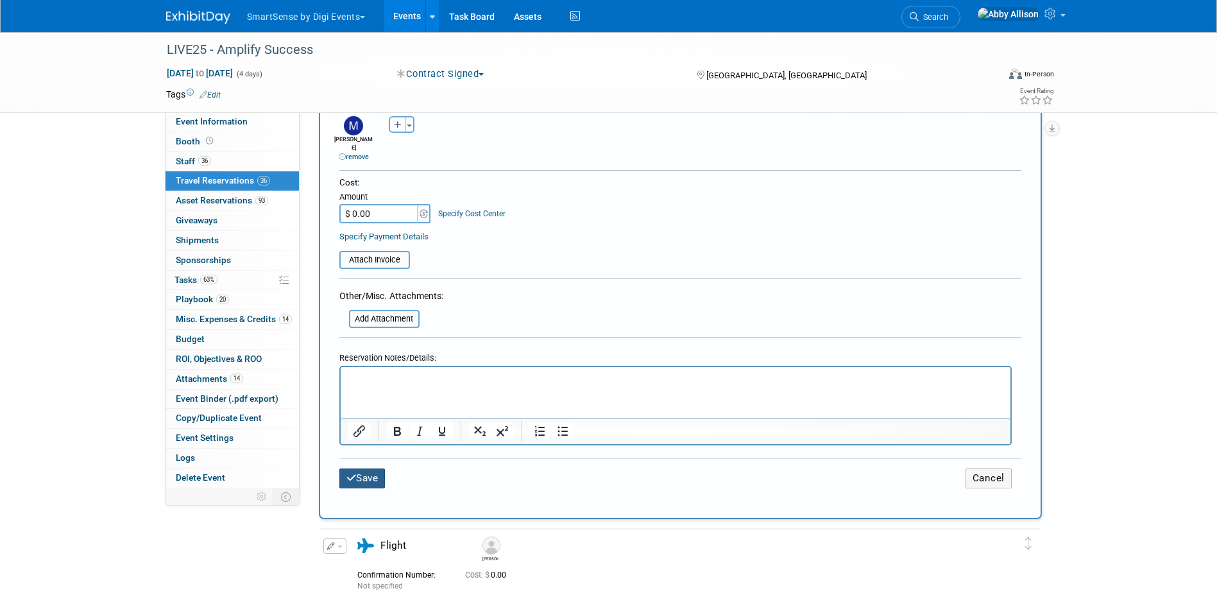
click at [370, 468] on button "Save" at bounding box center [362, 478] width 46 height 20
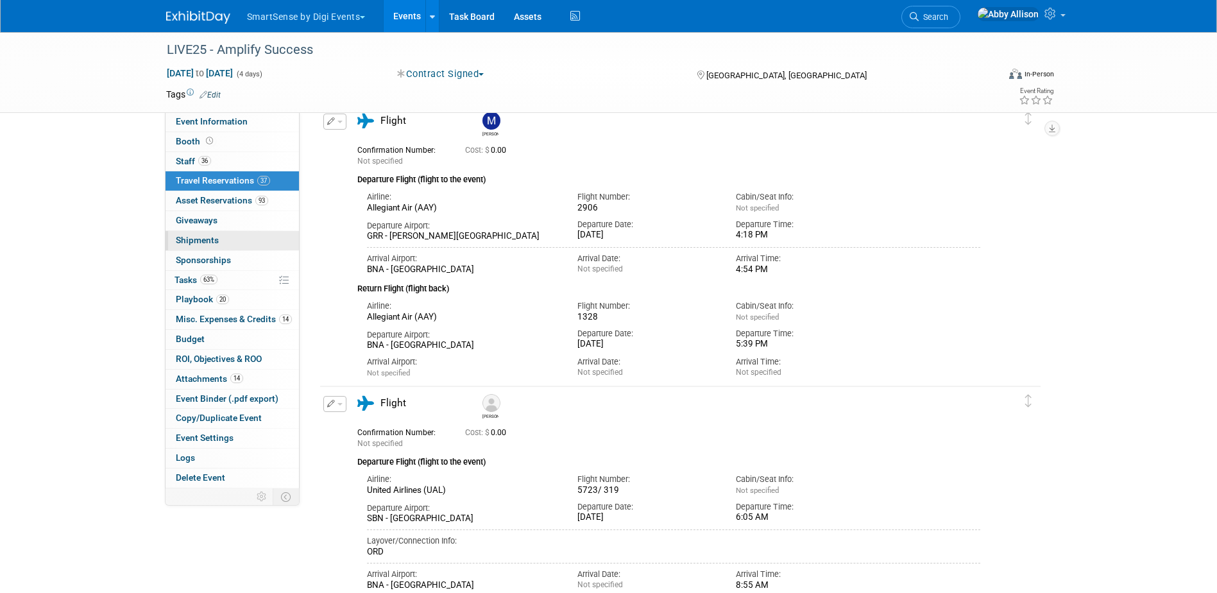
scroll to position [64, 0]
click at [189, 297] on span "Playbook 20" at bounding box center [202, 299] width 53 height 10
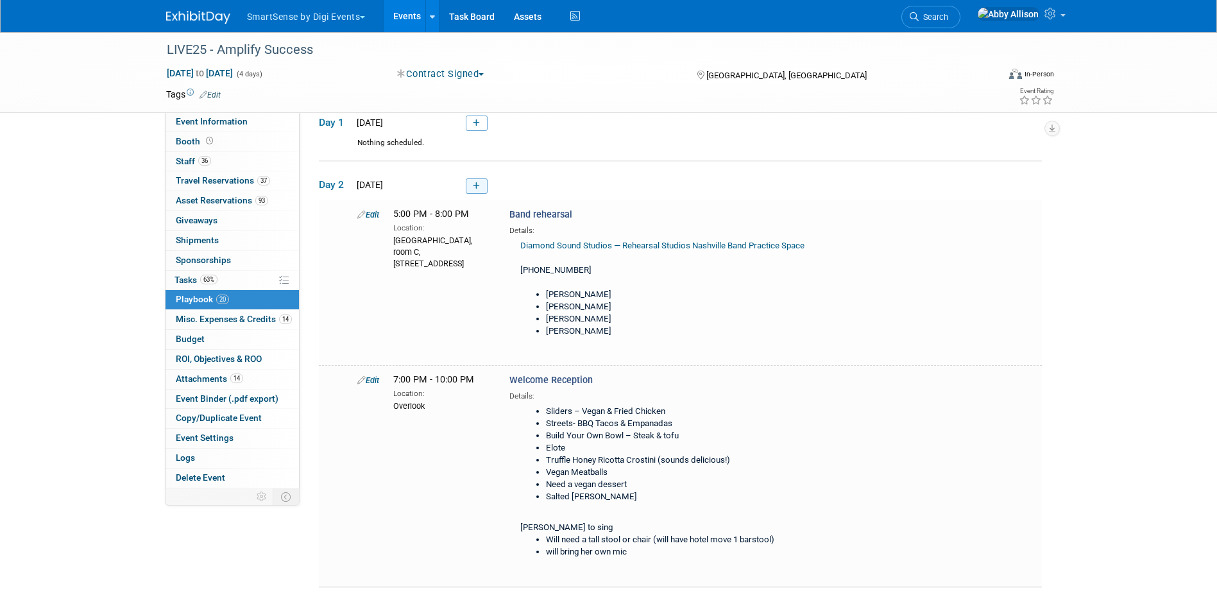
click at [475, 190] on link at bounding box center [477, 185] width 22 height 15
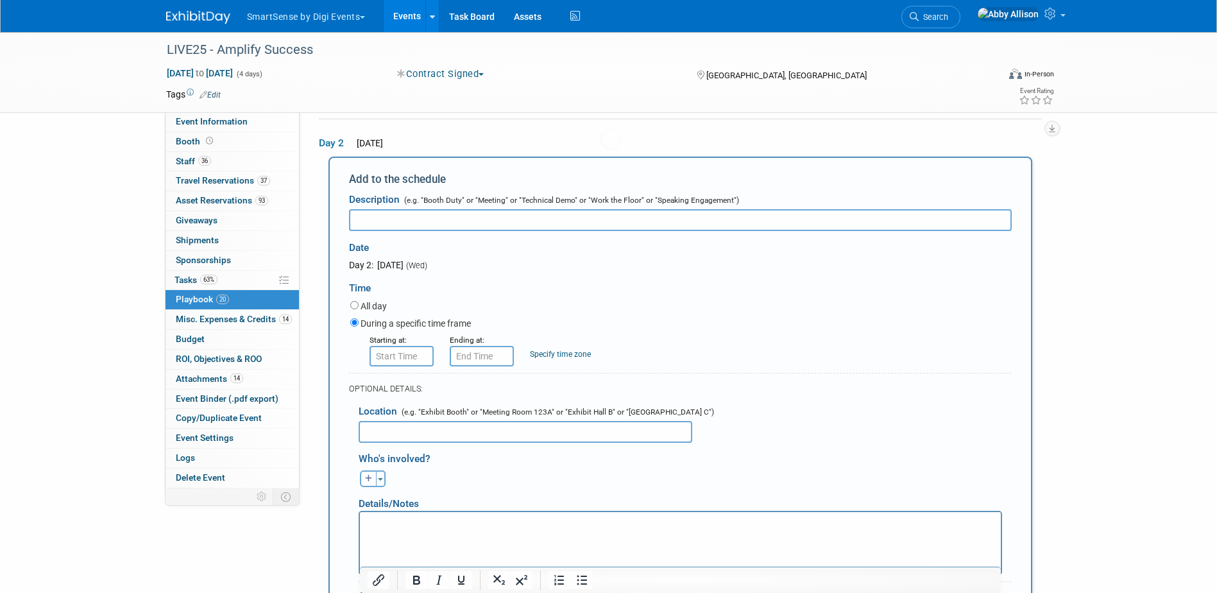
scroll to position [0, 0]
type input "Spoiler Alert & Interviews"
click at [387, 359] on input "8:00 AM" at bounding box center [402, 355] width 64 height 21
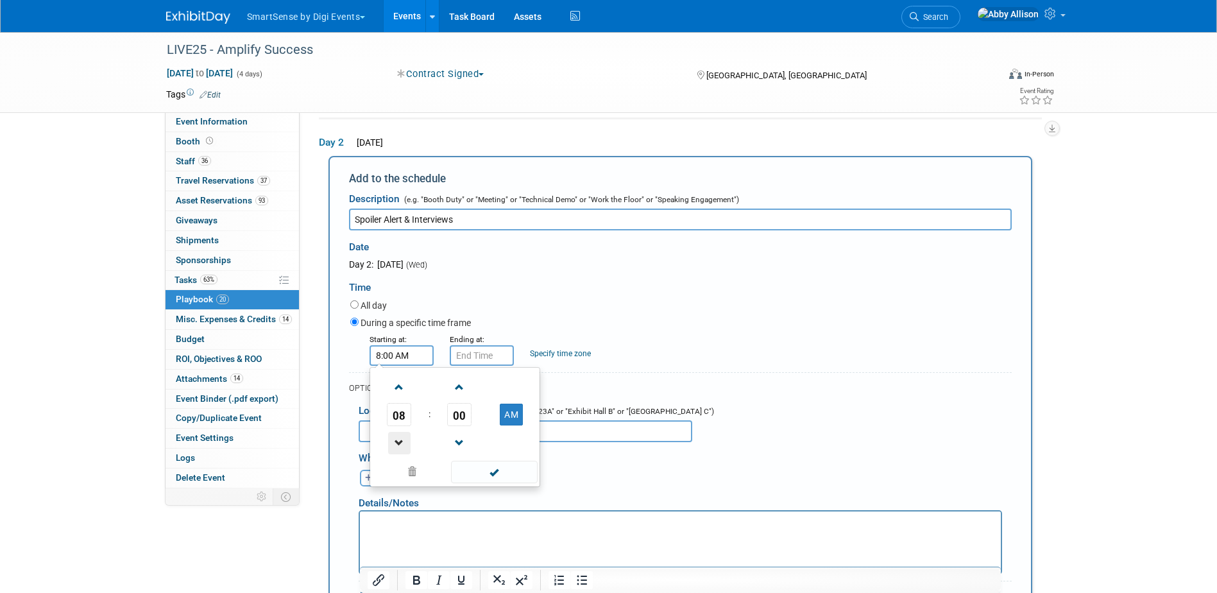
click at [402, 445] on span at bounding box center [399, 443] width 22 height 22
click at [517, 425] on button "AM" at bounding box center [511, 415] width 23 height 22
type input "7:00 PM"
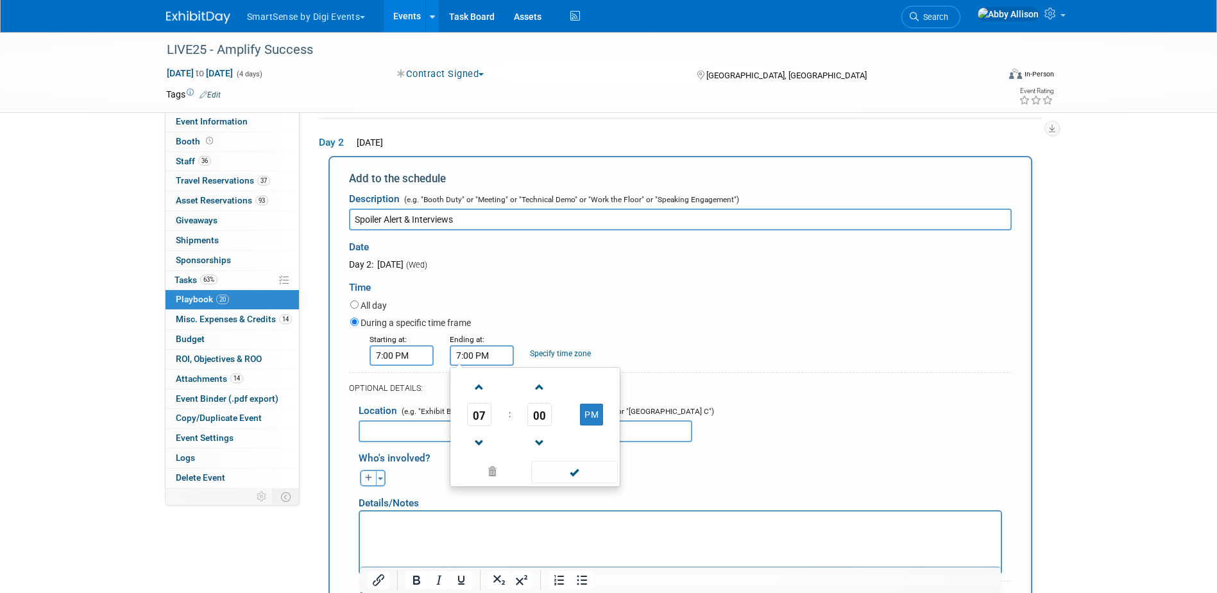
click at [498, 358] on input "7:00 PM" at bounding box center [482, 355] width 64 height 21
click at [483, 418] on span "07" at bounding box center [479, 414] width 24 height 23
click at [562, 461] on td "10" at bounding box center [555, 457] width 41 height 35
type input "10:00 PM"
click at [578, 474] on span at bounding box center [574, 472] width 87 height 22
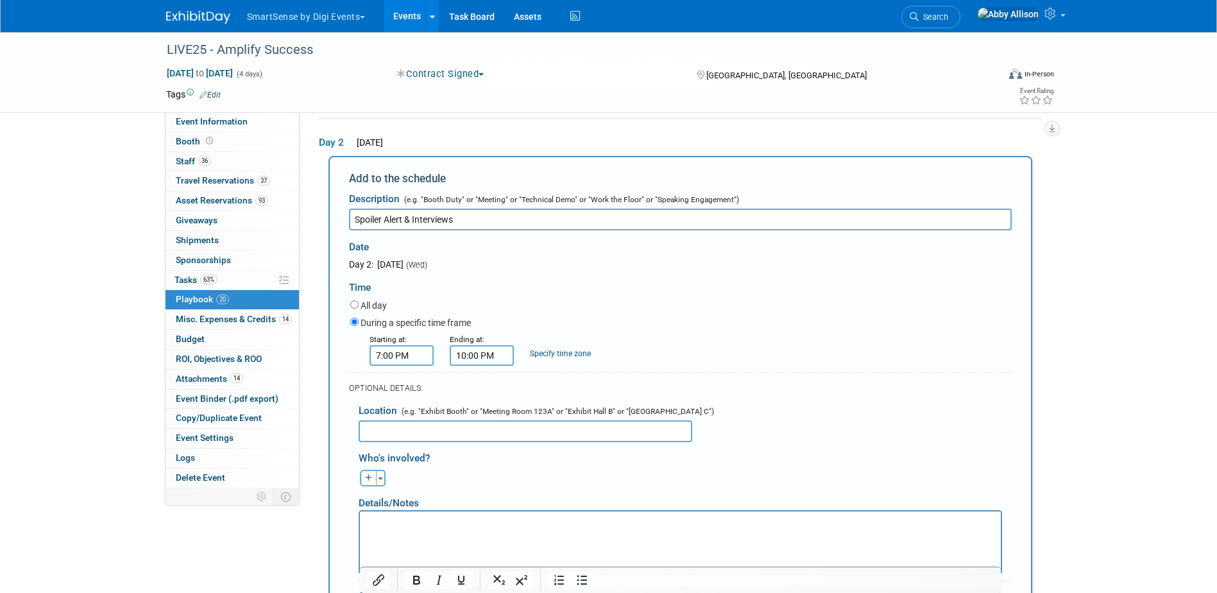
click at [423, 434] on input "text" at bounding box center [526, 431] width 334 height 22
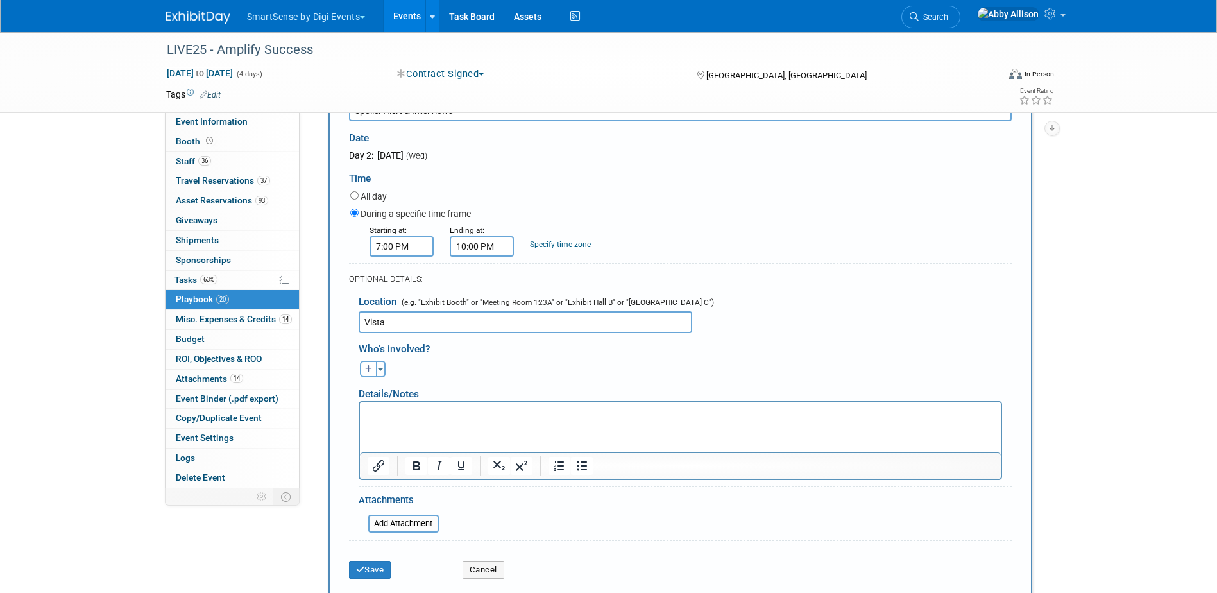
scroll to position [234, 0]
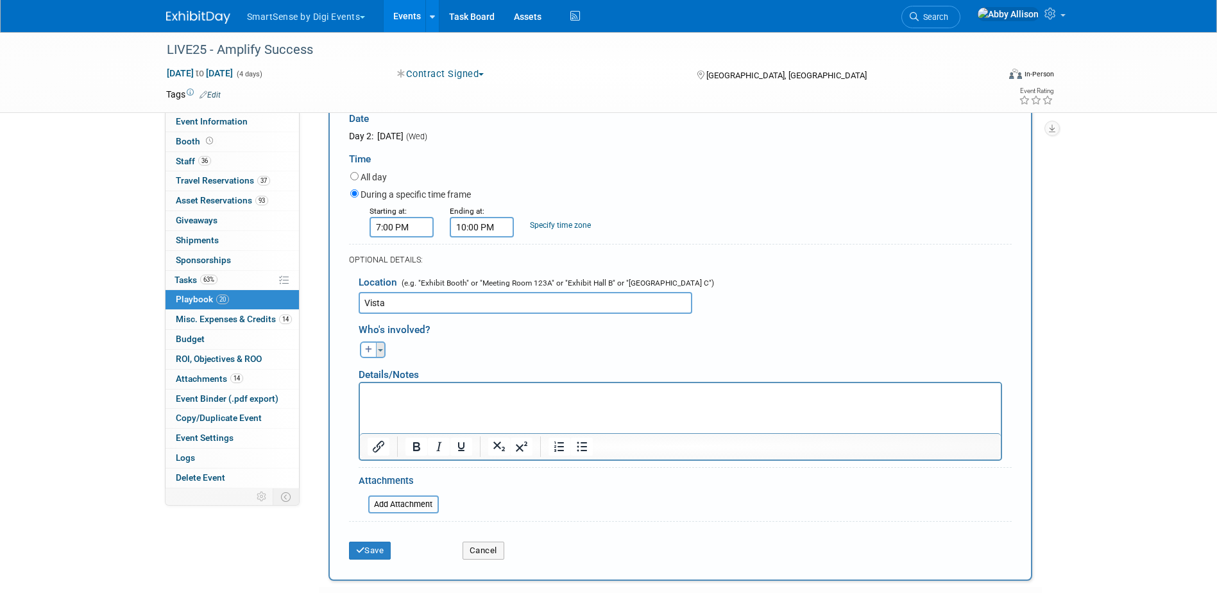
type input "Vista"
click at [384, 355] on button "Toggle Dropdown" at bounding box center [381, 349] width 10 height 17
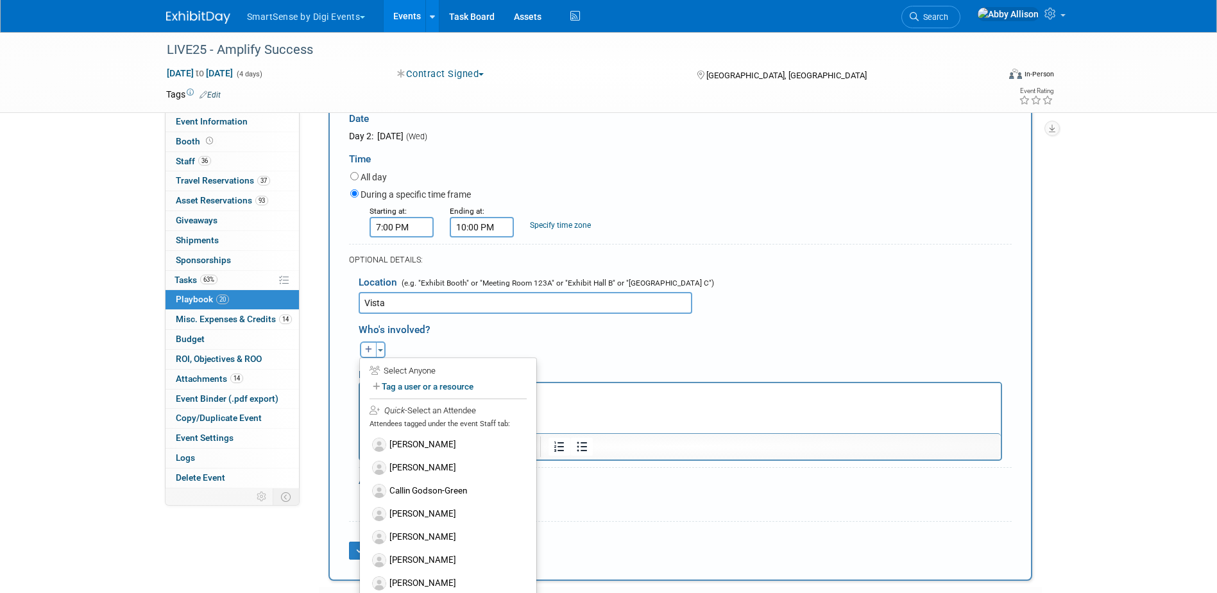
scroll to position [128, 0]
click at [441, 461] on label "Callin Godson-Green" at bounding box center [448, 454] width 158 height 23
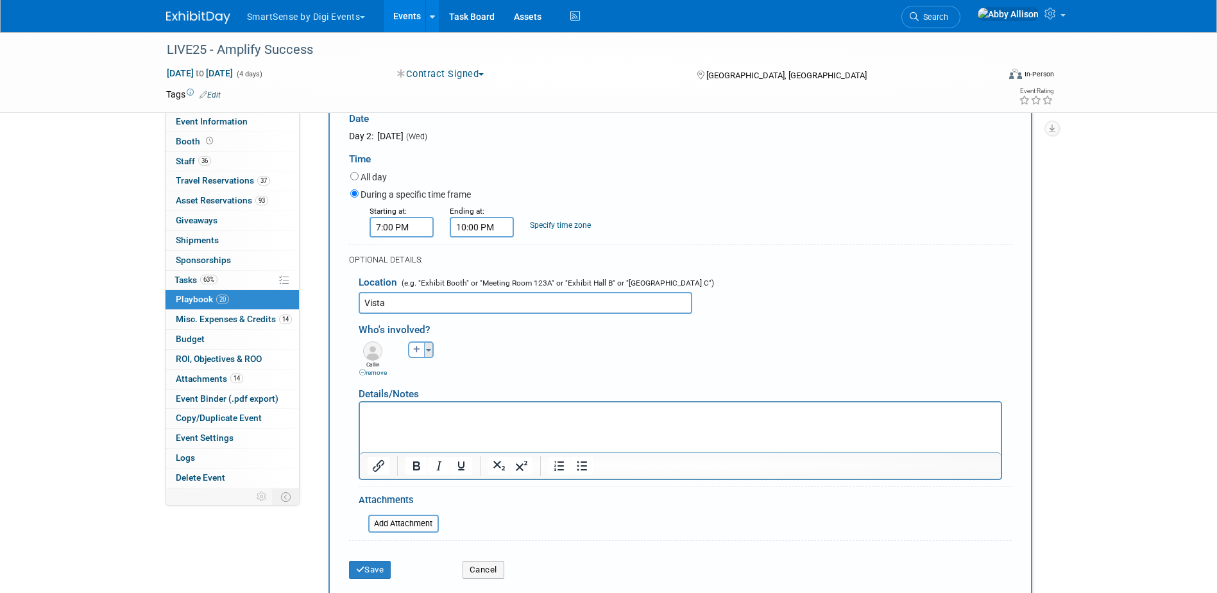
click at [431, 346] on button "Toggle Dropdown" at bounding box center [429, 349] width 10 height 17
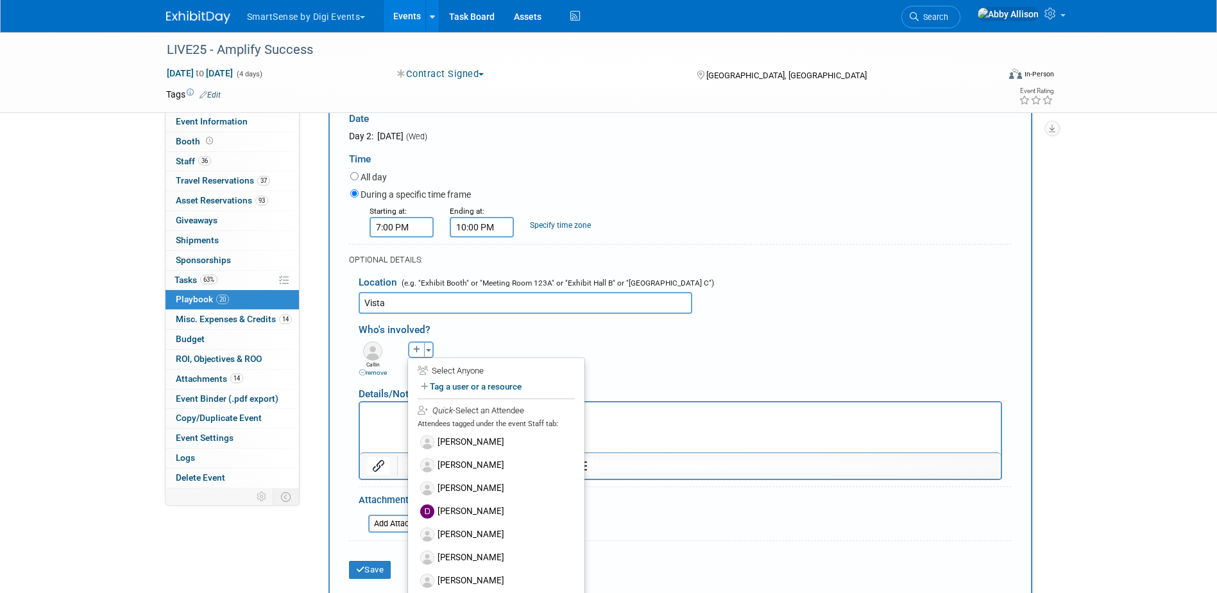
scroll to position [193, 0]
click at [475, 504] on label "[PERSON_NAME]" at bounding box center [496, 506] width 158 height 23
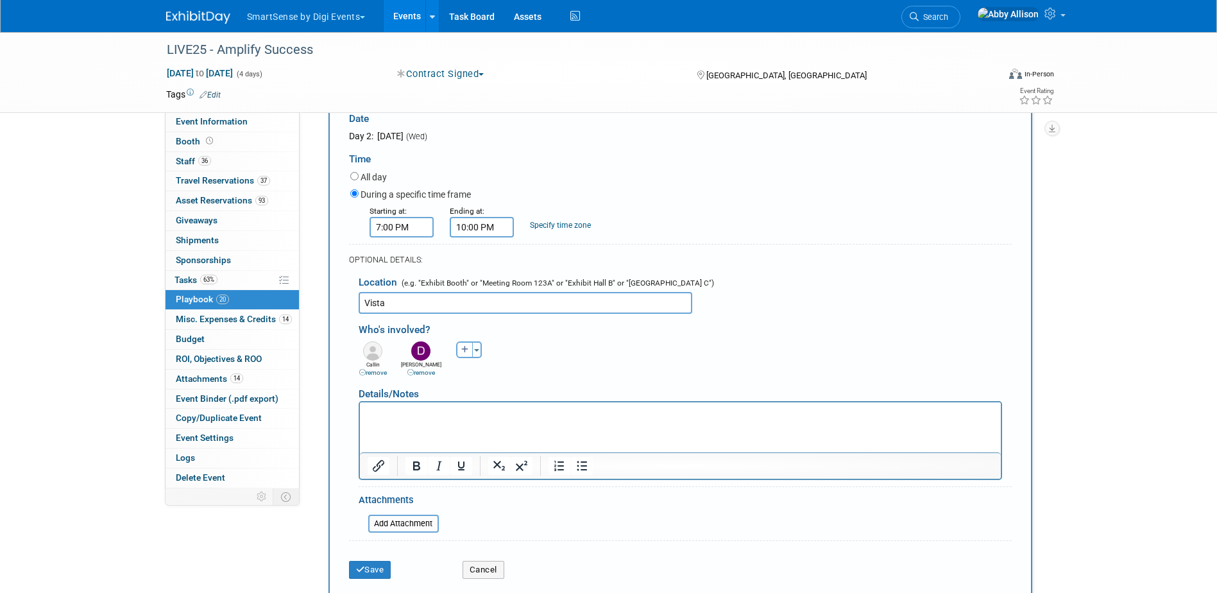
click at [434, 420] on html at bounding box center [679, 411] width 641 height 18
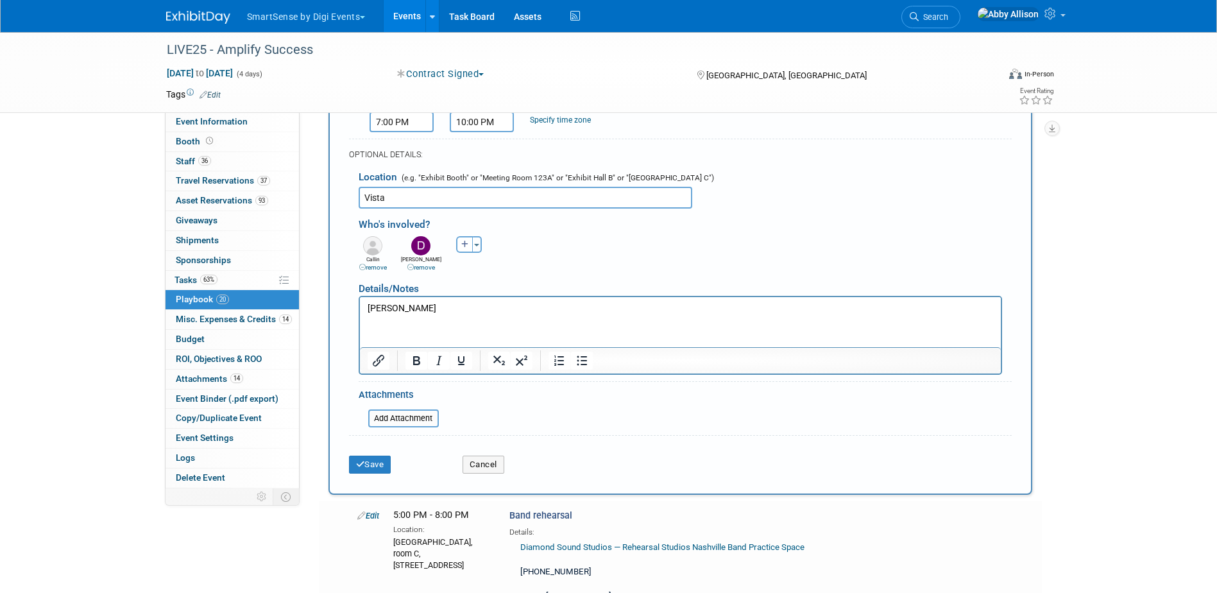
scroll to position [362, 0]
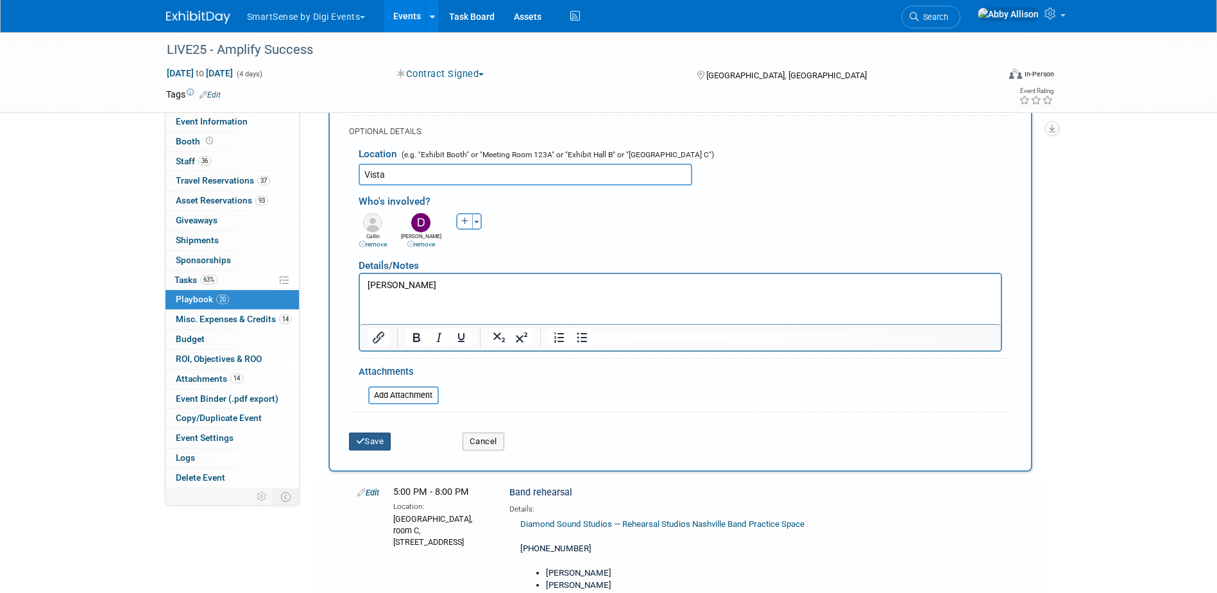
click at [386, 443] on button "Save" at bounding box center [370, 442] width 42 height 18
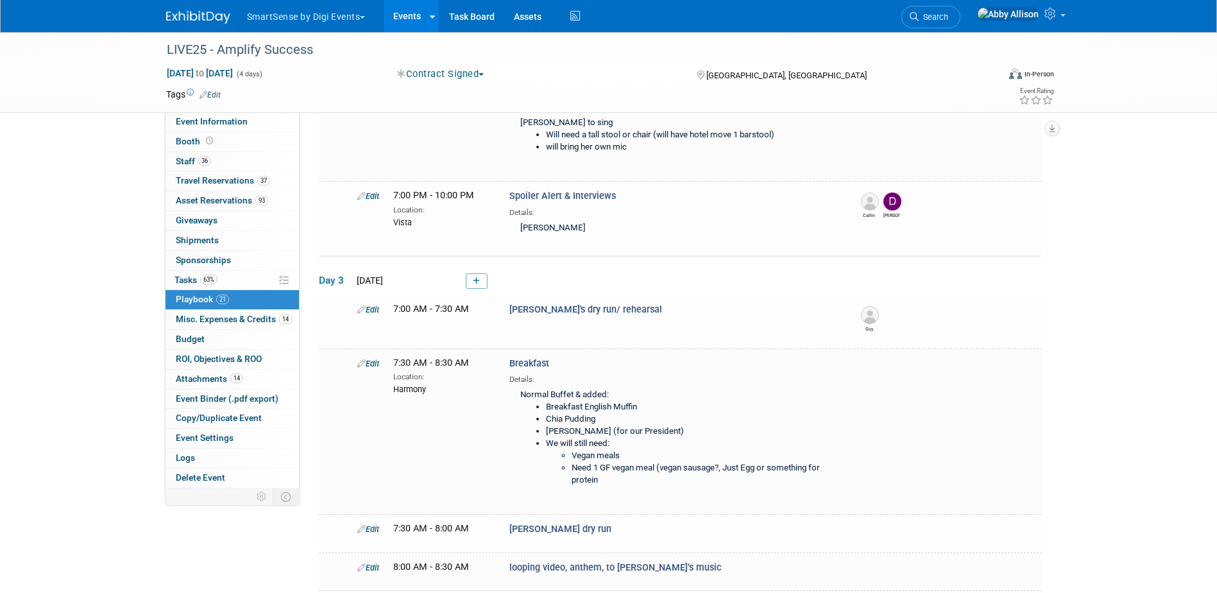
scroll to position [490, 0]
